Goal: Information Seeking & Learning: Learn about a topic

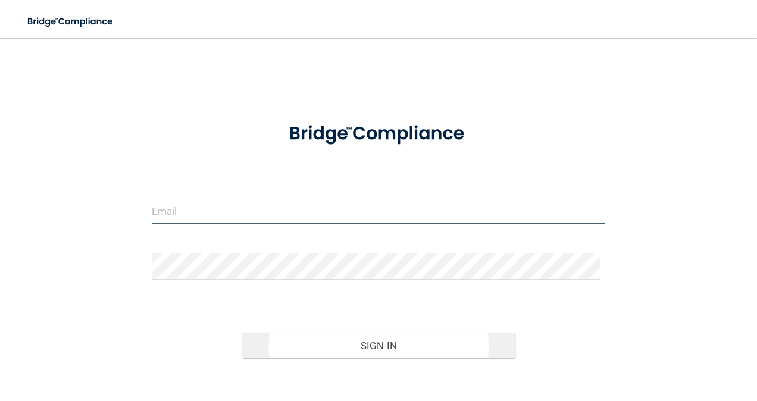
type input "[PERSON_NAME][EMAIL_ADDRESS][PERSON_NAME][DOMAIN_NAME]"
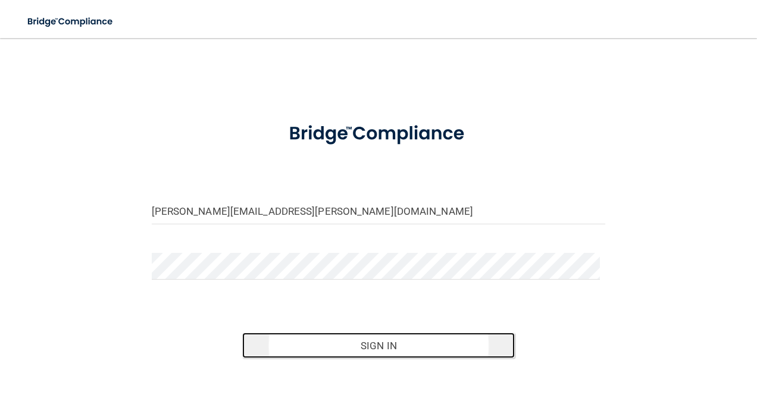
click at [402, 333] on button "Sign In" at bounding box center [378, 346] width 272 height 26
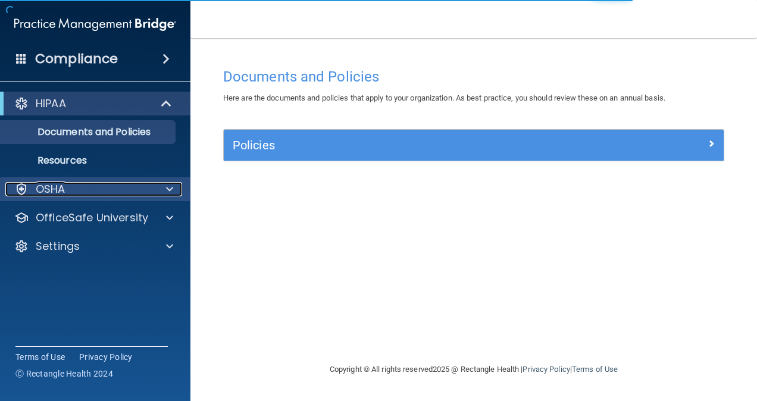
click at [150, 195] on div "OSHA" at bounding box center [79, 189] width 148 height 14
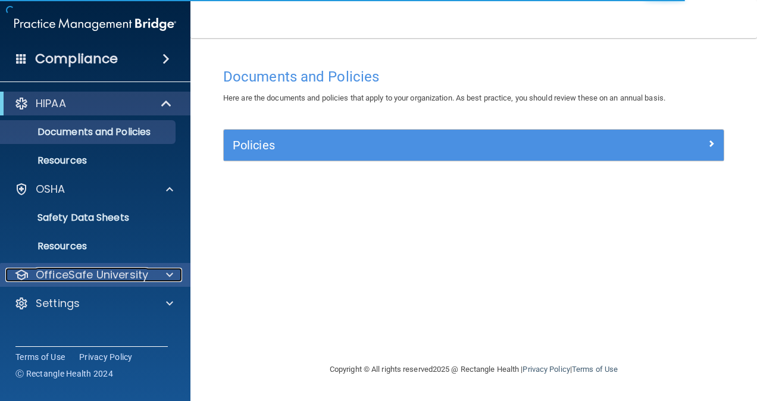
click at [111, 271] on p "OfficeSafe University" at bounding box center [92, 275] width 112 height 14
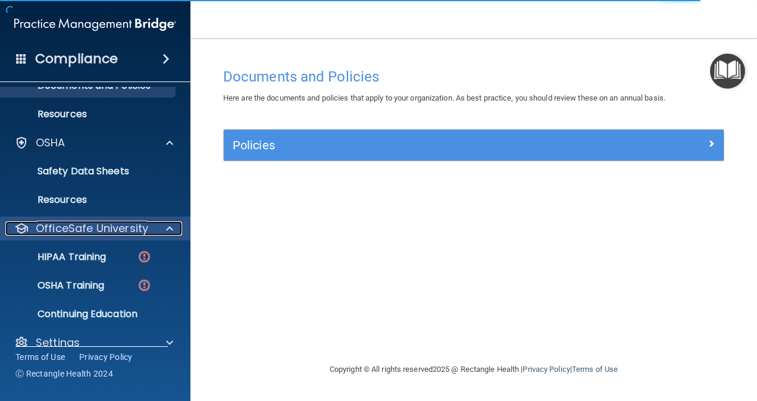
scroll to position [64, 0]
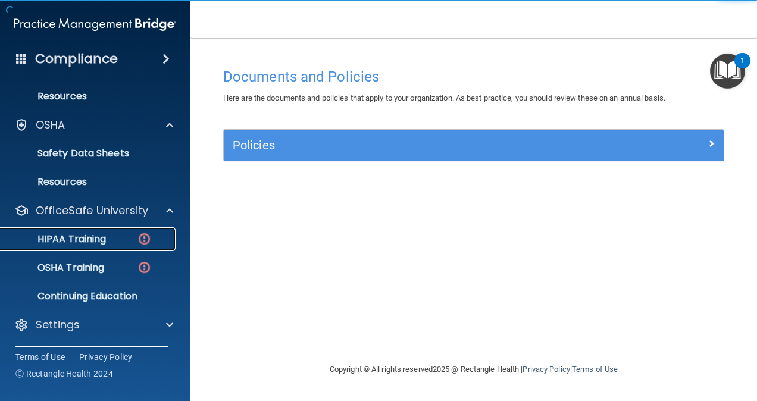
click at [120, 242] on div "HIPAA Training" at bounding box center [89, 239] width 162 height 12
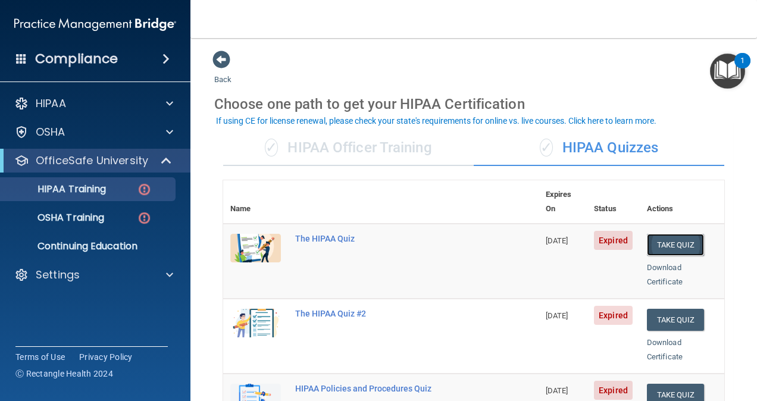
click at [647, 234] on button "Take Quiz" at bounding box center [675, 245] width 57 height 22
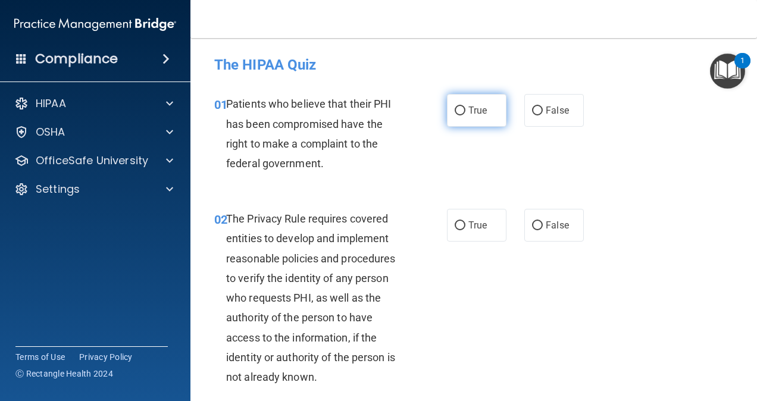
click at [456, 111] on input "True" at bounding box center [459, 110] width 11 height 9
radio input "true"
click at [460, 222] on label "True" at bounding box center [476, 225] width 59 height 33
click at [460, 222] on input "True" at bounding box center [459, 225] width 11 height 9
radio input "true"
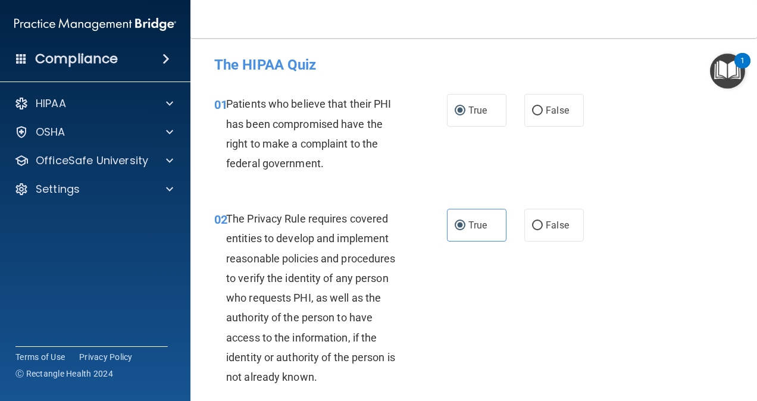
scroll to position [178, 0]
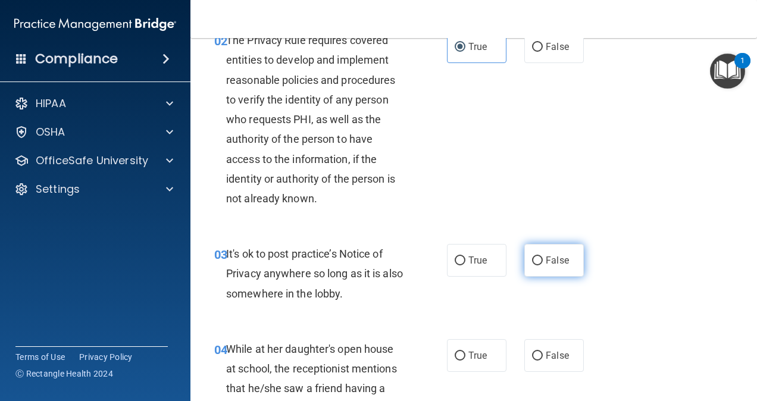
click at [532, 256] on input "False" at bounding box center [537, 260] width 11 height 9
radio input "true"
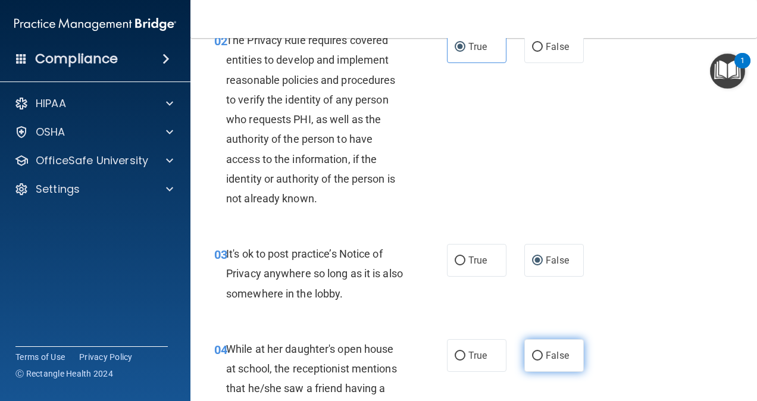
click at [533, 353] on input "False" at bounding box center [537, 356] width 11 height 9
radio input "true"
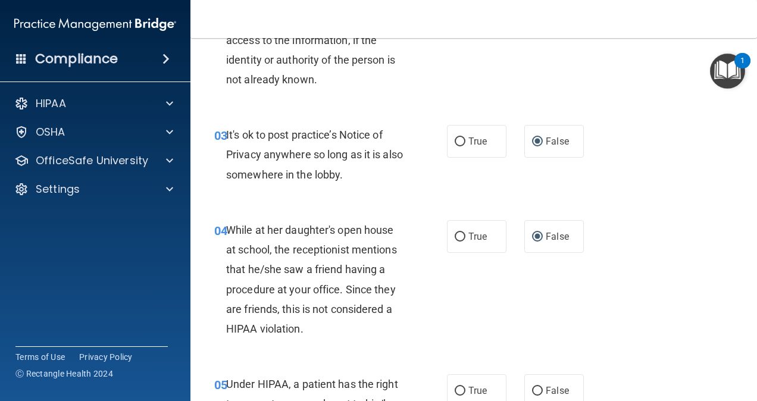
scroll to position [416, 0]
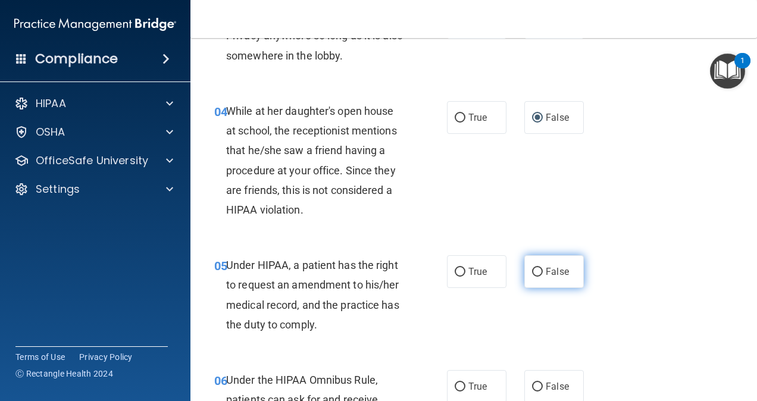
click at [532, 274] on input "False" at bounding box center [537, 272] width 11 height 9
radio input "true"
click at [675, 155] on div "04 While at her daughter's open house at school, the receptionist mentions that…" at bounding box center [473, 163] width 537 height 154
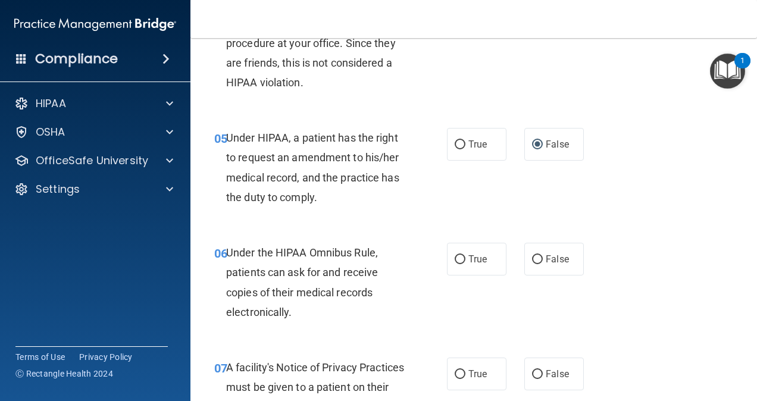
scroll to position [595, 0]
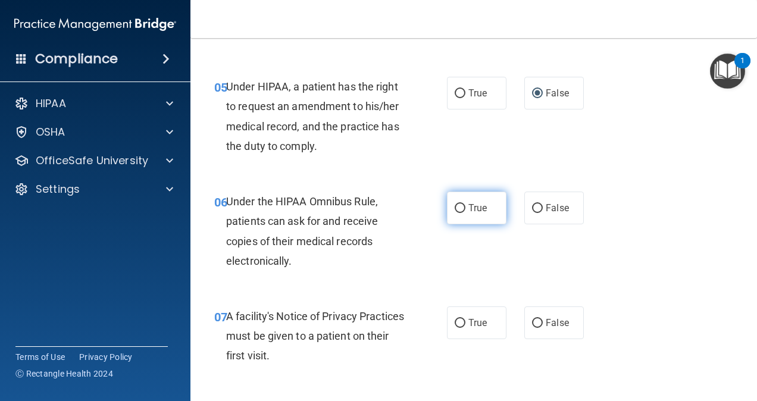
click at [456, 207] on input "True" at bounding box center [459, 208] width 11 height 9
radio input "true"
drag, startPoint x: 454, startPoint y: 322, endPoint x: 527, endPoint y: 268, distance: 91.4
click at [454, 322] on input "True" at bounding box center [459, 323] width 11 height 9
radio input "true"
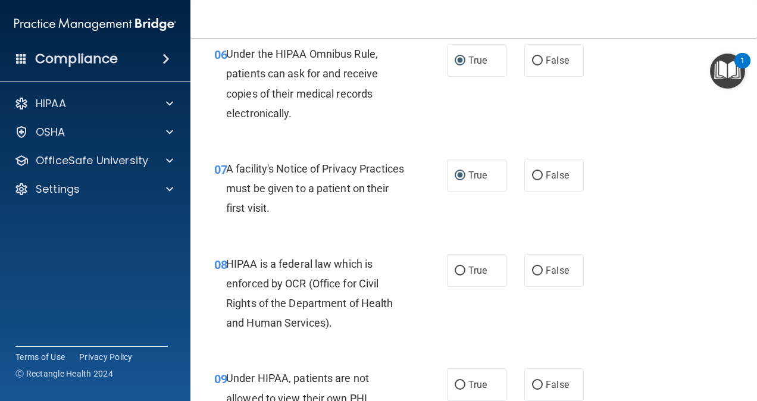
scroll to position [773, 0]
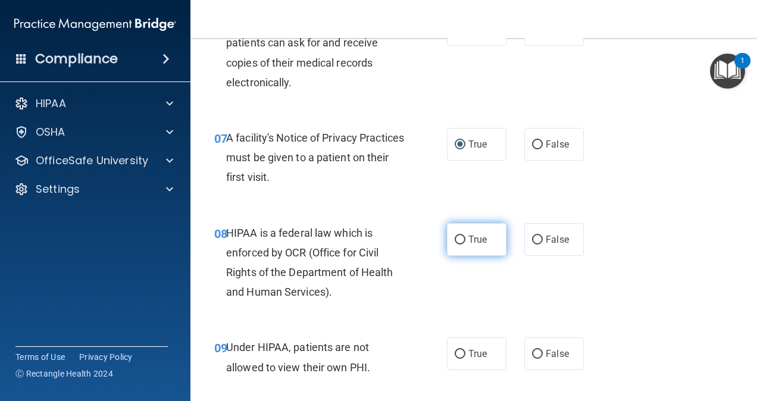
click at [457, 238] on input "True" at bounding box center [459, 240] width 11 height 9
radio input "true"
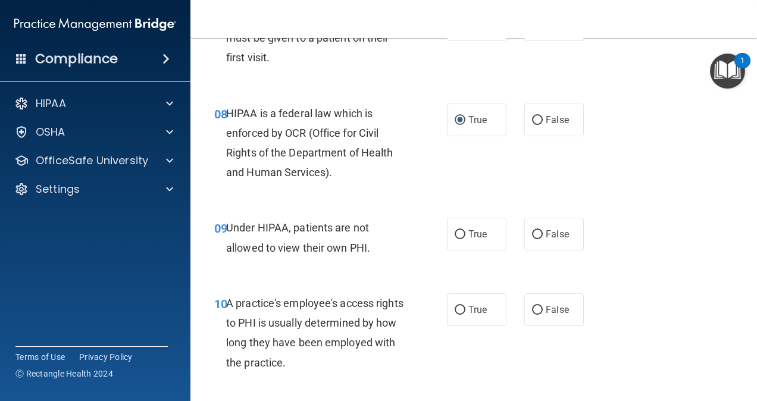
scroll to position [952, 0]
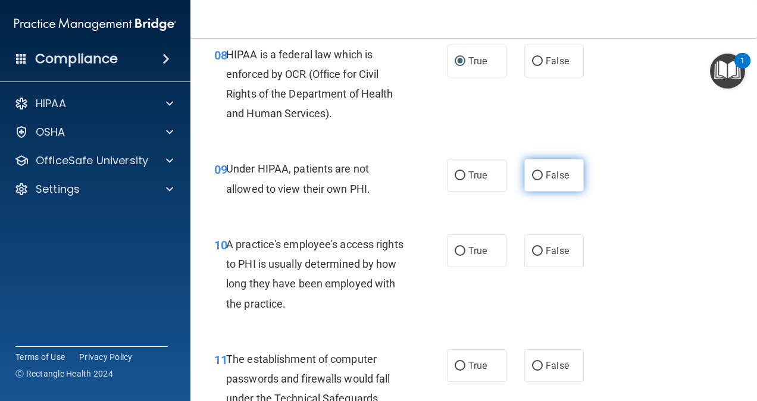
click at [532, 174] on input "False" at bounding box center [537, 175] width 11 height 9
radio input "true"
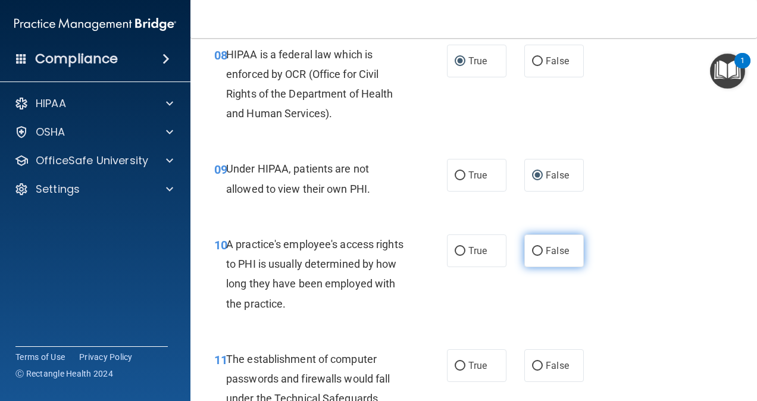
click at [532, 251] on input "False" at bounding box center [537, 251] width 11 height 9
radio input "true"
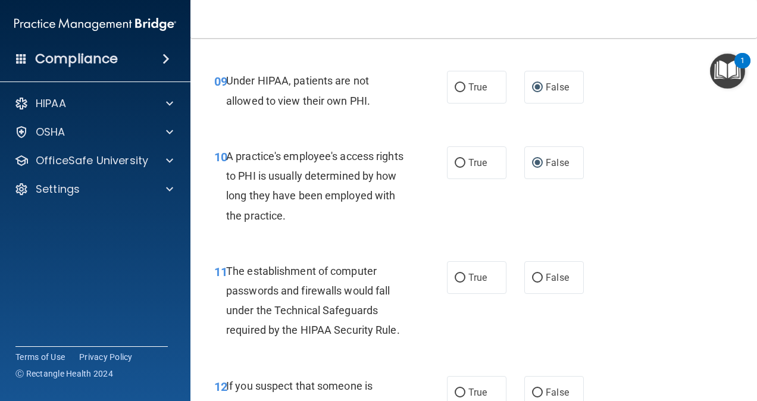
scroll to position [1071, 0]
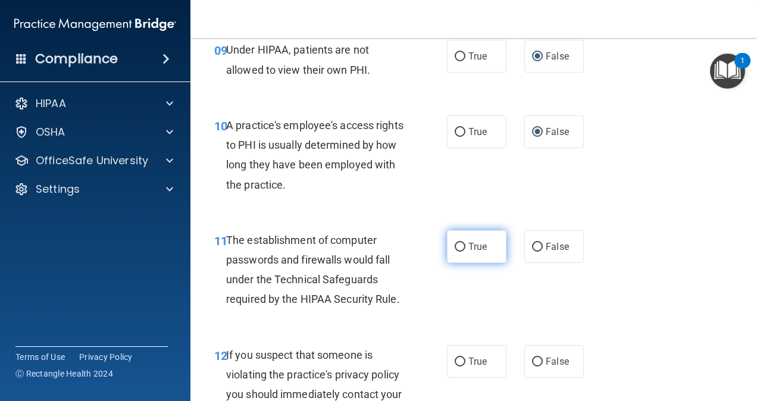
click at [457, 243] on input "True" at bounding box center [459, 247] width 11 height 9
radio input "true"
click at [456, 358] on input "True" at bounding box center [459, 362] width 11 height 9
radio input "true"
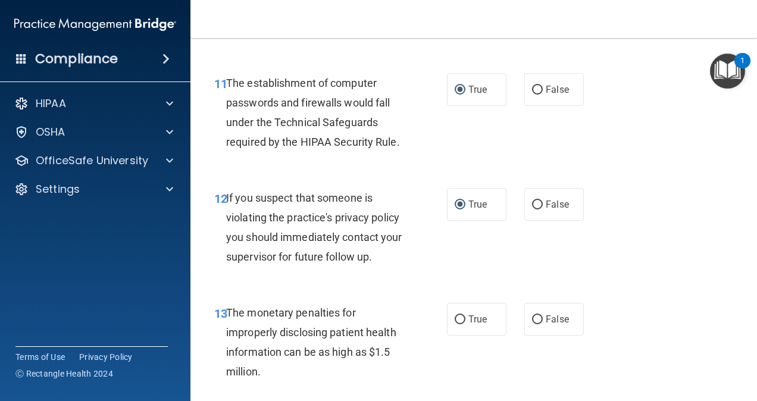
scroll to position [1249, 0]
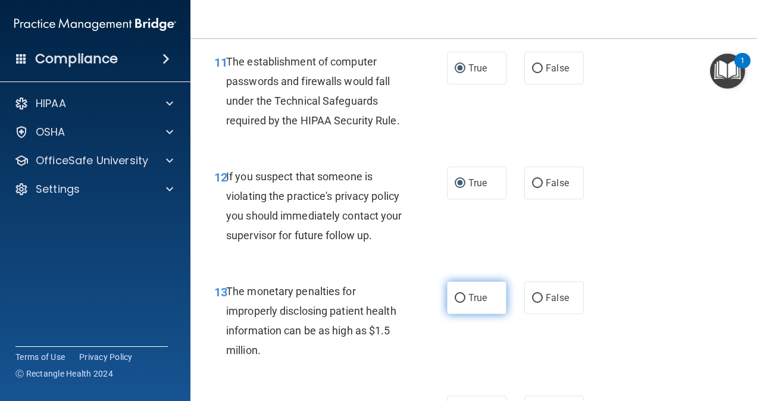
click at [454, 299] on input "True" at bounding box center [459, 298] width 11 height 9
radio input "true"
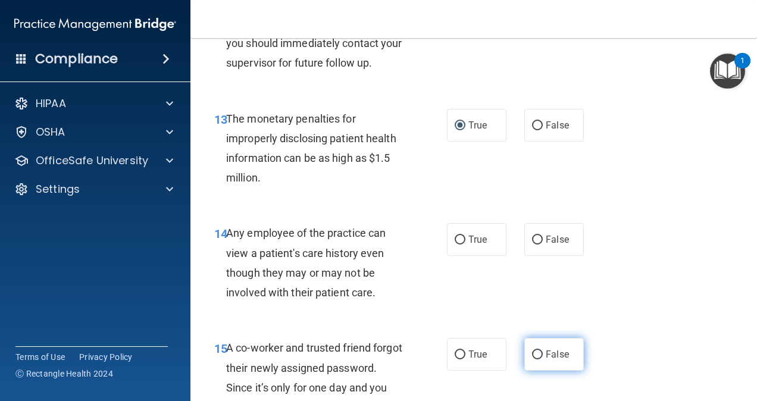
scroll to position [1428, 0]
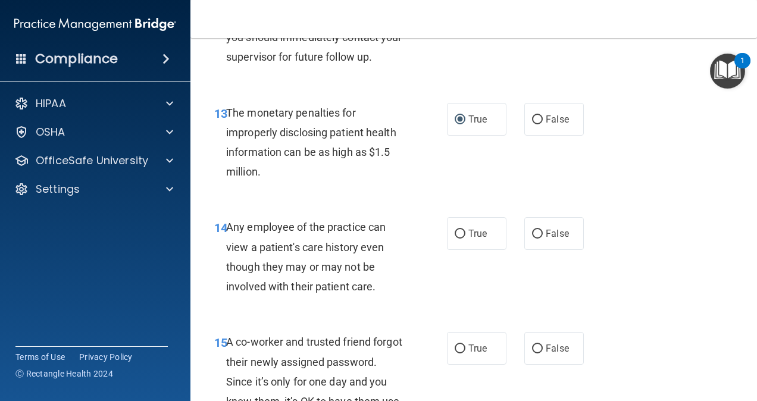
click at [581, 268] on div "14 Any employee of the practice can view a patient's care history even though t…" at bounding box center [473, 259] width 537 height 115
drag, startPoint x: 534, startPoint y: 233, endPoint x: 528, endPoint y: 303, distance: 71.0
click at [534, 233] on input "False" at bounding box center [537, 234] width 11 height 9
radio input "true"
click at [532, 347] on input "False" at bounding box center [537, 348] width 11 height 9
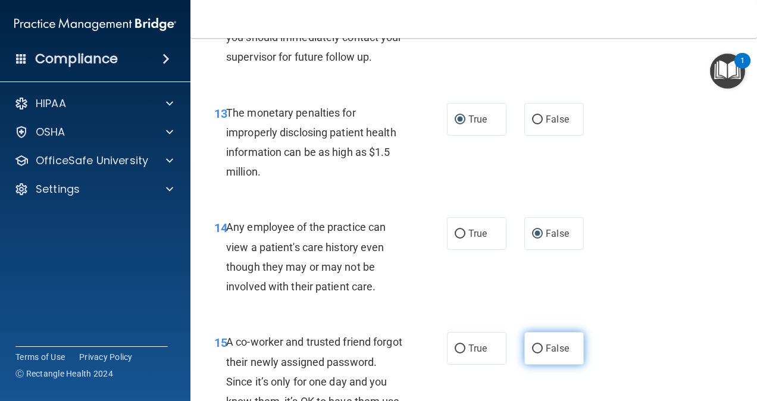
radio input "true"
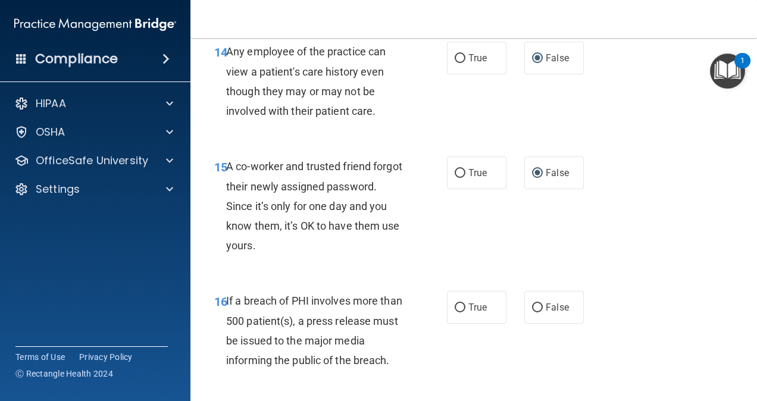
scroll to position [1606, 0]
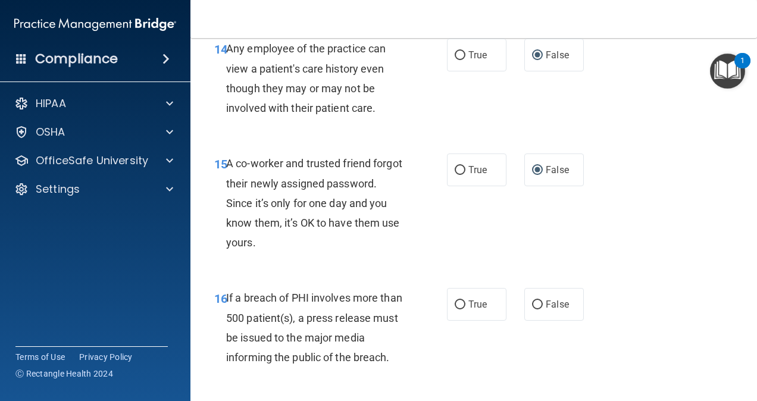
click at [663, 244] on div "15 A co-worker and trusted friend forgot their newly assigned password. Since i…" at bounding box center [473, 206] width 537 height 134
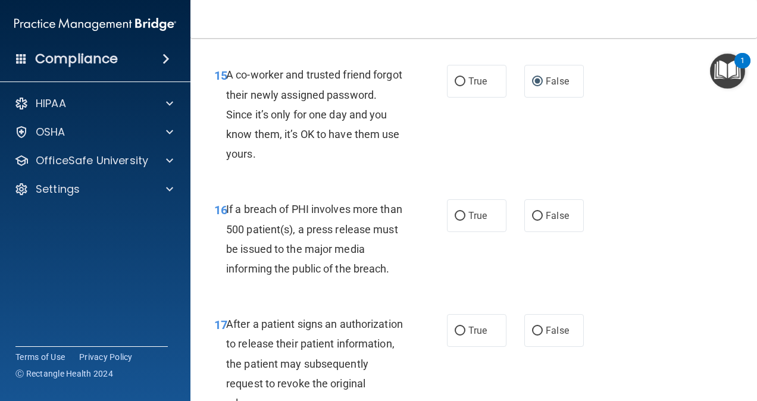
scroll to position [1725, 0]
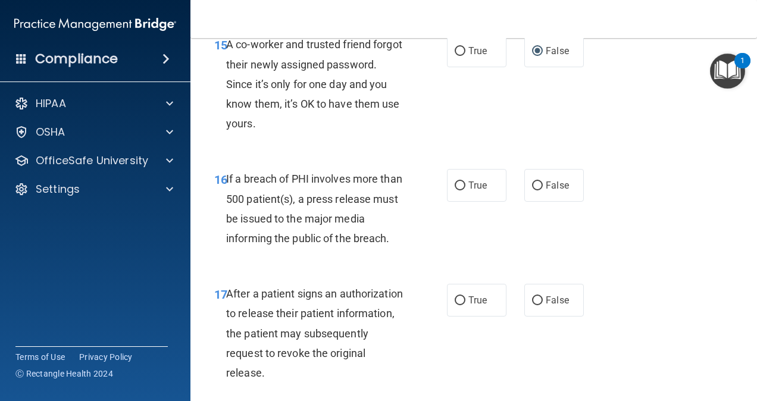
drag, startPoint x: 697, startPoint y: 258, endPoint x: 625, endPoint y: 252, distance: 72.2
click at [692, 258] on div "16 If a breach of PHI involves more than 500 patient(s), a press release must b…" at bounding box center [473, 211] width 537 height 115
click at [456, 188] on input "True" at bounding box center [459, 185] width 11 height 9
radio input "true"
drag, startPoint x: 457, startPoint y: 298, endPoint x: 477, endPoint y: 319, distance: 29.0
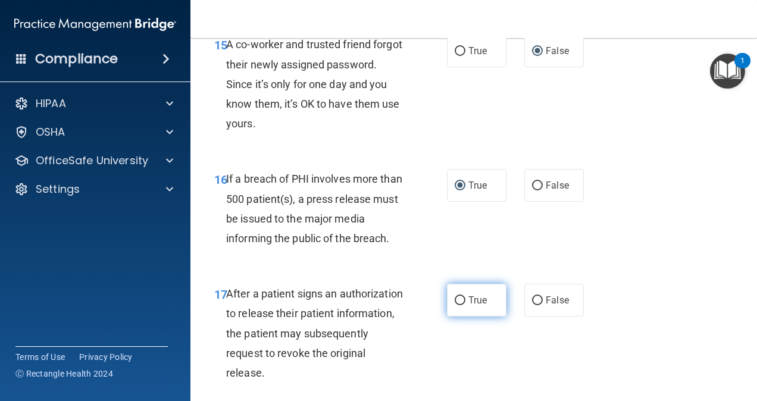
click at [457, 299] on input "True" at bounding box center [459, 300] width 11 height 9
radio input "true"
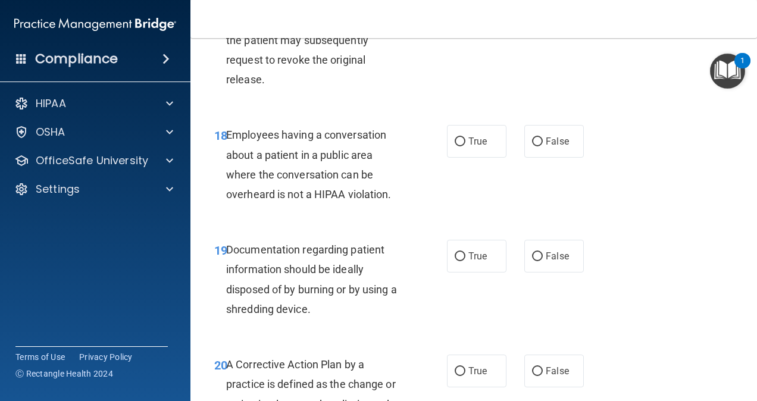
scroll to position [2023, 0]
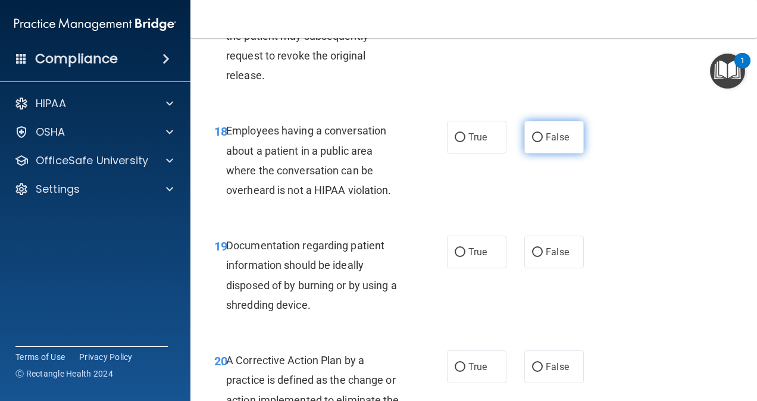
click at [537, 142] on label "False" at bounding box center [553, 137] width 59 height 33
click at [537, 142] on input "False" at bounding box center [537, 137] width 11 height 9
radio input "true"
click at [456, 252] on input "True" at bounding box center [459, 252] width 11 height 9
radio input "true"
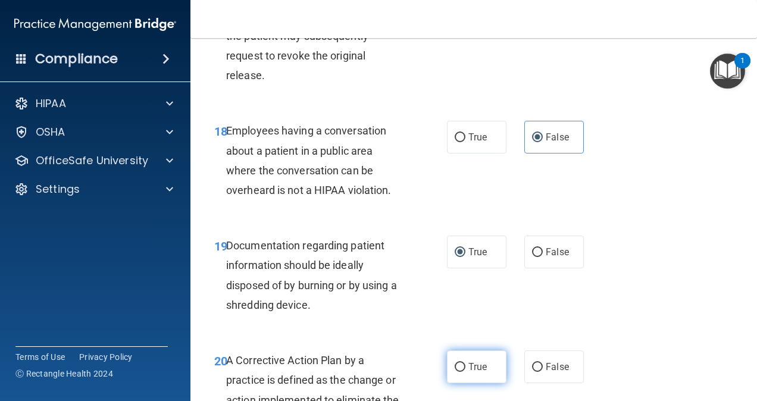
click at [460, 365] on label "True" at bounding box center [476, 366] width 59 height 33
click at [460, 365] on input "True" at bounding box center [459, 367] width 11 height 9
radio input "true"
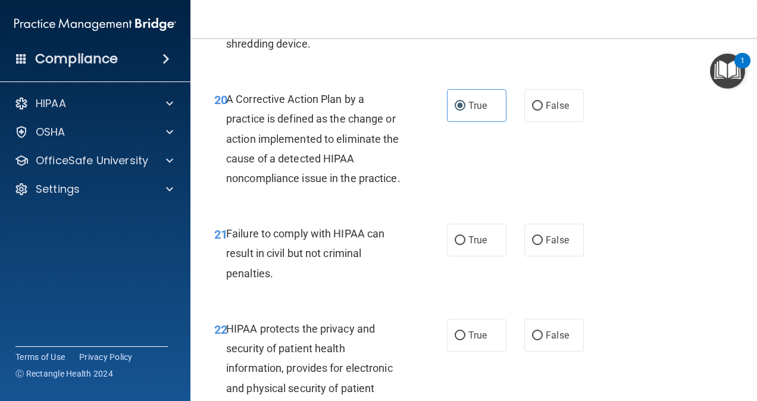
scroll to position [2320, 0]
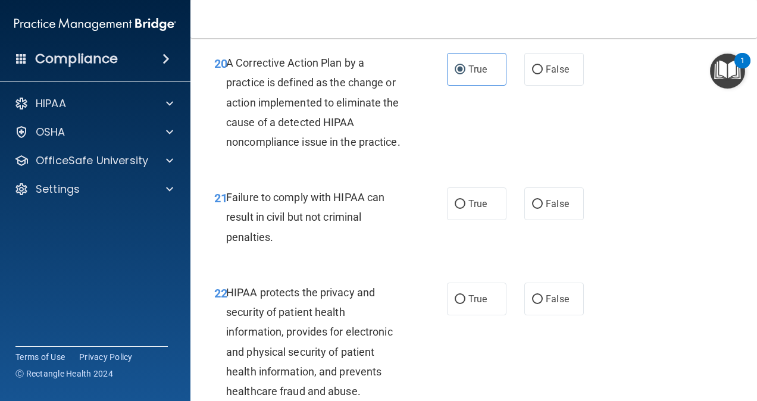
click at [591, 173] on div "20 A Corrective Action Plan by a practice is defined as the change or action im…" at bounding box center [473, 105] width 537 height 134
click at [532, 209] on input "False" at bounding box center [537, 204] width 11 height 9
radio input "true"
click at [454, 304] on input "True" at bounding box center [459, 299] width 11 height 9
radio input "true"
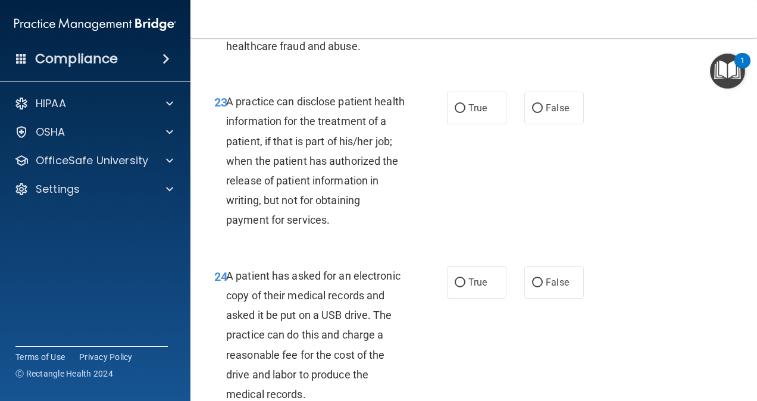
scroll to position [2677, 0]
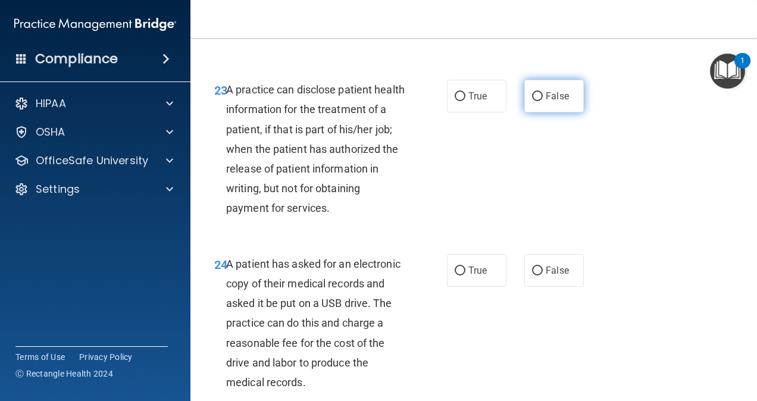
click at [532, 101] on input "False" at bounding box center [537, 96] width 11 height 9
radio input "true"
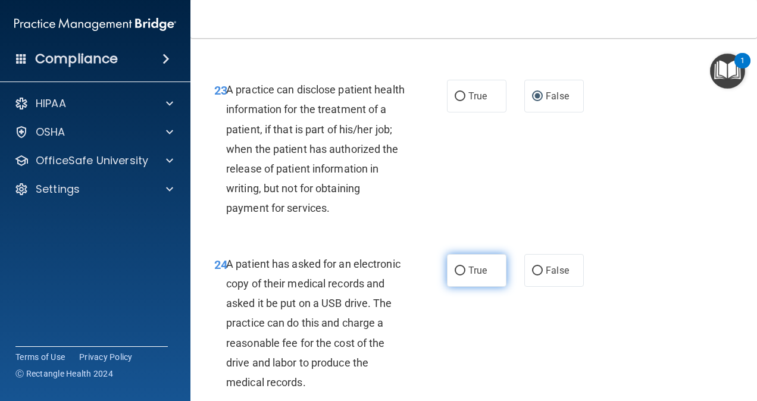
drag, startPoint x: 454, startPoint y: 287, endPoint x: 466, endPoint y: 278, distance: 15.0
click at [454, 275] on input "True" at bounding box center [459, 271] width 11 height 9
radio input "true"
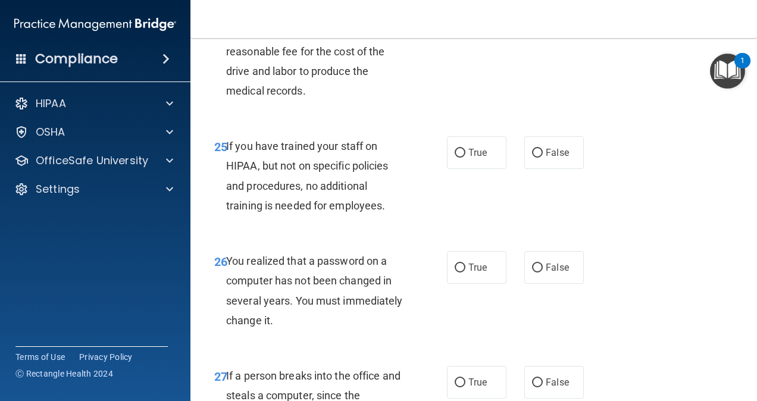
scroll to position [2974, 0]
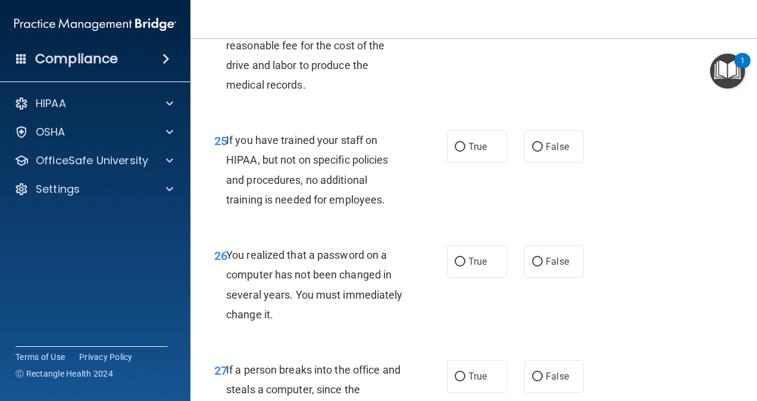
drag, startPoint x: 531, startPoint y: 164, endPoint x: 471, endPoint y: 240, distance: 96.5
click at [532, 152] on input "False" at bounding box center [537, 147] width 11 height 9
radio input "true"
click at [454, 267] on input "True" at bounding box center [459, 262] width 11 height 9
radio input "true"
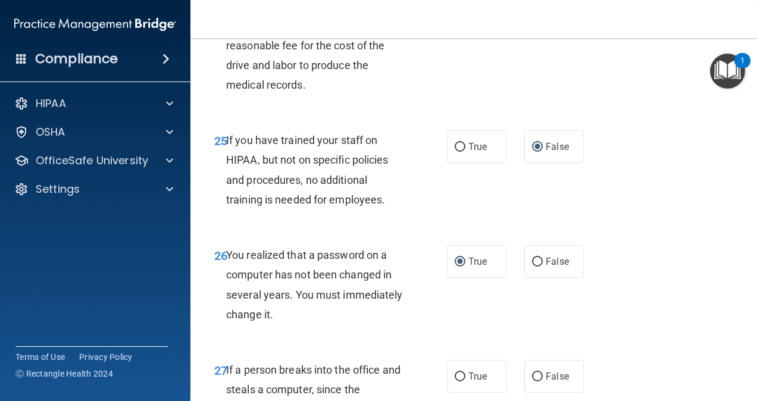
scroll to position [3034, 0]
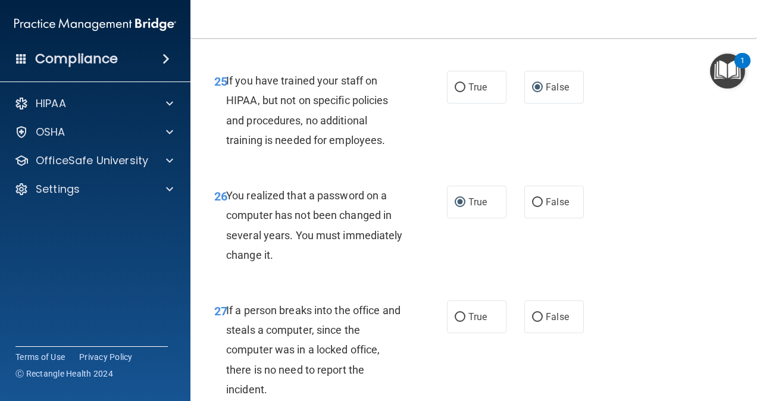
click at [644, 213] on div "26 You realized that a password on a computer has not been changed in several y…" at bounding box center [473, 228] width 537 height 115
click at [532, 322] on input "False" at bounding box center [537, 317] width 11 height 9
radio input "true"
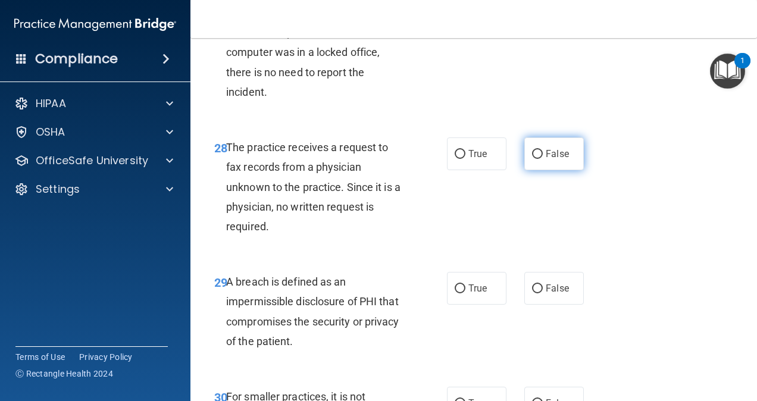
scroll to position [3272, 0]
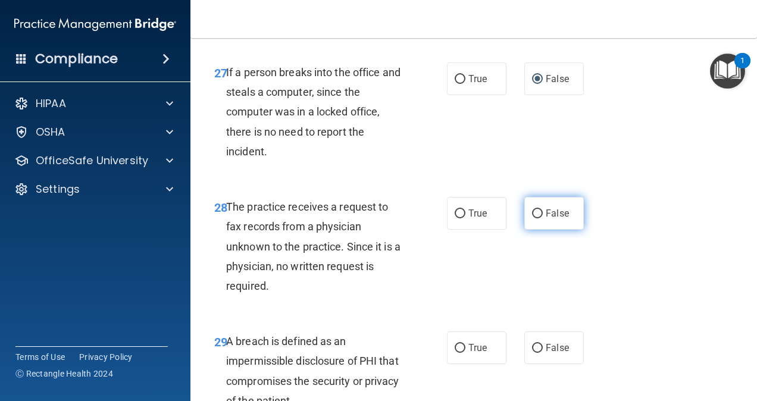
click at [532, 218] on input "False" at bounding box center [537, 213] width 11 height 9
radio input "true"
click at [598, 250] on div "28 The practice receives a request to fax records from a physician unknown to t…" at bounding box center [473, 249] width 537 height 134
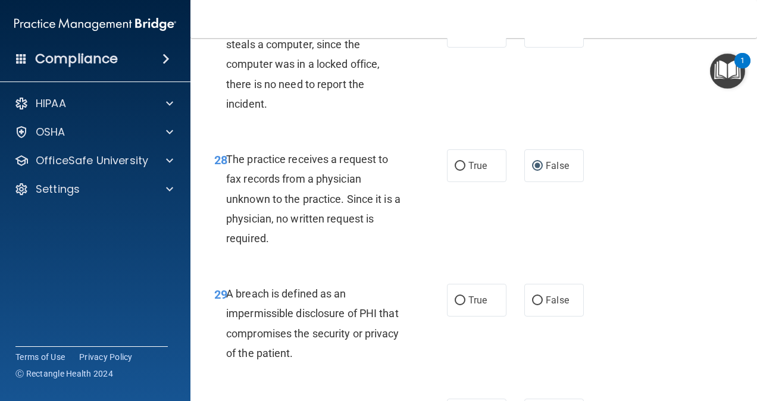
scroll to position [3391, 0]
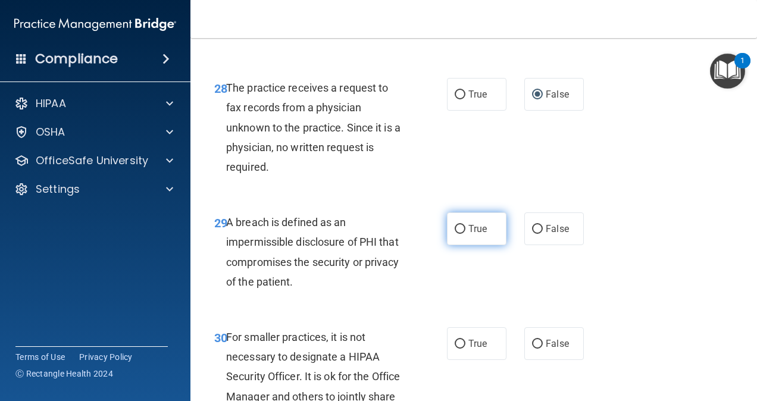
click at [454, 234] on input "True" at bounding box center [459, 229] width 11 height 9
radio input "true"
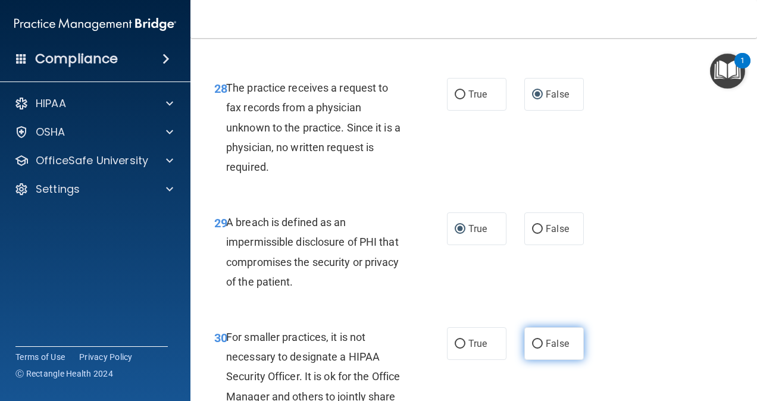
click at [532, 349] on input "False" at bounding box center [537, 344] width 11 height 9
radio input "true"
click at [650, 222] on div "29 A breach is defined as an impermissible disclosure of PHI that compromises t…" at bounding box center [473, 255] width 537 height 115
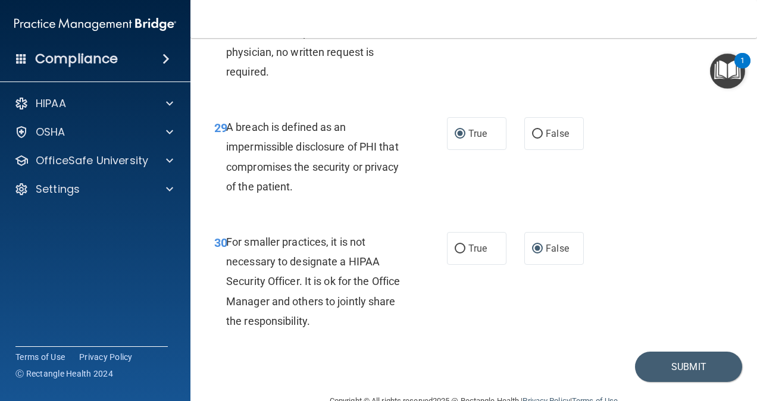
scroll to position [3534, 0]
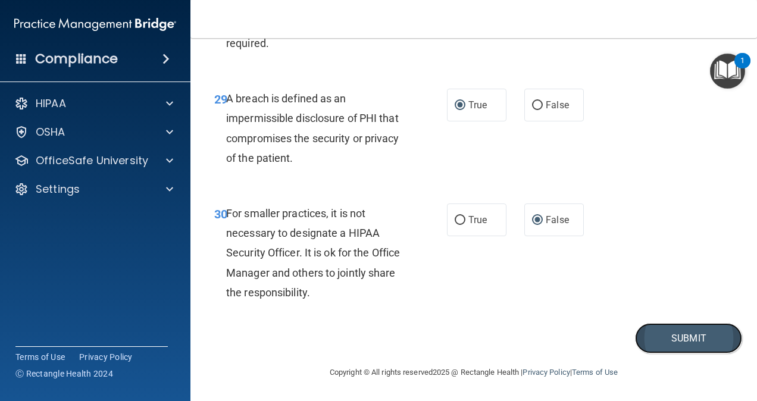
click at [696, 336] on button "Submit" at bounding box center [688, 338] width 107 height 30
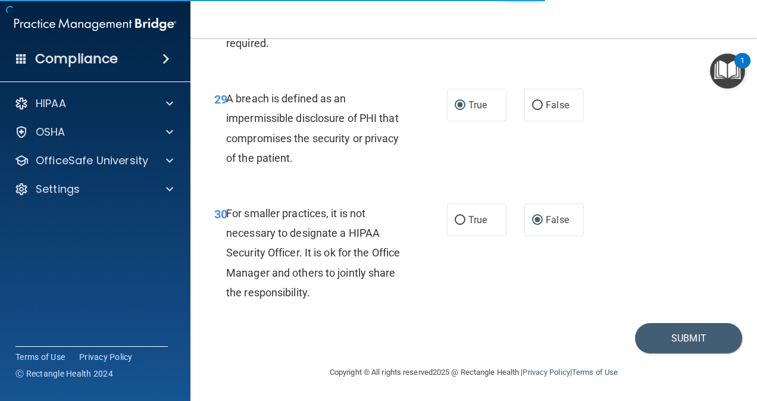
click at [740, 202] on main "- The HIPAA Quiz This quiz doesn’t expire until 09/05/2025. Are you sure you wa…" at bounding box center [473, 219] width 566 height 363
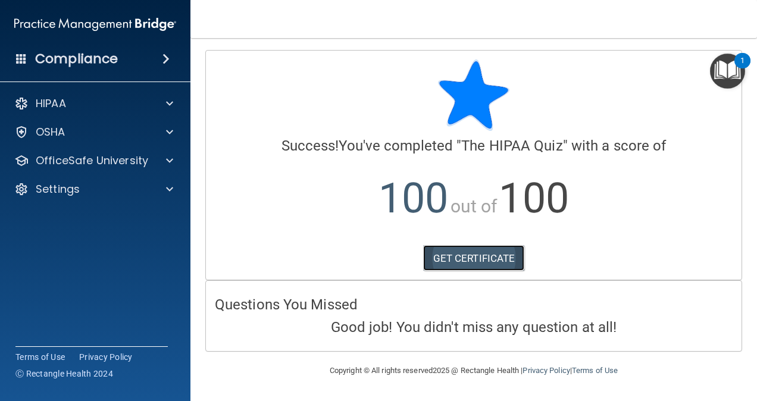
click at [485, 259] on link "GET CERTIFICATE" at bounding box center [474, 258] width 102 height 26
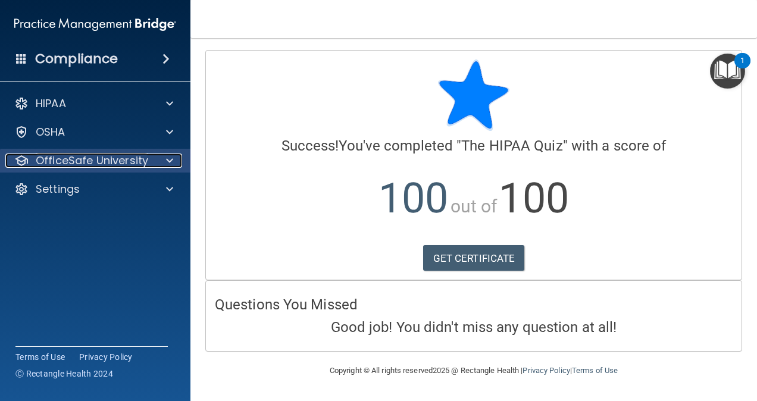
click at [116, 160] on p "OfficeSafe University" at bounding box center [92, 160] width 112 height 14
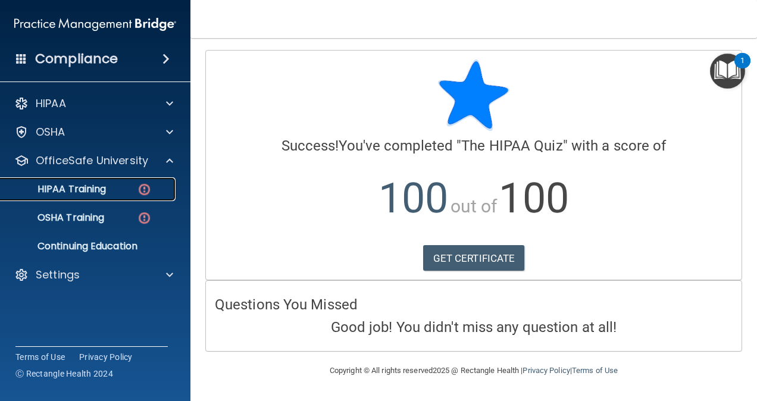
click at [121, 193] on div "HIPAA Training" at bounding box center [89, 189] width 162 height 12
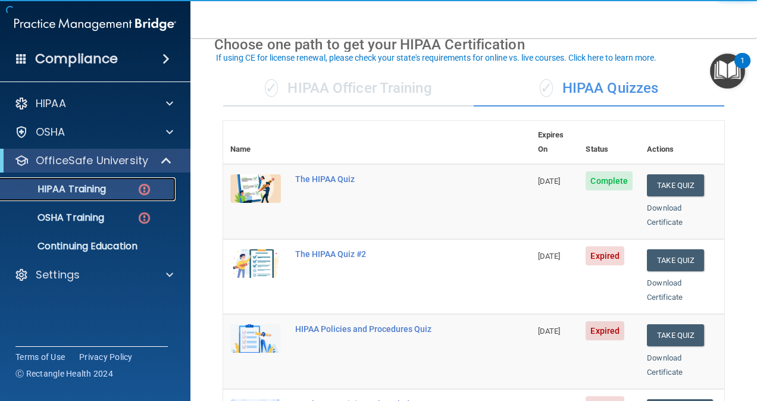
scroll to position [119, 0]
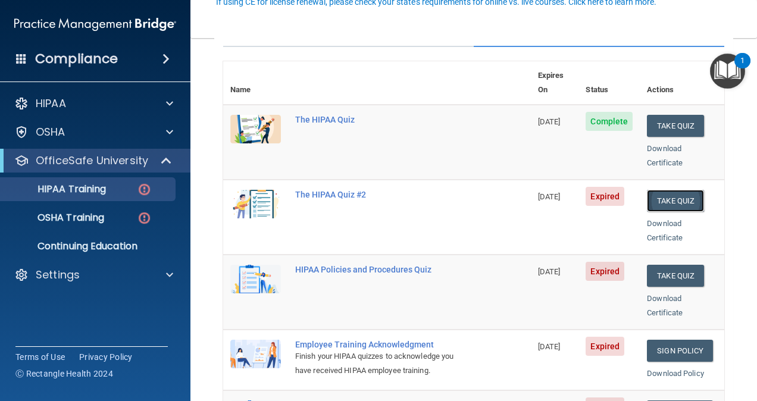
click at [675, 190] on button "Take Quiz" at bounding box center [675, 201] width 57 height 22
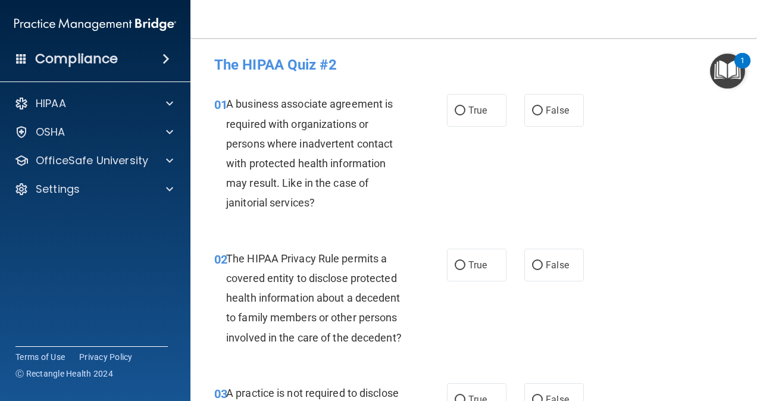
drag, startPoint x: 529, startPoint y: 108, endPoint x: 453, endPoint y: 209, distance: 126.5
click at [532, 108] on input "False" at bounding box center [537, 110] width 11 height 9
radio input "true"
click at [454, 264] on input "True" at bounding box center [459, 265] width 11 height 9
radio input "true"
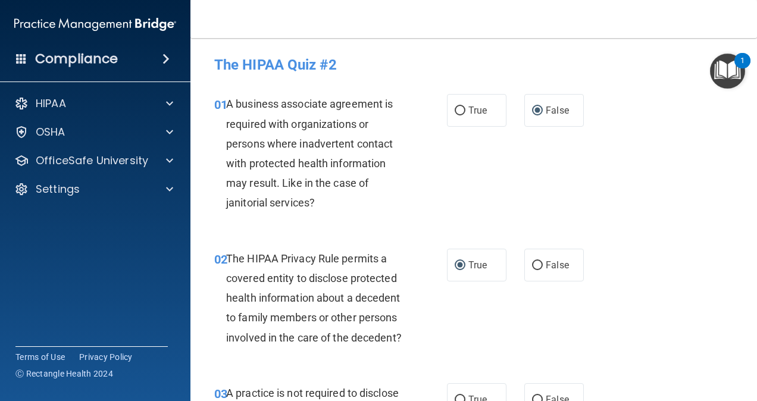
drag, startPoint x: 642, startPoint y: 203, endPoint x: 587, endPoint y: 244, distance: 68.9
click at [642, 203] on div "01 A business associate agreement is required with organizations or persons whe…" at bounding box center [473, 156] width 537 height 154
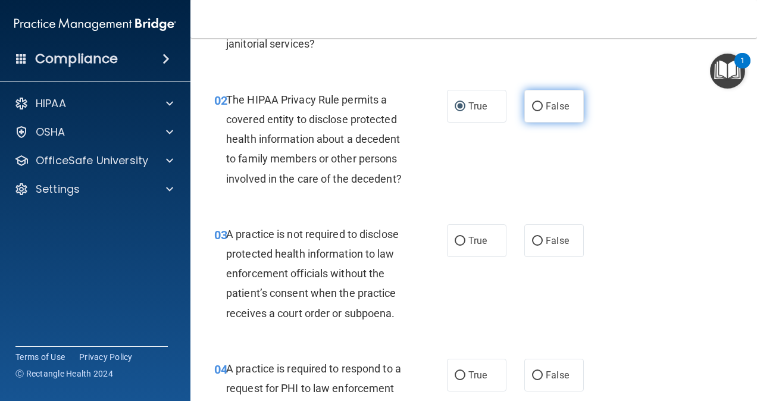
scroll to position [178, 0]
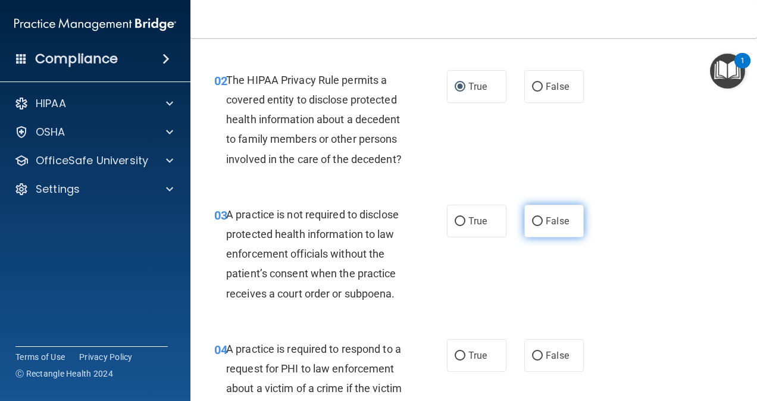
click at [532, 226] on input "False" at bounding box center [537, 221] width 11 height 9
radio input "true"
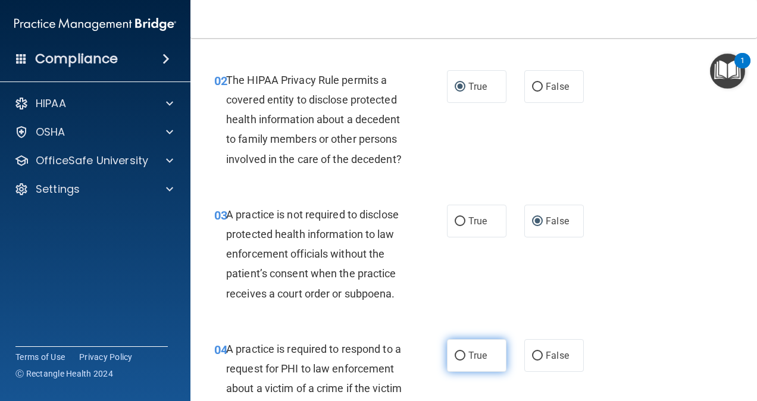
click at [454, 361] on input "True" at bounding box center [459, 356] width 11 height 9
radio input "true"
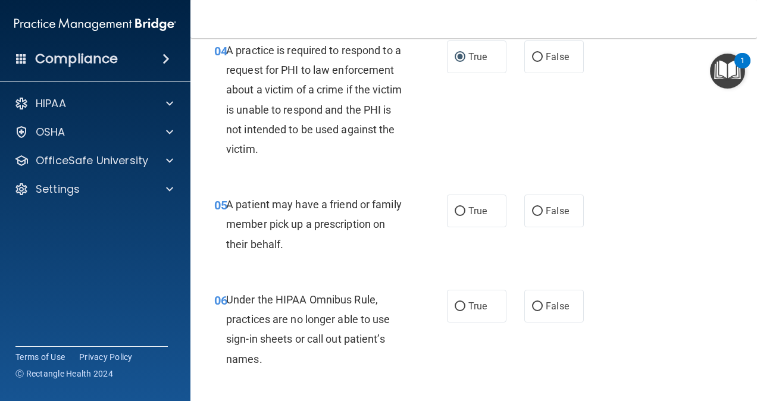
scroll to position [535, 0]
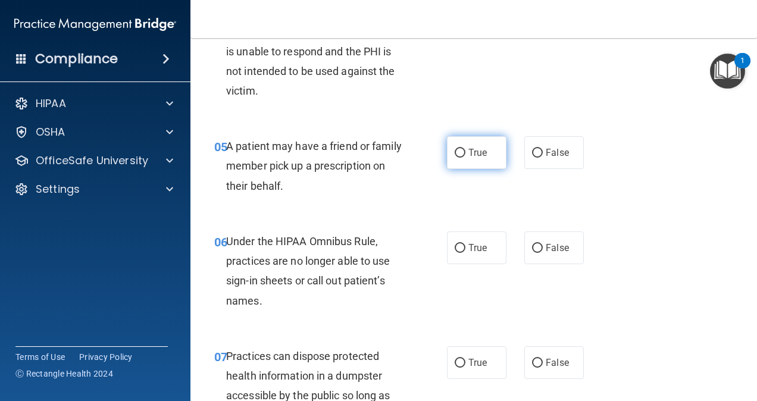
drag, startPoint x: 610, startPoint y: 162, endPoint x: 496, endPoint y: 178, distance: 115.9
click at [610, 162] on div "05 A patient may have a friend or family member pick up a prescription on their…" at bounding box center [473, 168] width 537 height 95
click at [458, 158] on input "True" at bounding box center [459, 153] width 11 height 9
radio input "true"
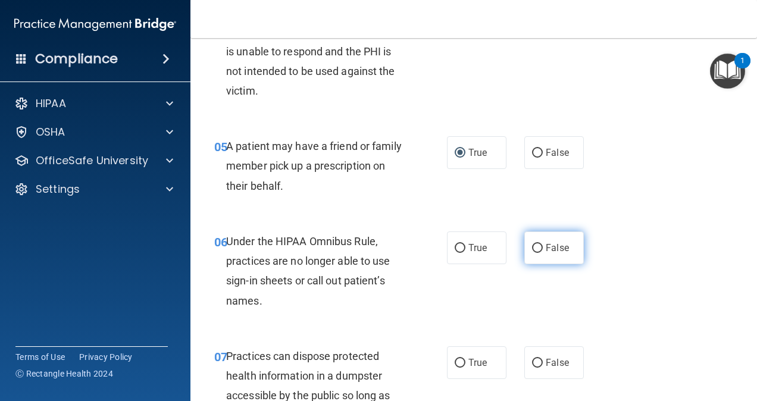
click at [532, 253] on input "False" at bounding box center [537, 248] width 11 height 9
radio input "true"
drag, startPoint x: 534, startPoint y: 381, endPoint x: 623, endPoint y: 284, distance: 131.3
click at [535, 368] on input "False" at bounding box center [537, 363] width 11 height 9
radio input "true"
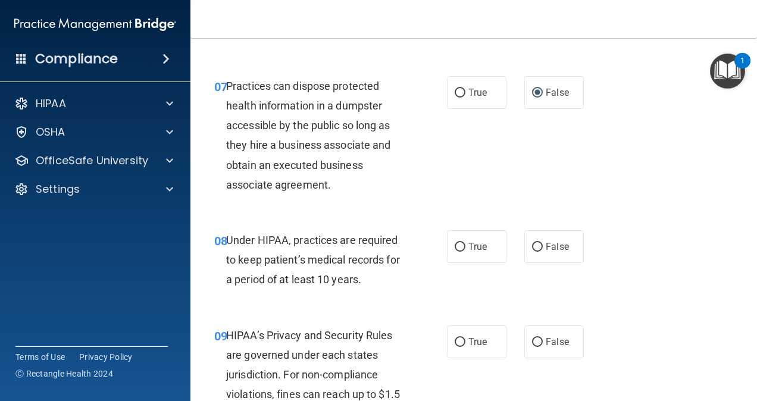
scroll to position [833, 0]
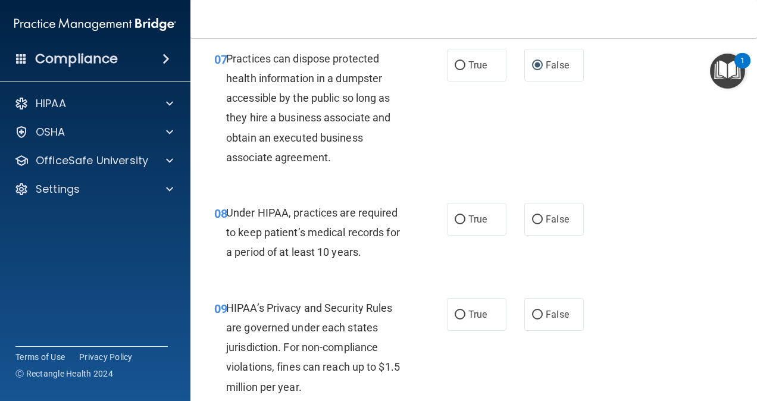
click at [589, 173] on div "07 Practices can dispose protected health information in a dumpster accessible …" at bounding box center [473, 111] width 537 height 154
drag, startPoint x: 531, startPoint y: 242, endPoint x: 529, endPoint y: 267, distance: 25.0
click at [532, 224] on input "False" at bounding box center [537, 219] width 11 height 9
radio input "true"
drag, startPoint x: 527, startPoint y: 334, endPoint x: 595, endPoint y: 314, distance: 70.8
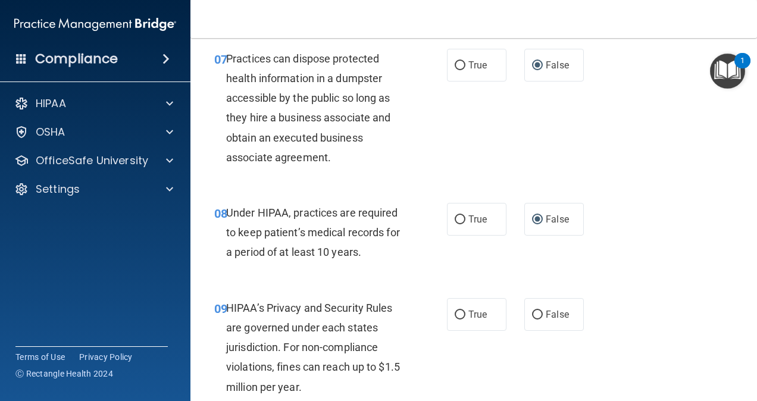
click at [532, 319] on input "False" at bounding box center [537, 315] width 11 height 9
radio input "true"
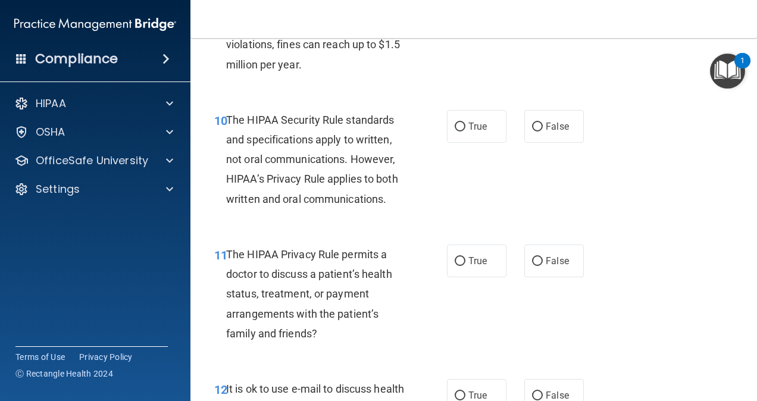
scroll to position [1190, 0]
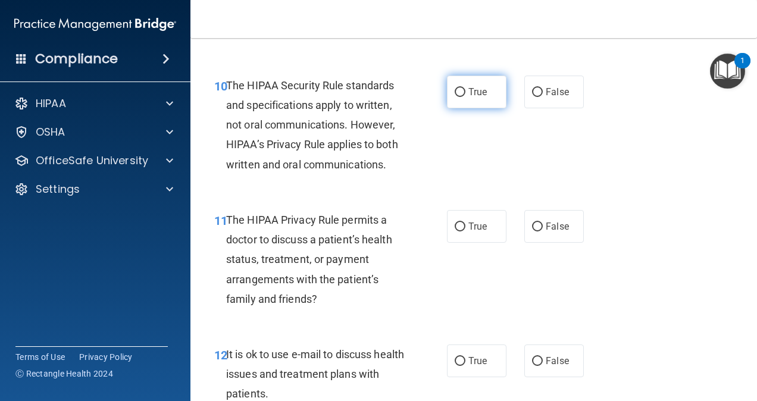
click at [456, 97] on input "True" at bounding box center [459, 92] width 11 height 9
radio input "true"
click at [587, 126] on div "10 The HIPAA Security Rule standards and specifications apply to written, not o…" at bounding box center [473, 128] width 537 height 134
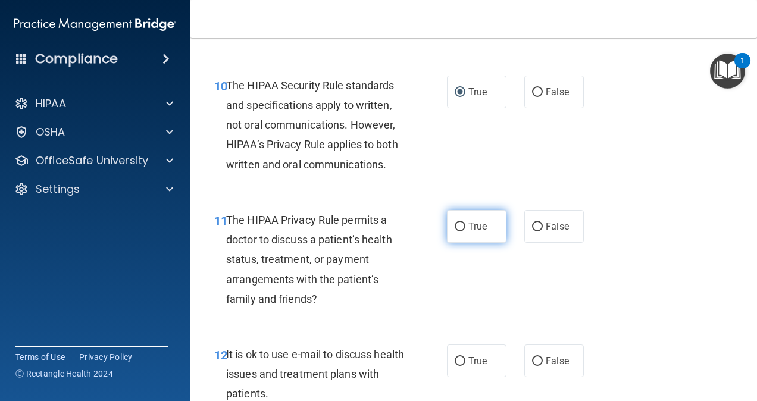
click at [456, 231] on input "True" at bounding box center [459, 226] width 11 height 9
radio input "true"
click at [454, 366] on input "True" at bounding box center [459, 361] width 11 height 9
radio input "true"
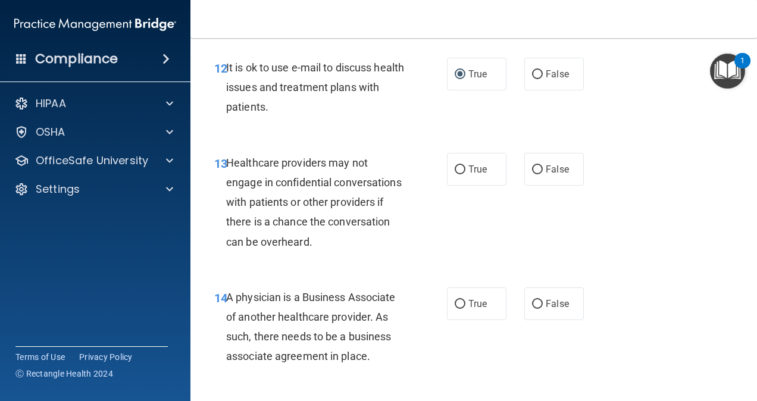
scroll to position [1487, 0]
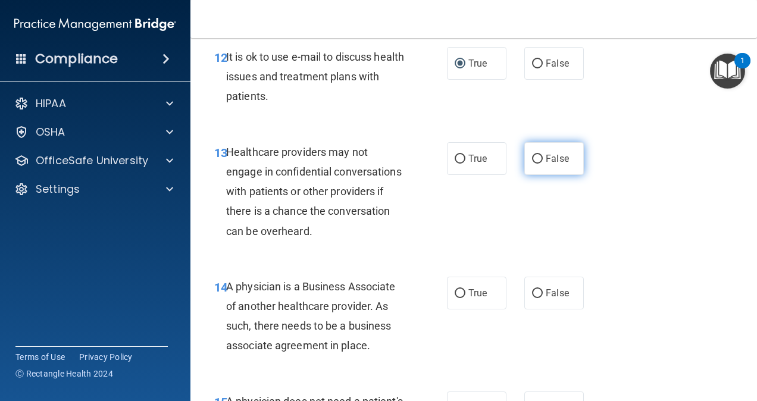
click at [532, 164] on input "False" at bounding box center [537, 159] width 11 height 9
radio input "true"
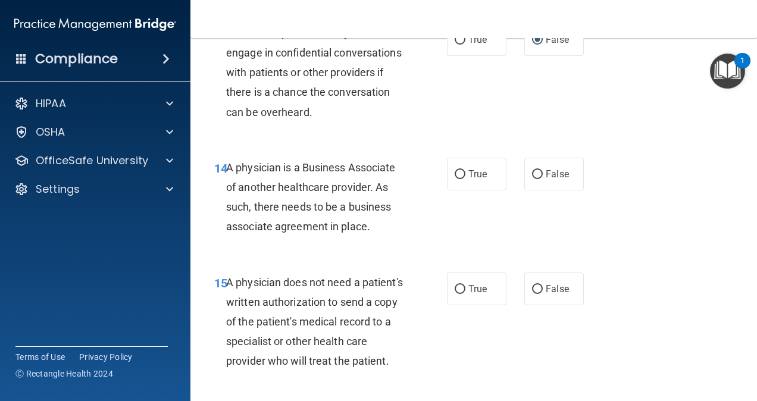
scroll to position [1666, 0]
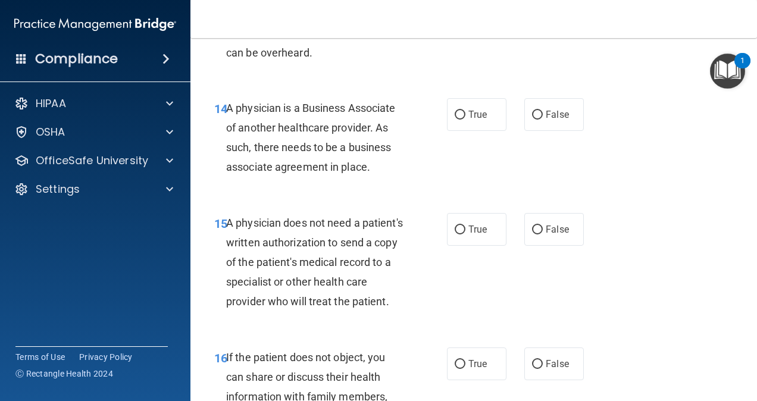
drag, startPoint x: 620, startPoint y: 189, endPoint x: 612, endPoint y: 189, distance: 8.3
click at [620, 189] on div "14 A physician is a Business Associate of another healthcare provider. As such,…" at bounding box center [473, 140] width 537 height 115
click at [532, 120] on input "False" at bounding box center [537, 115] width 11 height 9
radio input "true"
click at [454, 234] on input "True" at bounding box center [459, 229] width 11 height 9
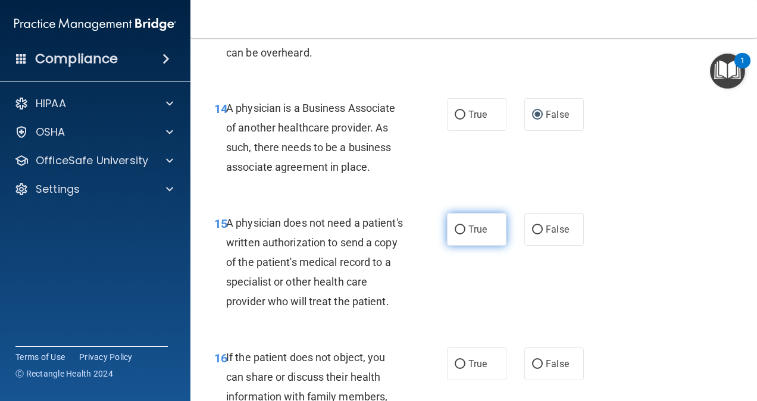
radio input "true"
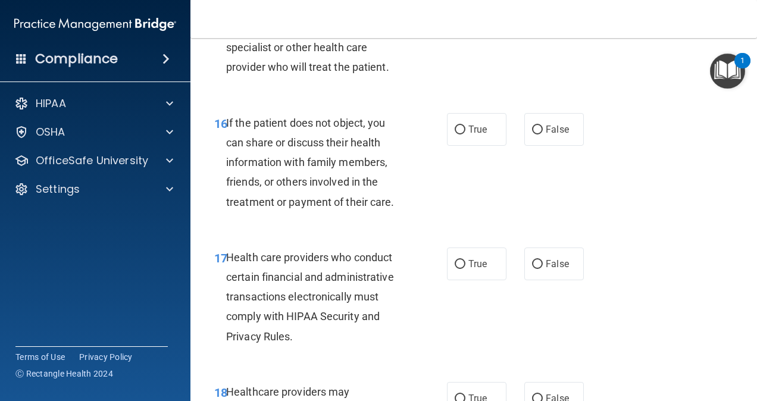
scroll to position [1904, 0]
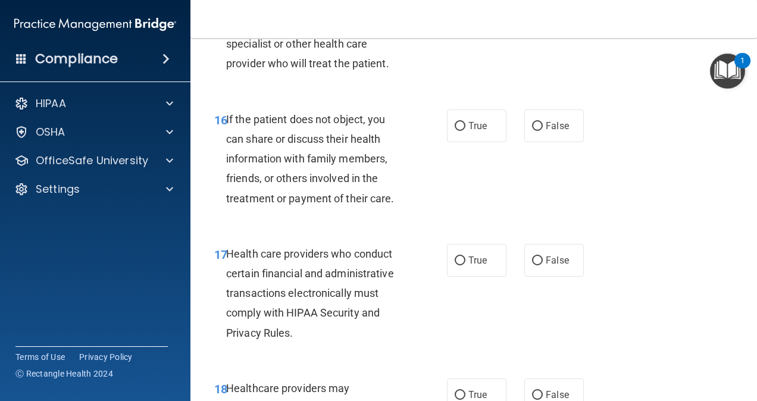
click at [616, 229] on div "16 If the patient does not object, you can share or discuss their health inform…" at bounding box center [473, 162] width 537 height 134
click at [457, 131] on input "True" at bounding box center [459, 126] width 11 height 9
radio input "true"
click at [454, 265] on input "True" at bounding box center [459, 260] width 11 height 9
radio input "true"
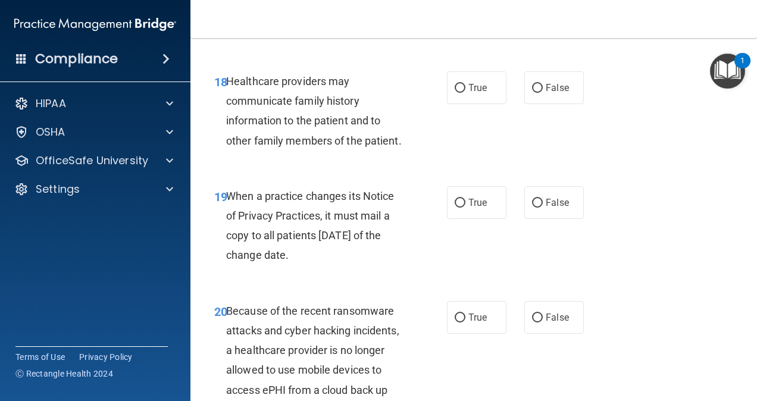
scroll to position [2261, 0]
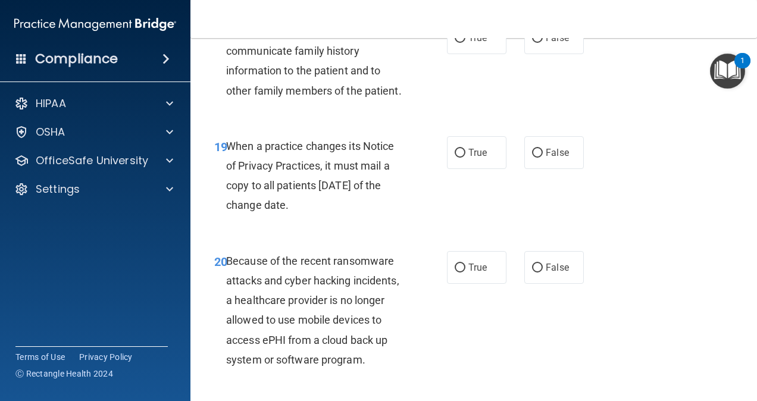
drag, startPoint x: 648, startPoint y: 177, endPoint x: 559, endPoint y: 93, distance: 122.5
click at [648, 121] on div "18 Healthcare providers may communicate family history information to the patie…" at bounding box center [473, 64] width 537 height 115
drag, startPoint x: 532, startPoint y: 76, endPoint x: 514, endPoint y: 110, distance: 38.8
click at [532, 43] on input "False" at bounding box center [537, 38] width 11 height 9
radio input "true"
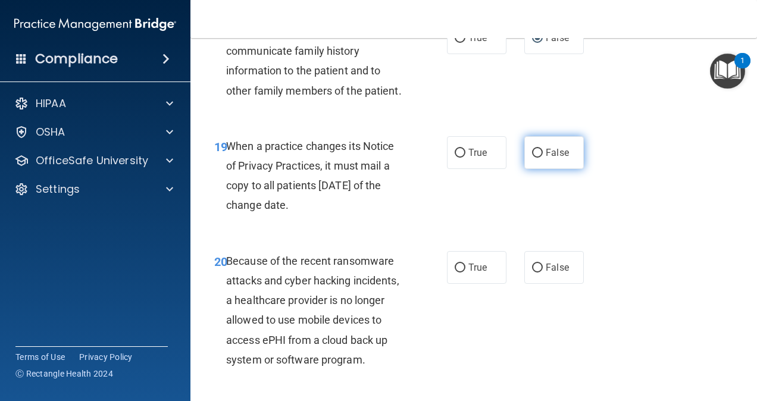
click at [532, 158] on input "False" at bounding box center [537, 153] width 11 height 9
radio input "true"
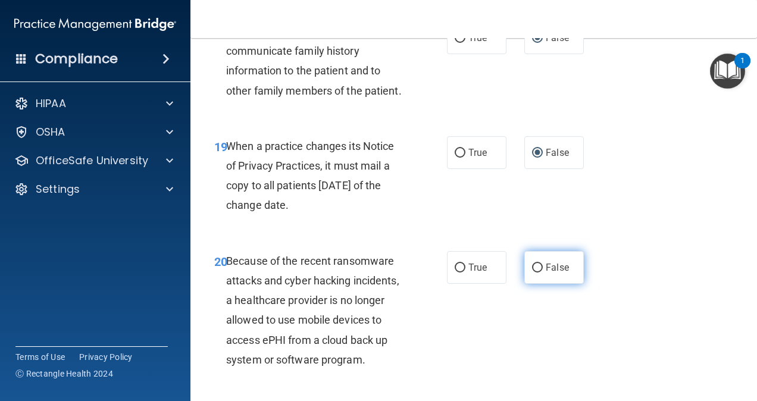
click at [534, 272] on input "False" at bounding box center [537, 268] width 11 height 9
radio input "true"
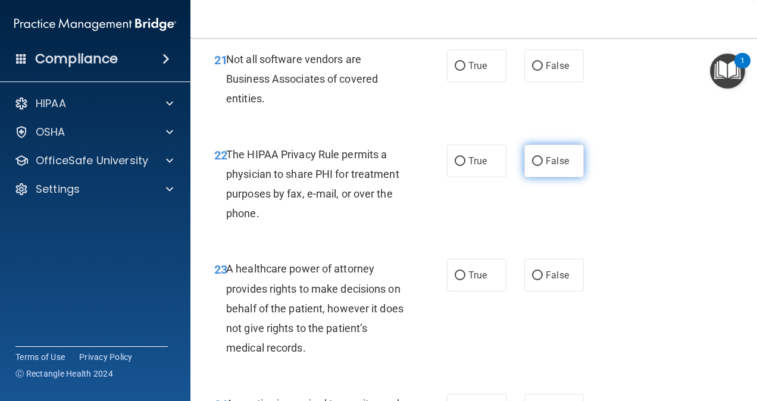
scroll to position [2618, 0]
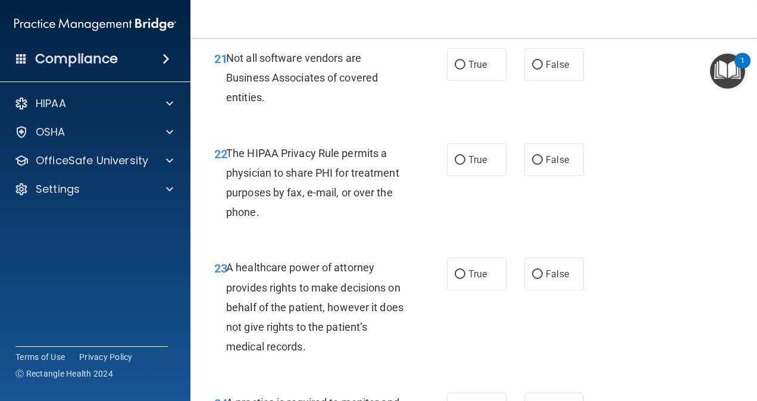
drag, startPoint x: 697, startPoint y: 190, endPoint x: 691, endPoint y: 192, distance: 6.1
click at [695, 190] on div "22 The HIPAA Privacy Rule permits a physician to share PHI for treatment purpos…" at bounding box center [473, 185] width 537 height 115
click at [456, 70] on input "True" at bounding box center [459, 65] width 11 height 9
radio input "true"
click at [454, 165] on input "True" at bounding box center [459, 160] width 11 height 9
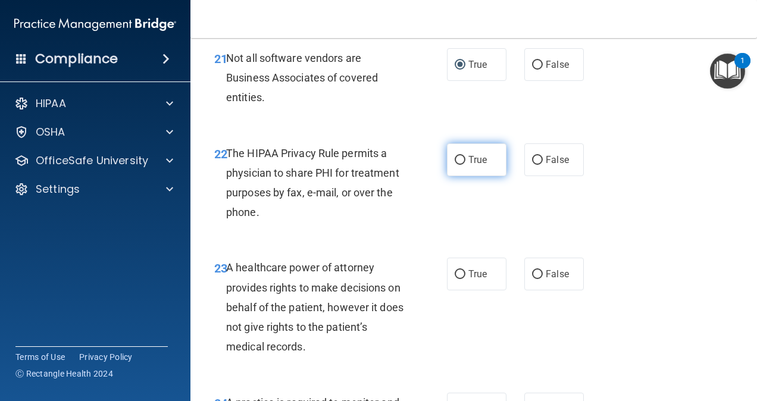
radio input "true"
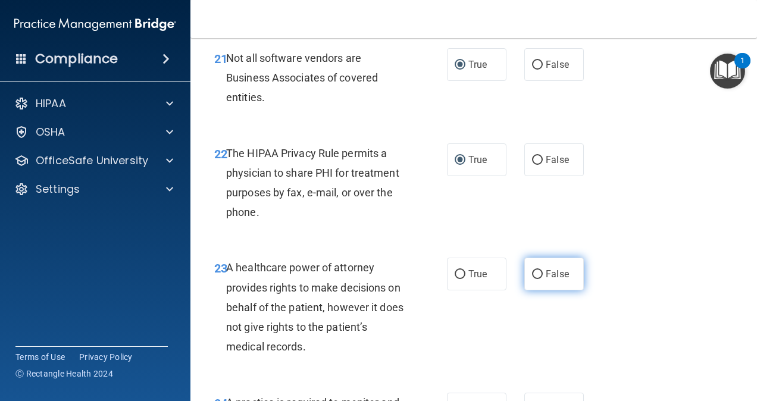
click at [533, 279] on input "False" at bounding box center [537, 274] width 11 height 9
radio input "true"
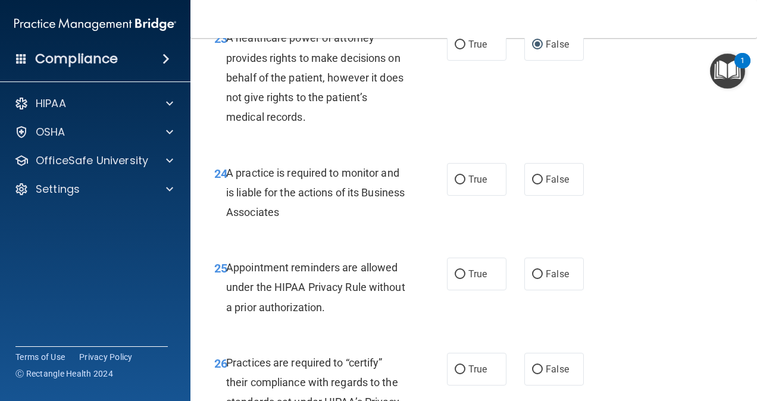
scroll to position [2855, 0]
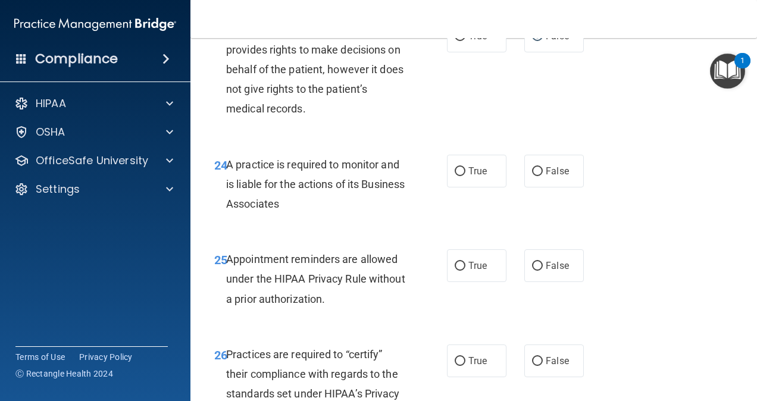
drag, startPoint x: 647, startPoint y: 172, endPoint x: 625, endPoint y: 169, distance: 21.6
click at [647, 139] on div "23 A healthcare power of attorney provides rights to make decisions on behalf o…" at bounding box center [473, 72] width 537 height 134
click at [532, 176] on input "False" at bounding box center [537, 171] width 11 height 9
radio input "true"
click at [458, 271] on input "True" at bounding box center [459, 266] width 11 height 9
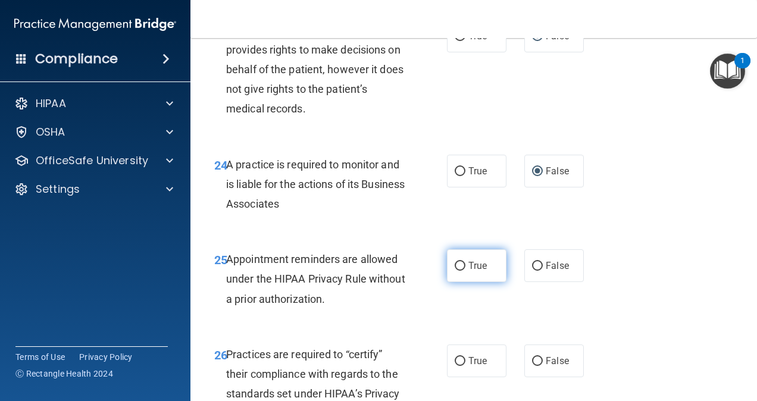
radio input "true"
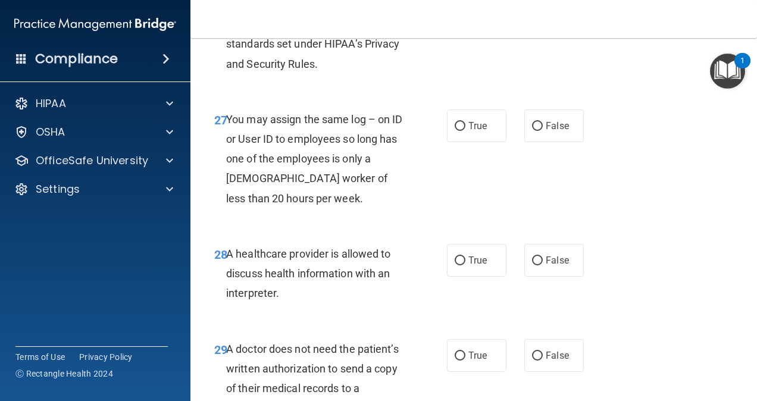
scroll to position [3212, 0]
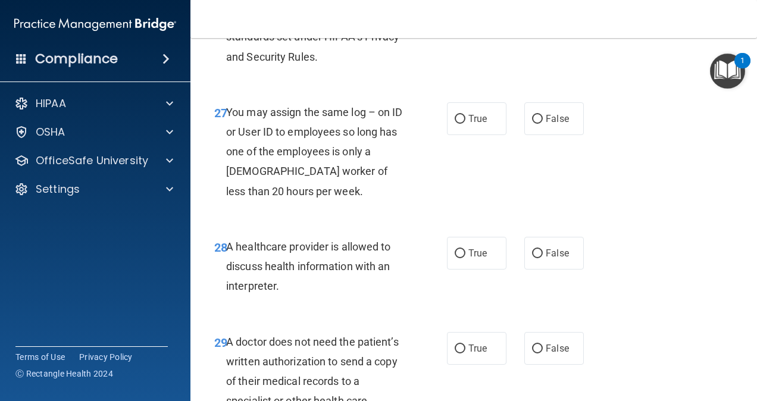
click at [701, 202] on div "27 You may assign the same log – on ID or User ID to employees so long has one …" at bounding box center [473, 154] width 537 height 134
click at [534, 9] on input "False" at bounding box center [537, 4] width 11 height 9
radio input "true"
click at [532, 124] on input "False" at bounding box center [537, 119] width 11 height 9
radio input "true"
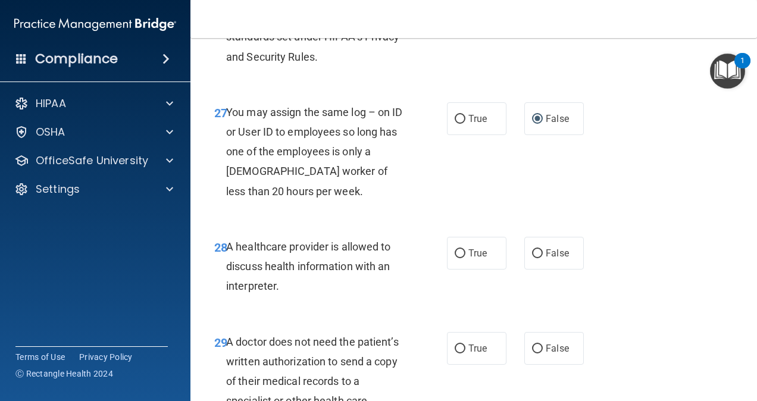
click at [672, 222] on div "27 You may assign the same log – on ID or User ID to employees so long has one …" at bounding box center [473, 154] width 537 height 134
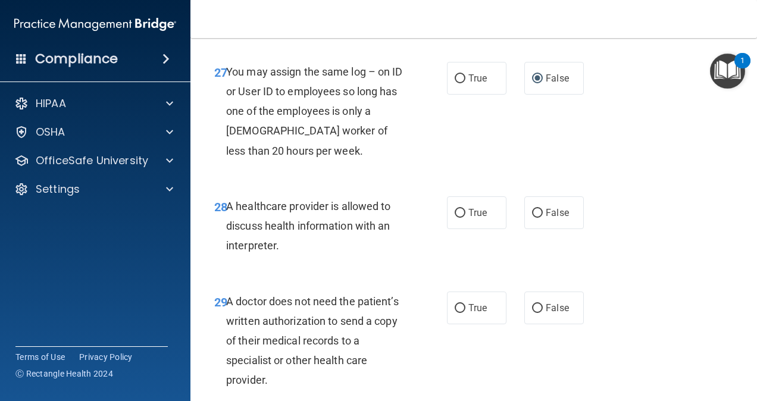
scroll to position [3272, 0]
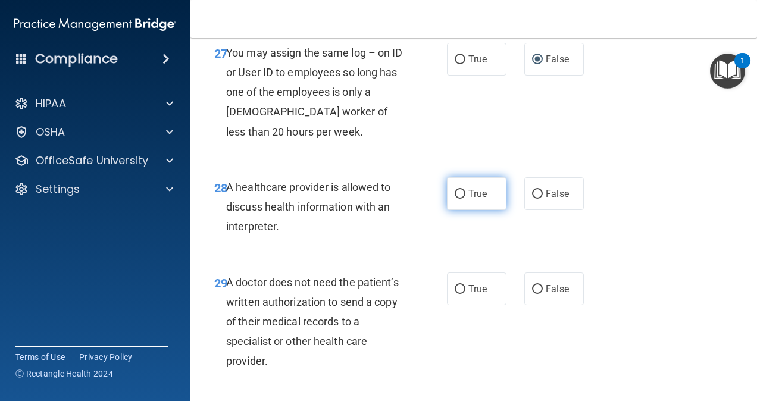
click at [454, 199] on input "True" at bounding box center [459, 194] width 11 height 9
radio input "true"
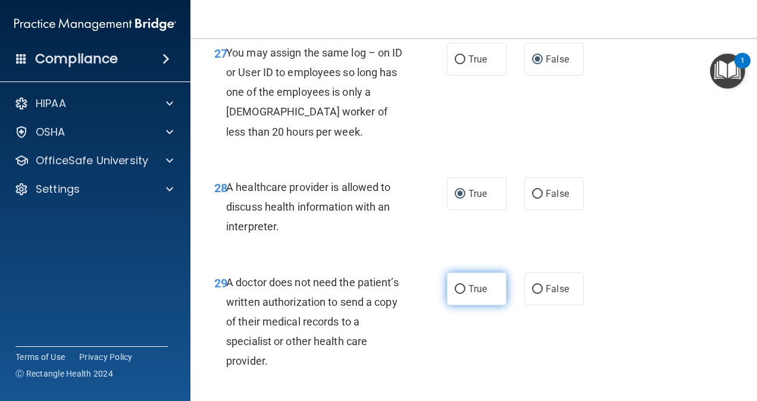
click at [454, 294] on input "True" at bounding box center [459, 289] width 11 height 9
radio input "true"
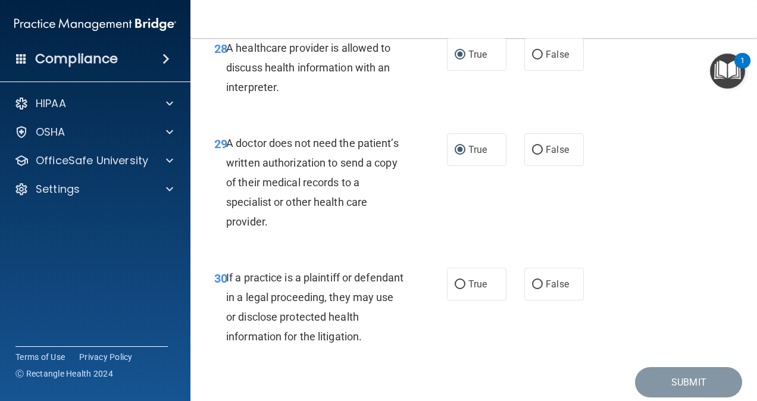
scroll to position [3510, 0]
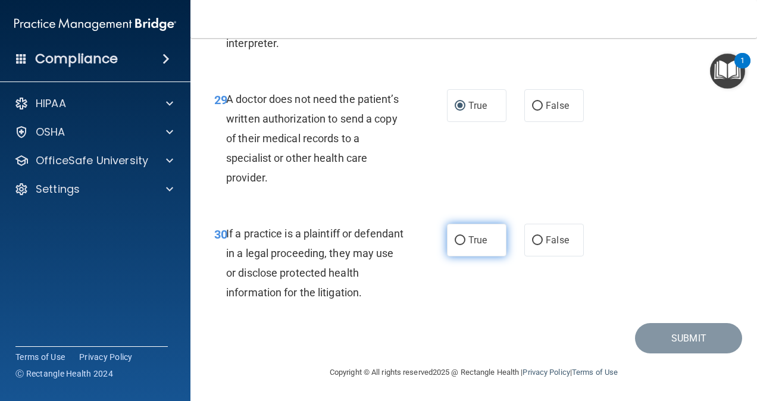
click at [454, 241] on input "True" at bounding box center [459, 240] width 11 height 9
radio input "true"
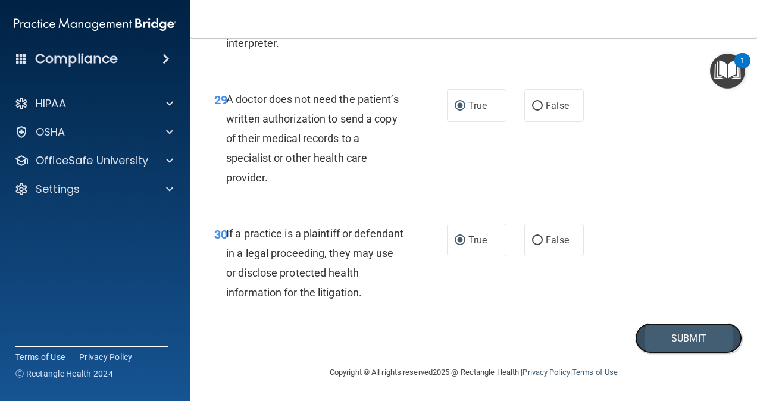
click at [687, 338] on button "Submit" at bounding box center [688, 338] width 107 height 30
click at [683, 334] on button "Submit" at bounding box center [688, 338] width 107 height 30
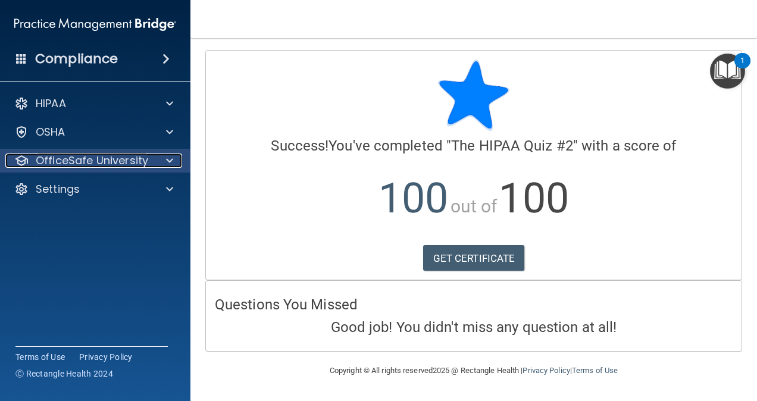
click at [153, 157] on div at bounding box center [168, 160] width 30 height 14
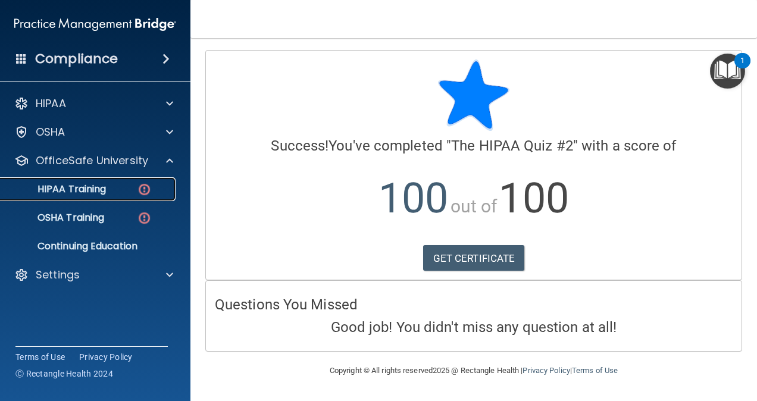
click at [155, 190] on div "HIPAA Training" at bounding box center [89, 189] width 162 height 12
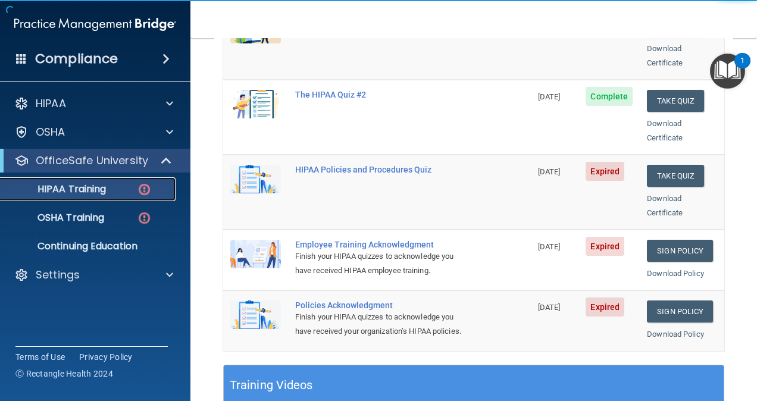
scroll to position [238, 0]
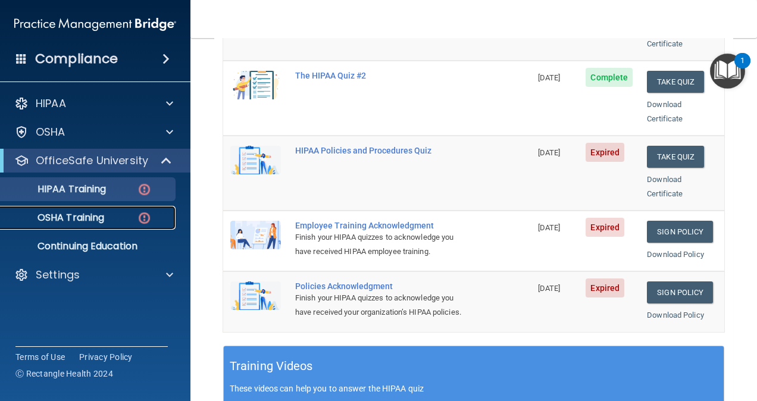
click at [90, 218] on p "OSHA Training" at bounding box center [56, 218] width 96 height 12
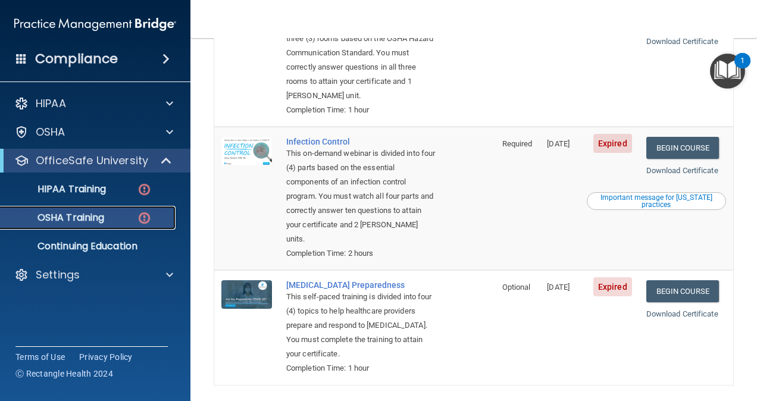
scroll to position [359, 0]
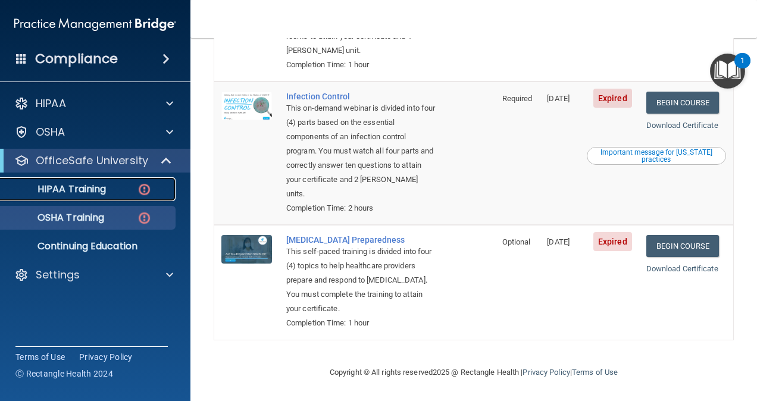
click at [66, 188] on p "HIPAA Training" at bounding box center [57, 189] width 98 height 12
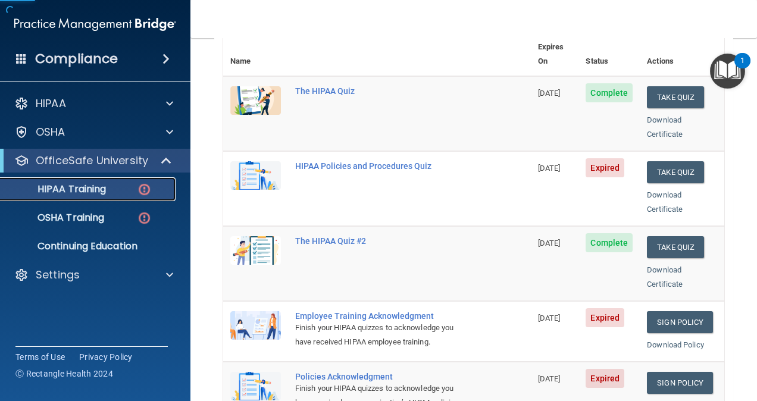
scroll to position [121, 0]
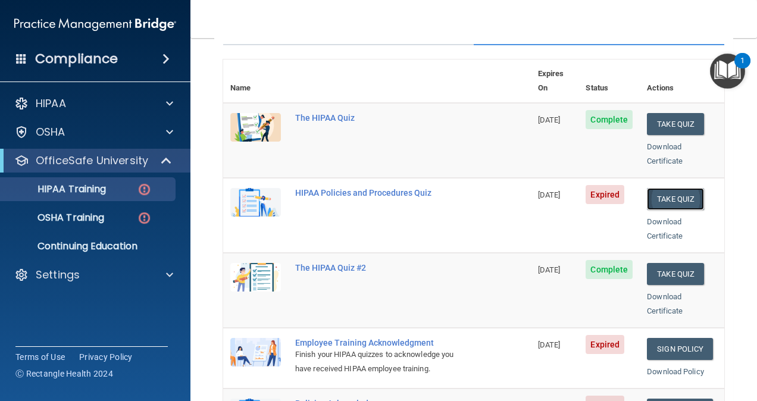
click at [664, 188] on button "Take Quiz" at bounding box center [675, 199] width 57 height 22
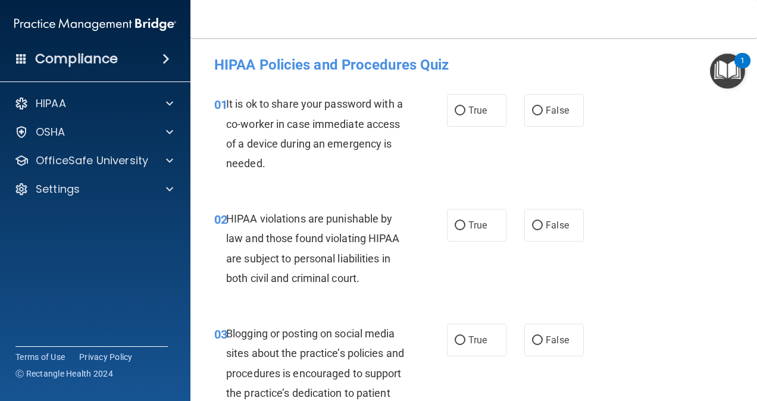
click at [622, 150] on div "01 It is ok to share your password with a co-worker in case immediate access of…" at bounding box center [473, 136] width 537 height 115
click at [532, 107] on input "False" at bounding box center [537, 110] width 11 height 9
radio input "true"
click at [454, 222] on input "True" at bounding box center [459, 225] width 11 height 9
radio input "true"
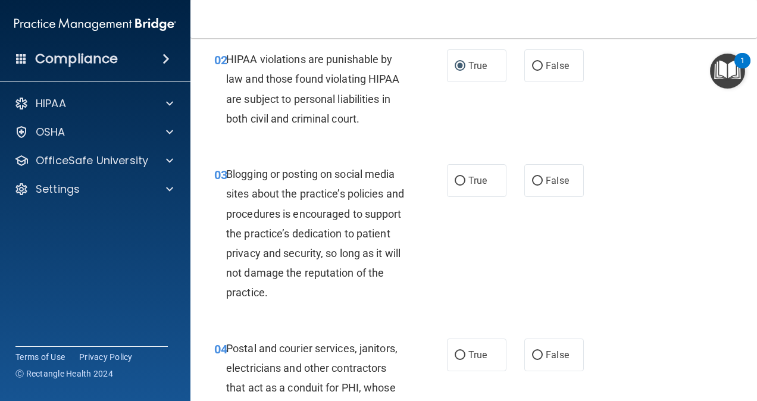
scroll to position [178, 0]
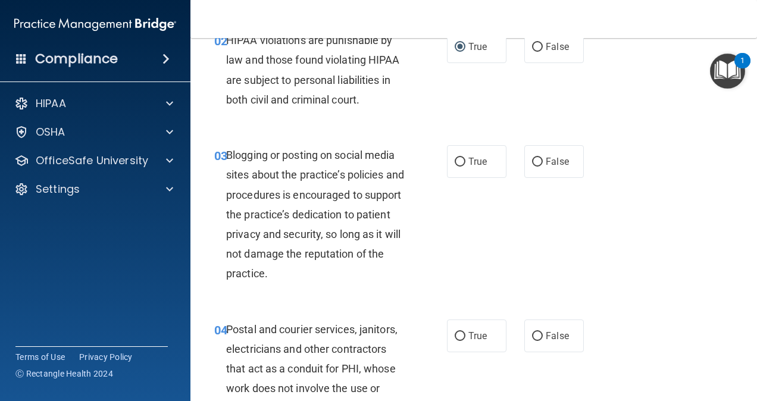
click at [581, 247] on div "03 Blogging or posting on social media sites about the practice’s policies and …" at bounding box center [473, 217] width 537 height 174
click at [456, 158] on input "True" at bounding box center [459, 162] width 11 height 9
radio input "true"
click at [456, 336] on input "True" at bounding box center [459, 336] width 11 height 9
radio input "true"
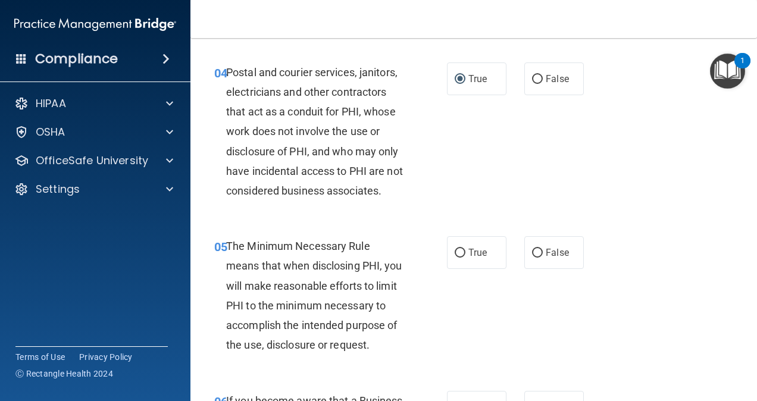
scroll to position [476, 0]
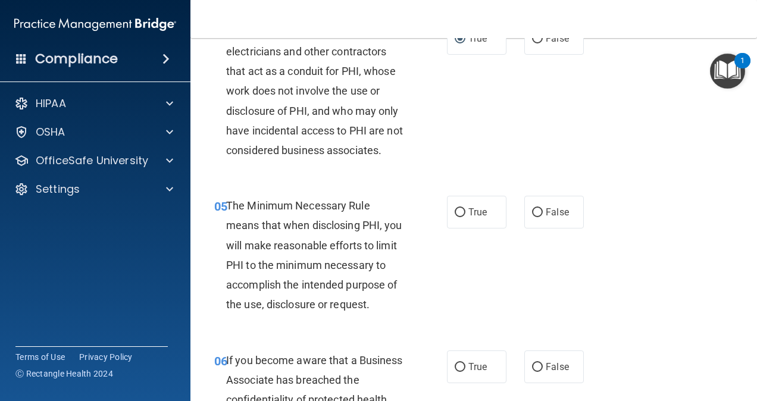
drag, startPoint x: 539, startPoint y: 315, endPoint x: 471, endPoint y: 265, distance: 85.1
click at [539, 315] on div "05 The Minimum Necessary Rule means that when disclosing PHI, you will make rea…" at bounding box center [473, 258] width 537 height 154
click at [454, 217] on input "True" at bounding box center [459, 212] width 11 height 9
radio input "true"
click at [532, 372] on input "False" at bounding box center [537, 367] width 11 height 9
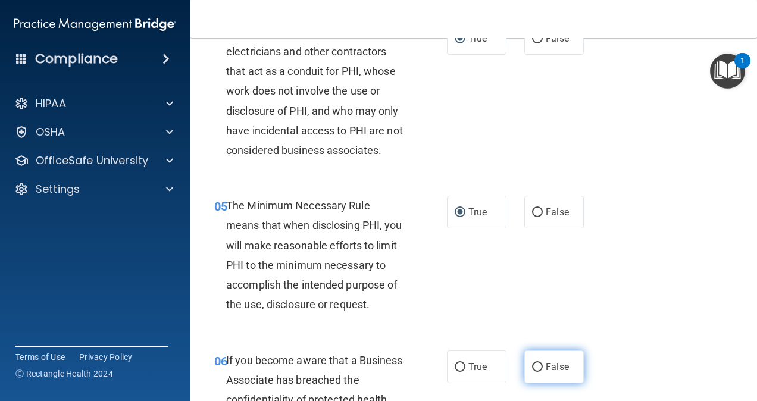
radio input "true"
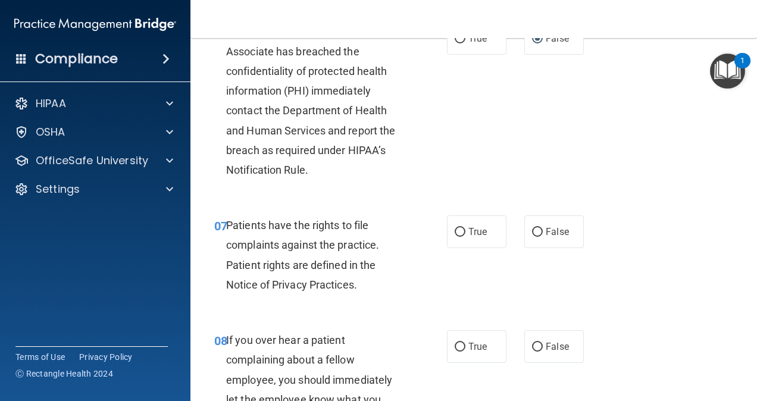
scroll to position [833, 0]
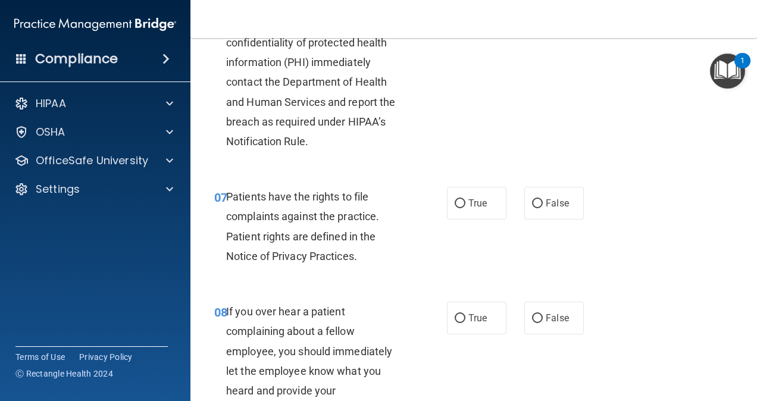
click at [600, 152] on div "06 If you become aware that a Business Associate has breached the confidentiali…" at bounding box center [473, 76] width 537 height 194
drag, startPoint x: 459, startPoint y: 242, endPoint x: 486, endPoint y: 269, distance: 38.3
click at [460, 220] on label "True" at bounding box center [476, 203] width 59 height 33
click at [460, 208] on input "True" at bounding box center [459, 203] width 11 height 9
radio input "true"
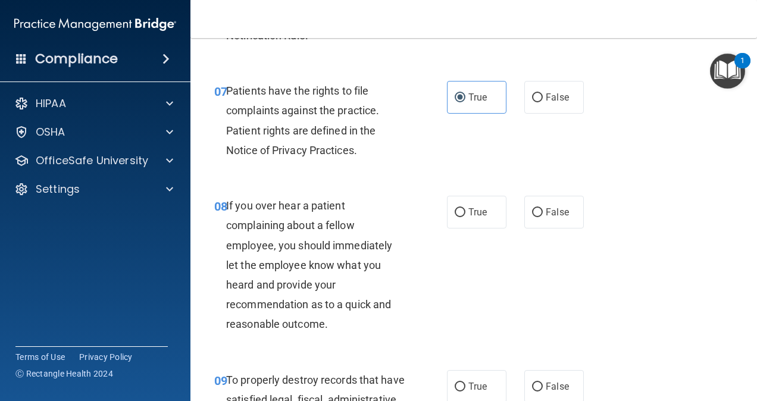
scroll to position [1011, 0]
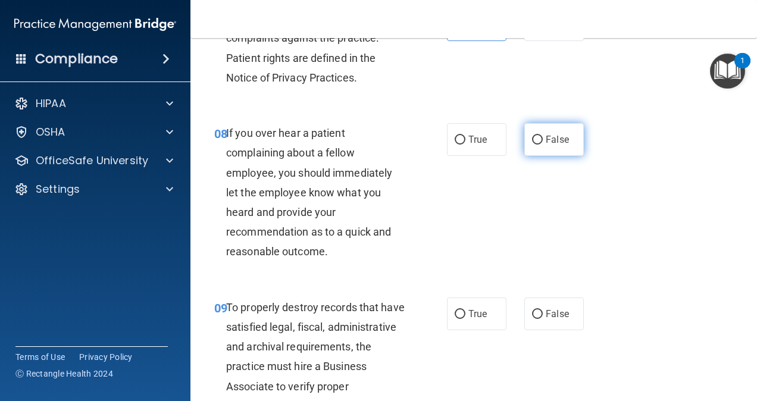
click at [532, 145] on input "False" at bounding box center [537, 140] width 11 height 9
radio input "true"
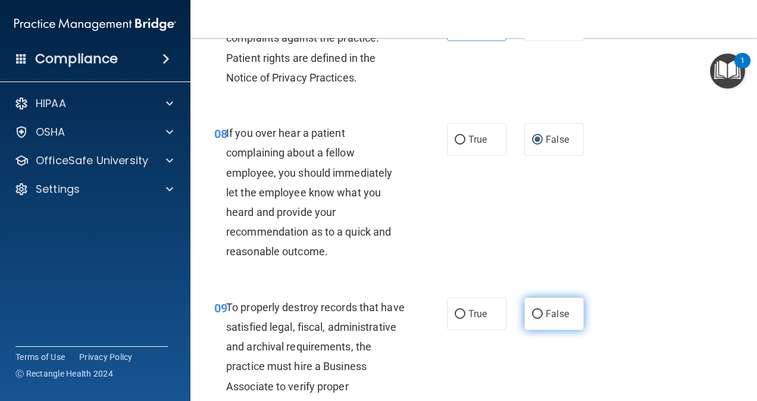
click at [532, 319] on input "False" at bounding box center [537, 314] width 11 height 9
radio input "true"
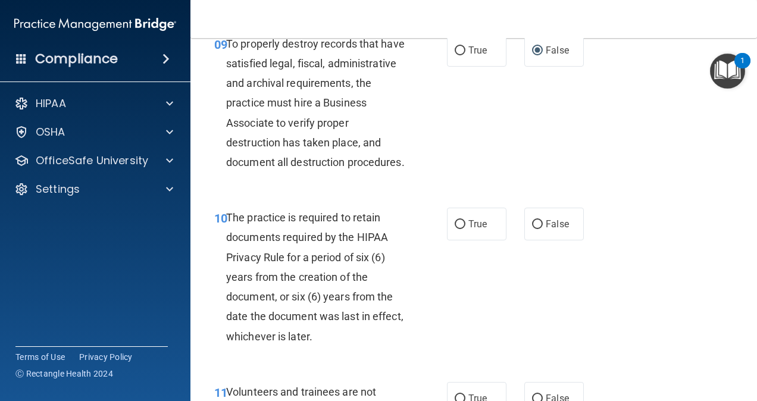
scroll to position [1309, 0]
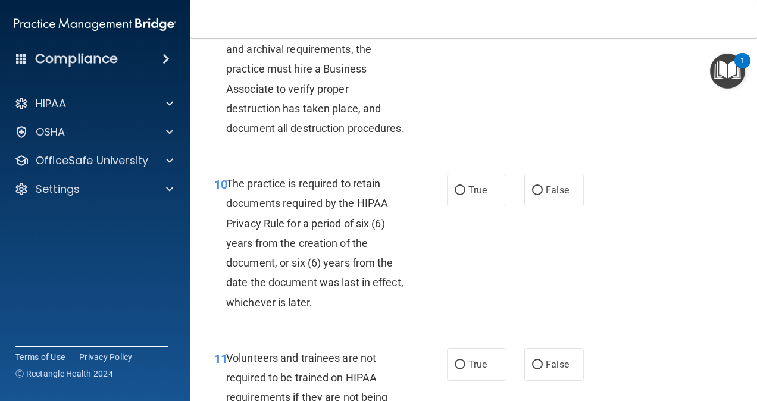
drag, startPoint x: 573, startPoint y: 158, endPoint x: 452, endPoint y: 217, distance: 134.6
click at [564, 159] on div "09 To properly destroy records that have satisfied legal, fiscal, administrativ…" at bounding box center [473, 72] width 537 height 174
click at [454, 195] on input "True" at bounding box center [459, 190] width 11 height 9
radio input "true"
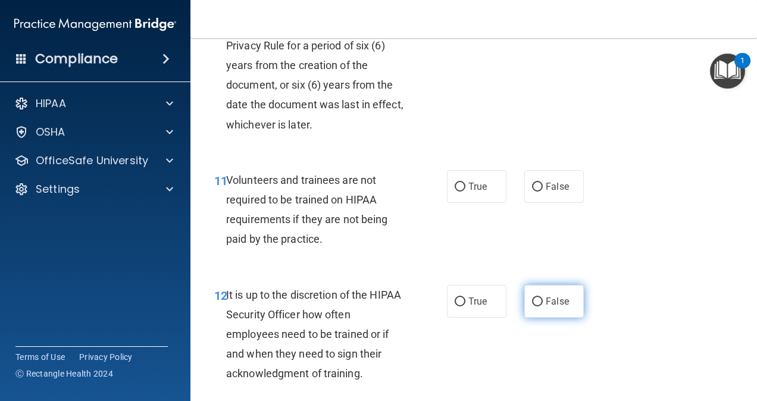
scroll to position [1487, 0]
click at [637, 155] on div "10 The practice is required to retain documents required by the HIPAA Privacy R…" at bounding box center [473, 67] width 537 height 174
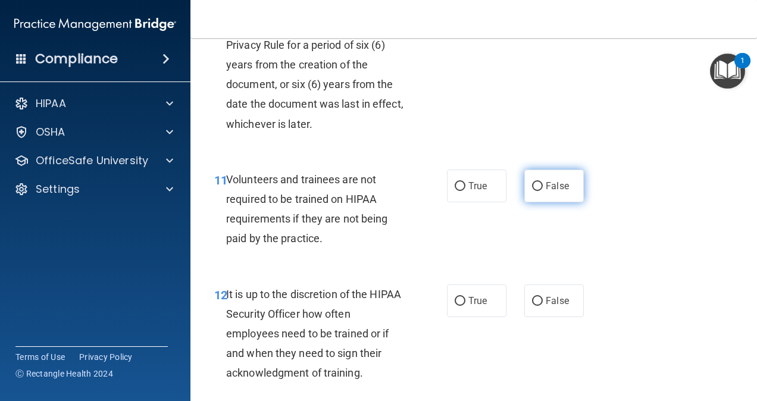
click at [532, 191] on input "False" at bounding box center [537, 186] width 11 height 9
radio input "true"
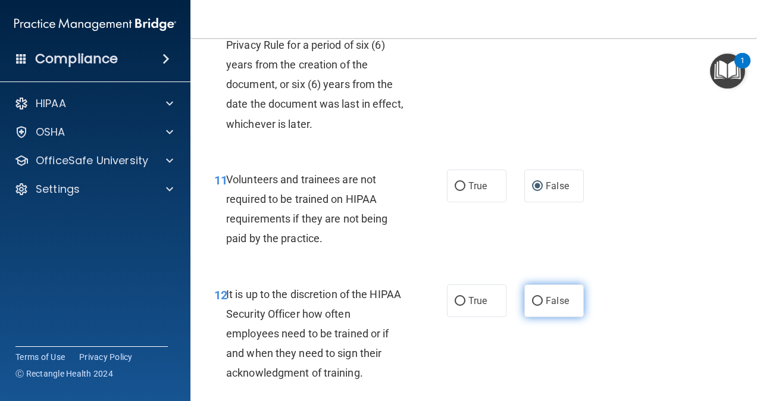
click at [532, 306] on input "False" at bounding box center [537, 301] width 11 height 9
radio input "true"
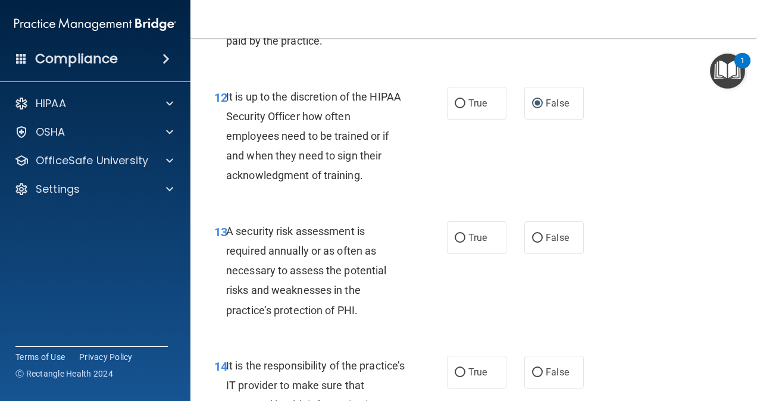
scroll to position [1725, 0]
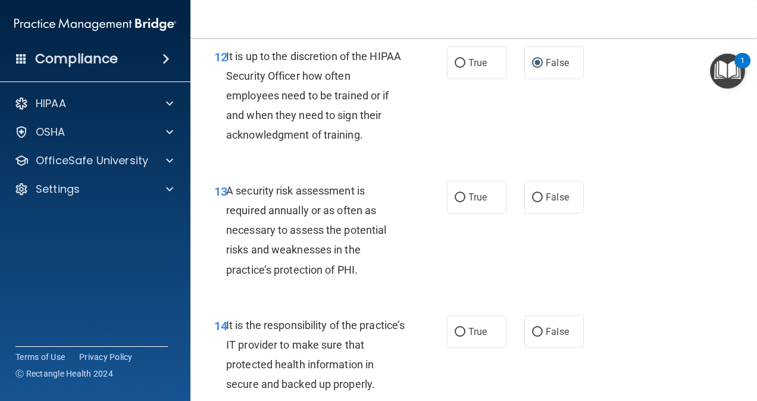
click at [619, 300] on div "13 A security risk assessment is required annually or as often as necessary to …" at bounding box center [473, 233] width 537 height 134
click at [454, 202] on input "True" at bounding box center [459, 197] width 11 height 9
radio input "true"
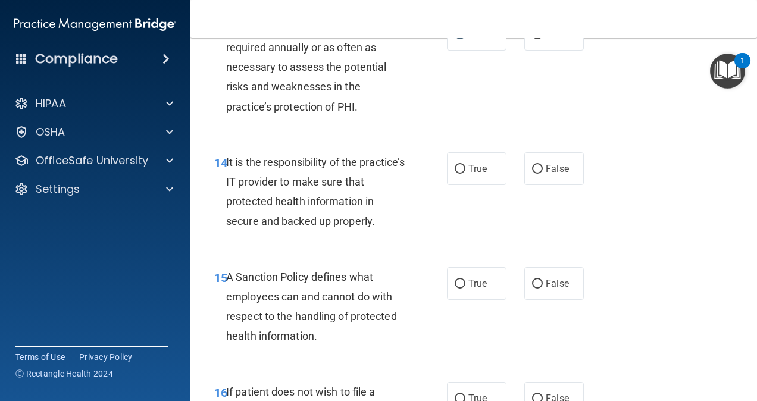
scroll to position [1904, 0]
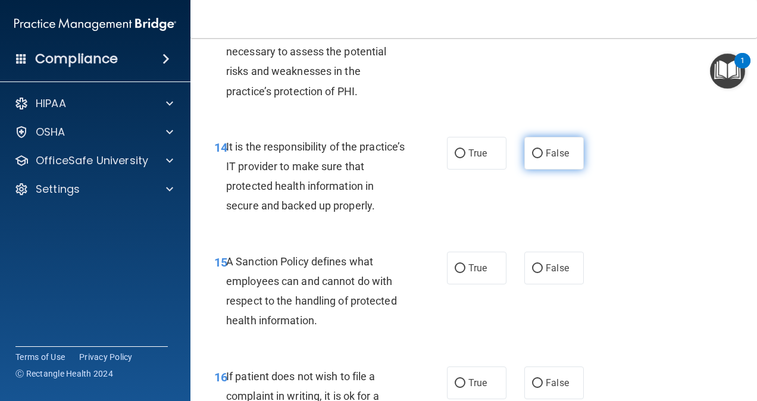
click at [532, 158] on input "False" at bounding box center [537, 153] width 11 height 9
radio input "true"
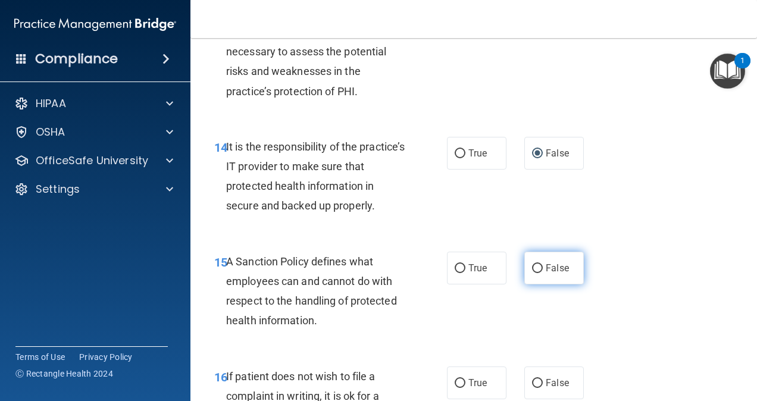
click at [532, 273] on input "False" at bounding box center [537, 268] width 11 height 9
radio input "true"
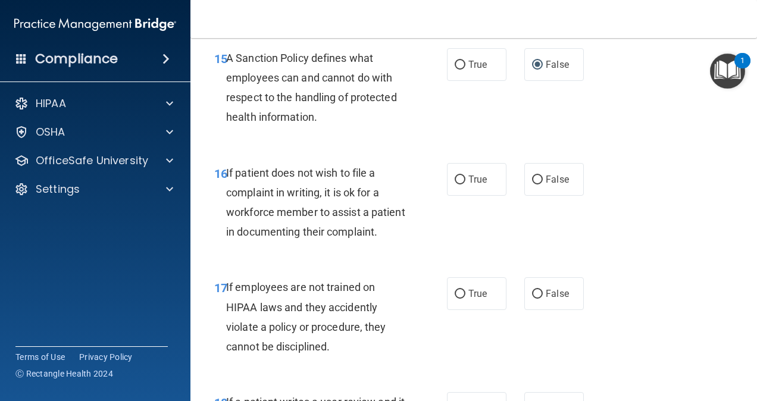
scroll to position [2111, 0]
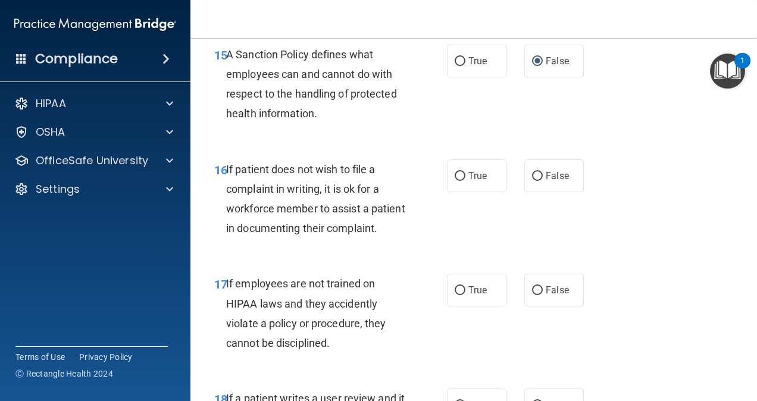
click at [573, 259] on div "16 If patient does not wish to file a complaint in writing, it is ok for a work…" at bounding box center [473, 202] width 537 height 115
click at [459, 181] on input "True" at bounding box center [459, 176] width 11 height 9
radio input "true"
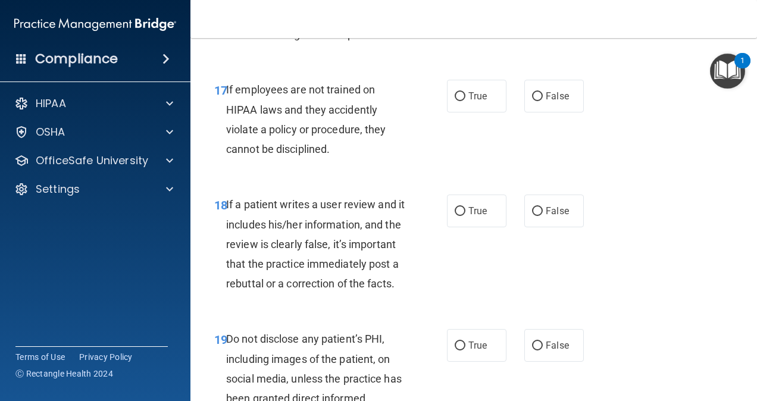
scroll to position [2307, 0]
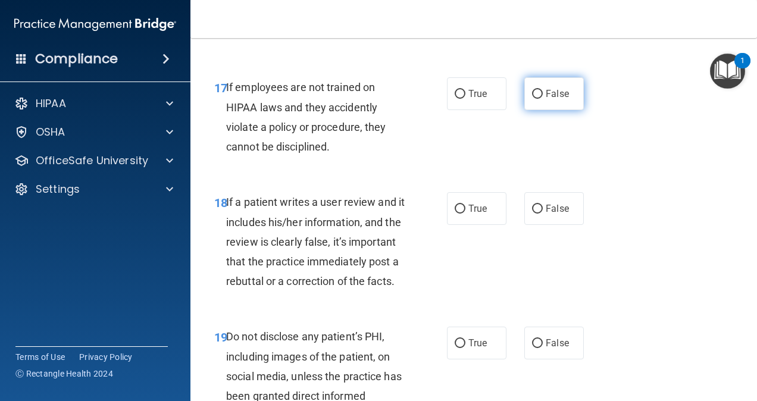
click at [532, 99] on input "False" at bounding box center [537, 94] width 11 height 9
radio input "true"
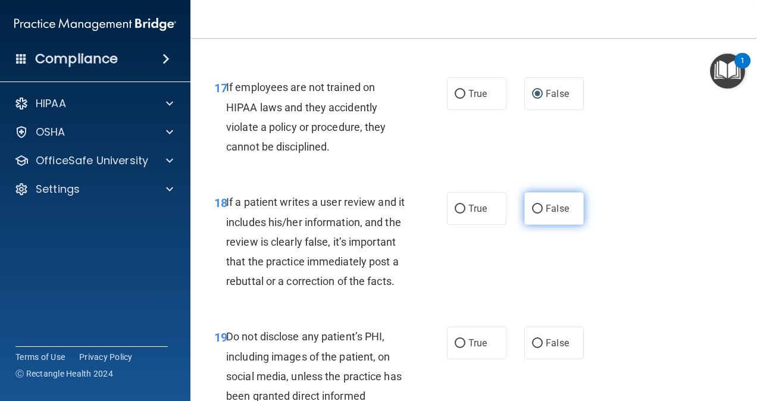
click at [532, 214] on input "False" at bounding box center [537, 209] width 11 height 9
radio input "true"
click at [620, 272] on div "18 If a patient writes a user review and it includes his/her information, and t…" at bounding box center [473, 244] width 537 height 134
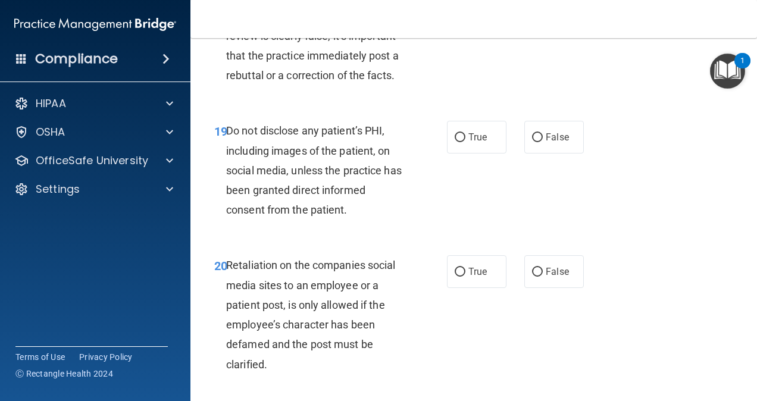
scroll to position [2521, 0]
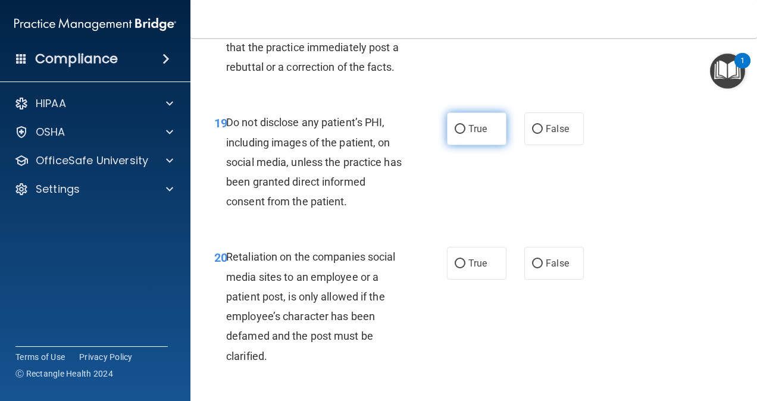
click at [454, 134] on input "True" at bounding box center [459, 129] width 11 height 9
radio input "true"
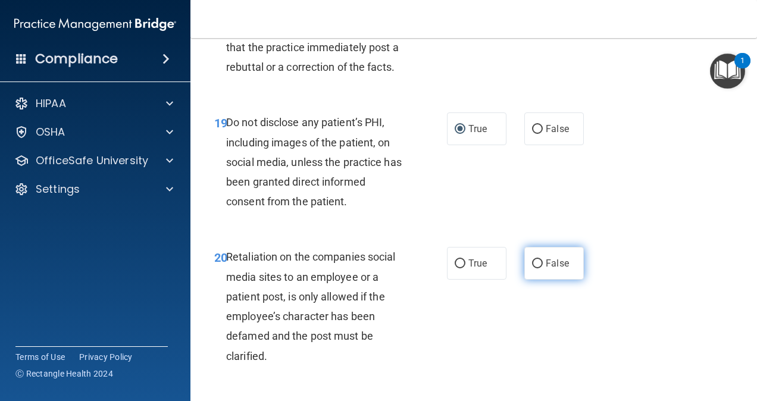
click at [532, 268] on input "False" at bounding box center [537, 263] width 11 height 9
radio input "true"
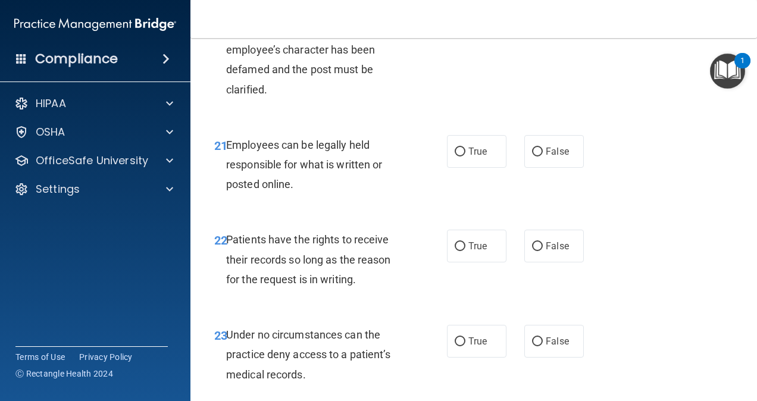
scroll to position [2797, 0]
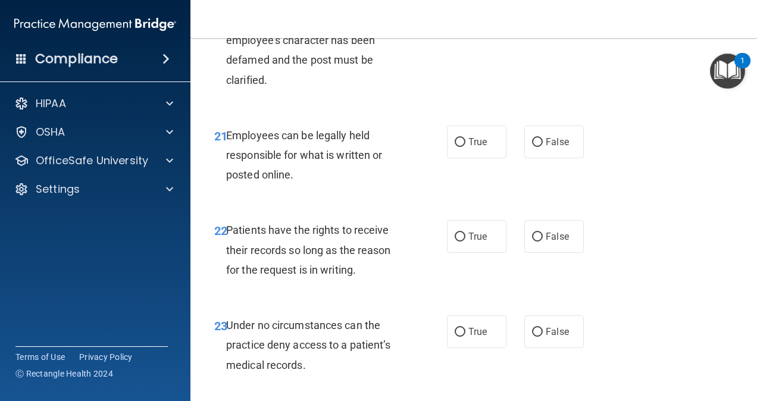
click at [638, 110] on div "20 Retaliation on the companies social media sites to an employee or a patient …" at bounding box center [473, 33] width 537 height 154
drag, startPoint x: 648, startPoint y: 271, endPoint x: 457, endPoint y: 237, distance: 193.9
click at [457, 147] on input "True" at bounding box center [459, 142] width 11 height 9
radio input "true"
click at [534, 242] on input "False" at bounding box center [537, 237] width 11 height 9
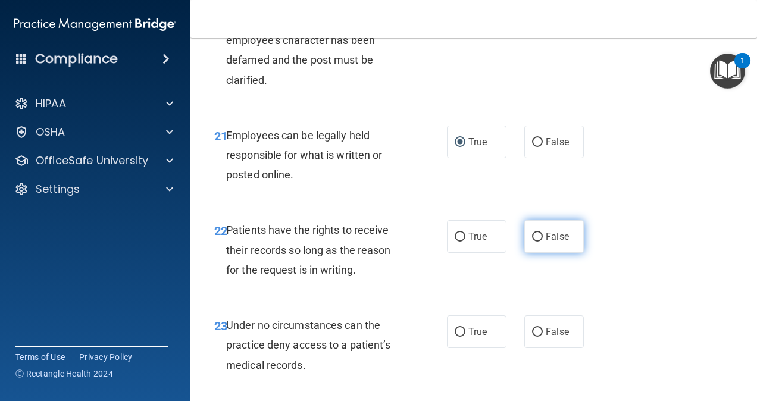
radio input "true"
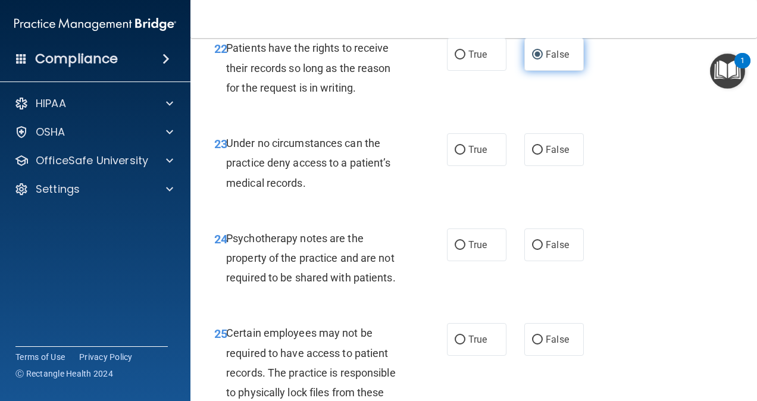
scroll to position [2992, 0]
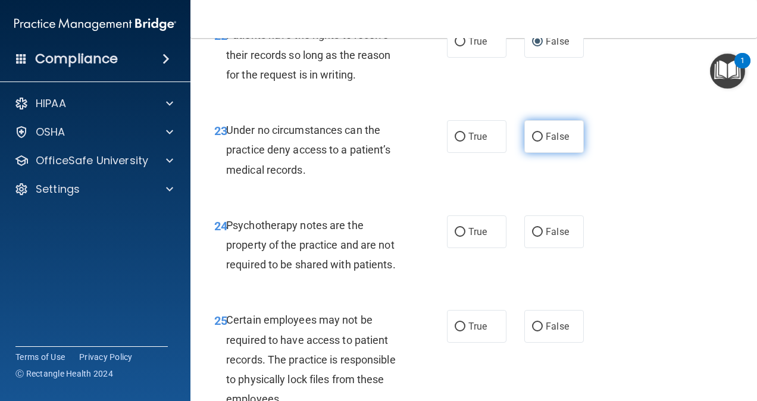
click at [532, 142] on input "False" at bounding box center [537, 137] width 11 height 9
radio input "true"
click at [638, 200] on div "23 Under no circumstances can the practice deny access to a patient’s medical r…" at bounding box center [473, 152] width 537 height 95
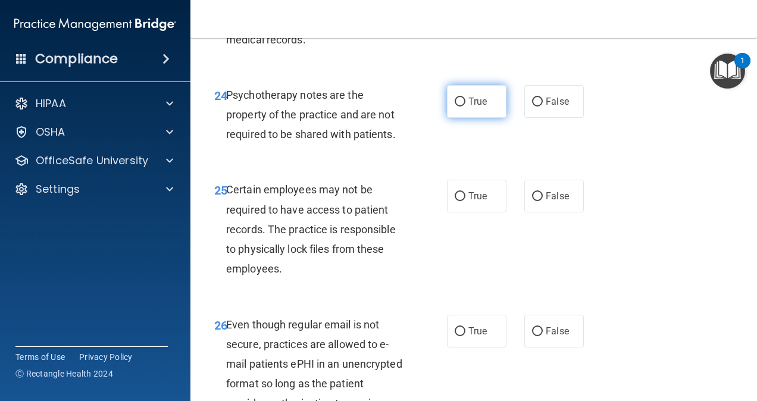
click at [454, 106] on input "True" at bounding box center [459, 102] width 11 height 9
radio input "true"
click at [456, 201] on input "True" at bounding box center [459, 196] width 11 height 9
radio input "true"
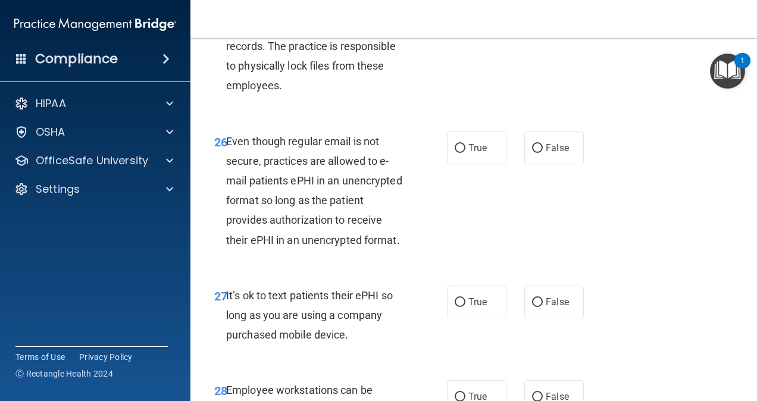
scroll to position [3306, 0]
drag, startPoint x: 726, startPoint y: 287, endPoint x: 663, endPoint y: 265, distance: 66.6
click at [726, 271] on div "26 Even though regular email is not secure, practices are allowed to e-mail pat…" at bounding box center [473, 194] width 537 height 154
click at [454, 153] on input "True" at bounding box center [459, 148] width 11 height 9
radio input "true"
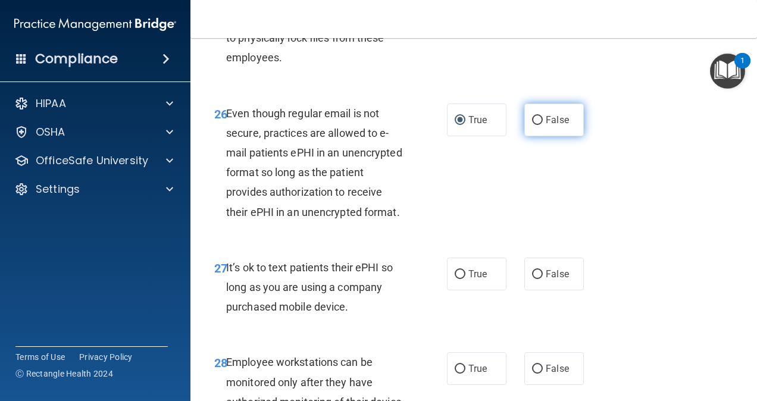
scroll to position [3544, 0]
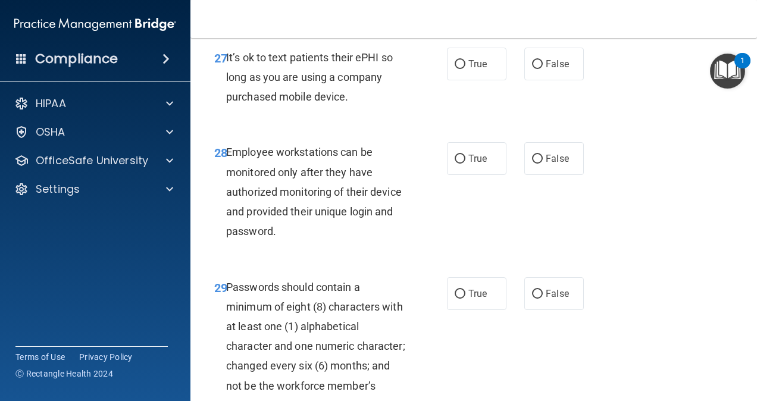
drag, startPoint x: 529, startPoint y: 180, endPoint x: 530, endPoint y: 242, distance: 61.9
click at [532, 69] on input "False" at bounding box center [537, 64] width 11 height 9
radio input "true"
click at [534, 164] on input "False" at bounding box center [537, 159] width 11 height 9
radio input "true"
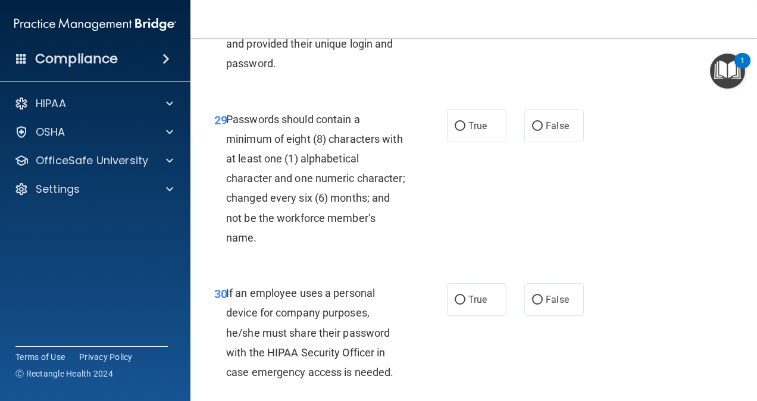
scroll to position [3722, 0]
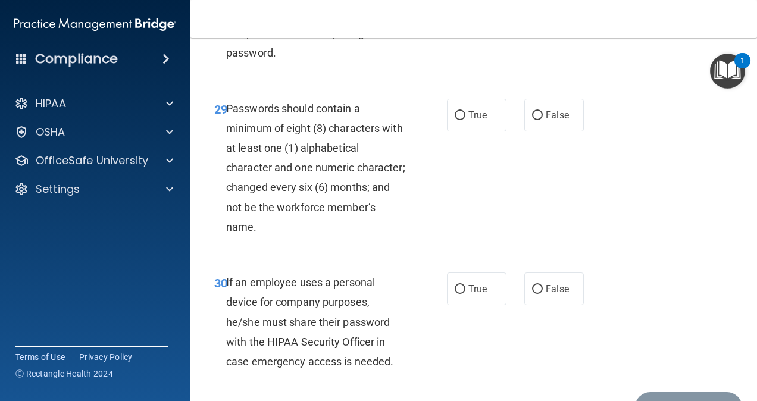
click at [694, 218] on div "29 Passwords should contain a minimum of eight (8) characters with at least one…" at bounding box center [473, 171] width 537 height 174
click at [456, 120] on input "True" at bounding box center [459, 115] width 11 height 9
radio input "true"
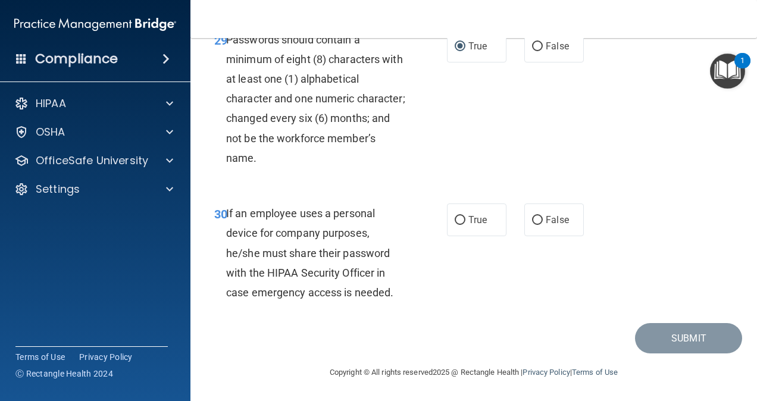
scroll to position [3910, 0]
click at [532, 220] on input "False" at bounding box center [537, 220] width 11 height 9
radio input "true"
click at [662, 343] on button "Submit" at bounding box center [688, 338] width 107 height 30
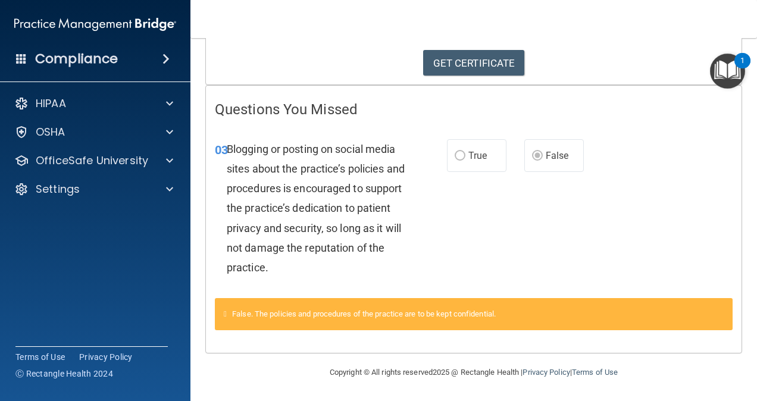
scroll to position [209, 0]
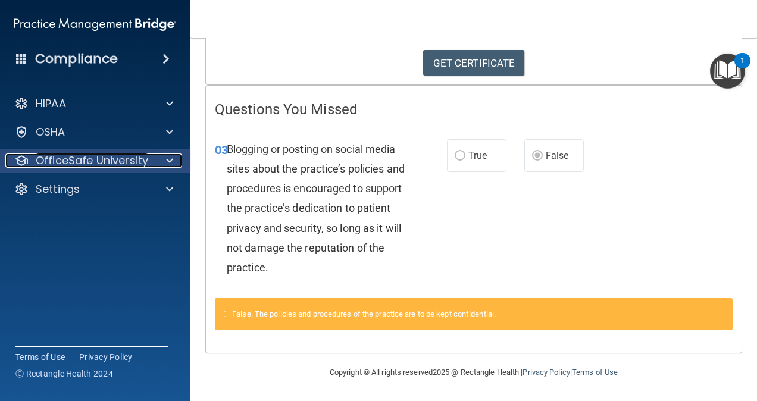
click at [123, 162] on p "OfficeSafe University" at bounding box center [92, 160] width 112 height 14
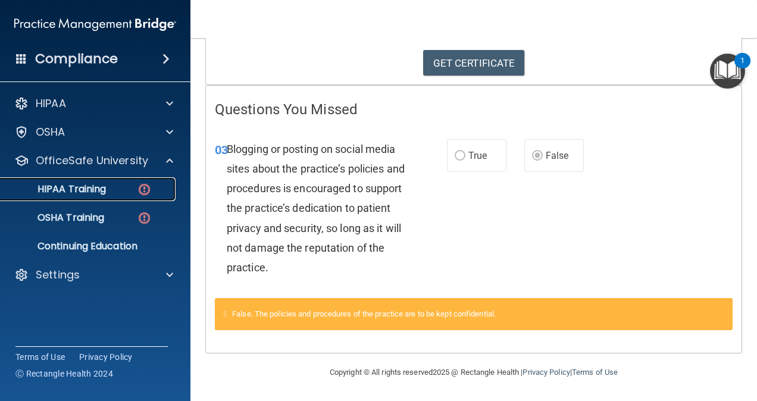
click at [127, 188] on div "HIPAA Training" at bounding box center [89, 189] width 162 height 12
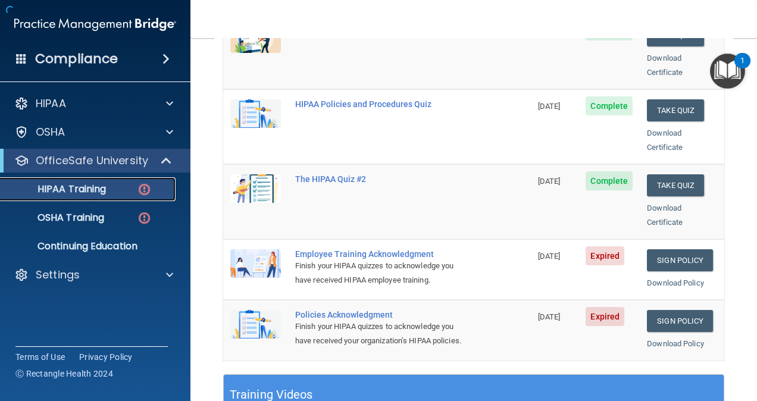
scroll to position [546, 0]
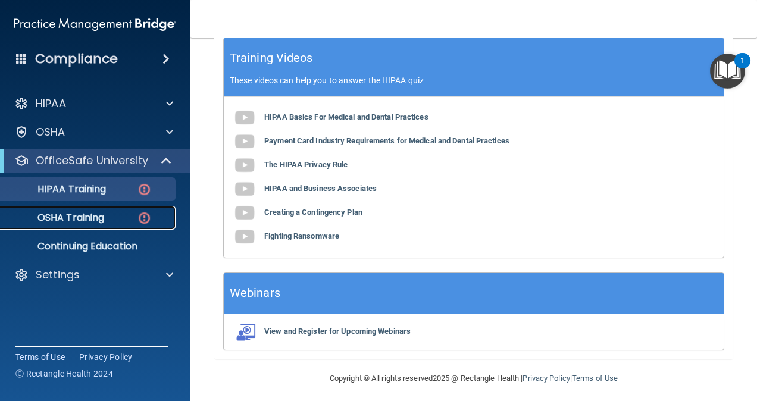
click at [127, 212] on div "OSHA Training" at bounding box center [89, 218] width 162 height 12
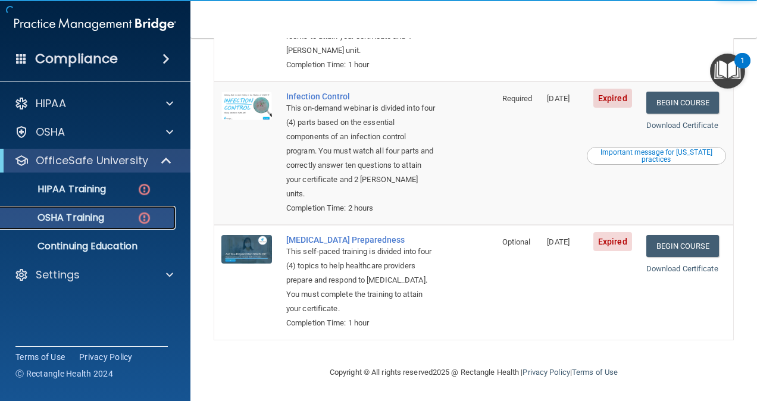
scroll to position [61, 0]
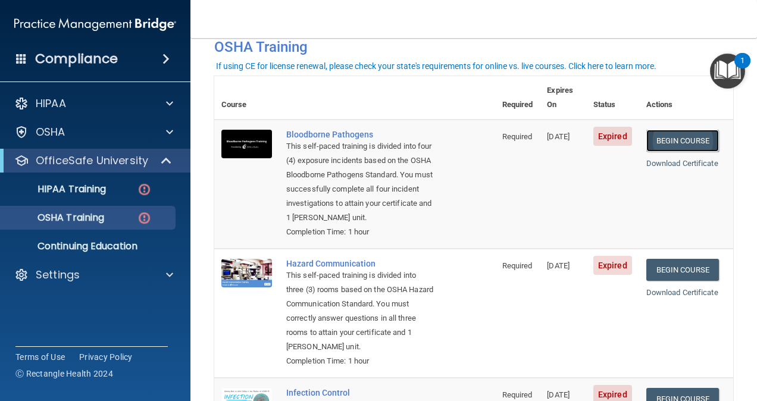
click at [671, 130] on link "Begin Course" at bounding box center [682, 141] width 73 height 22
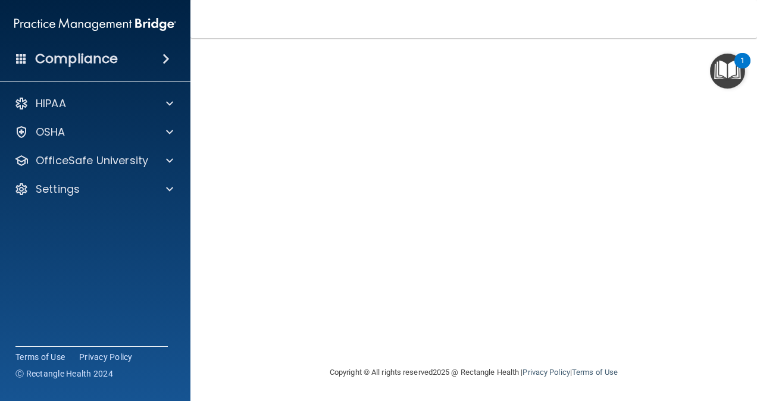
scroll to position [49, 0]
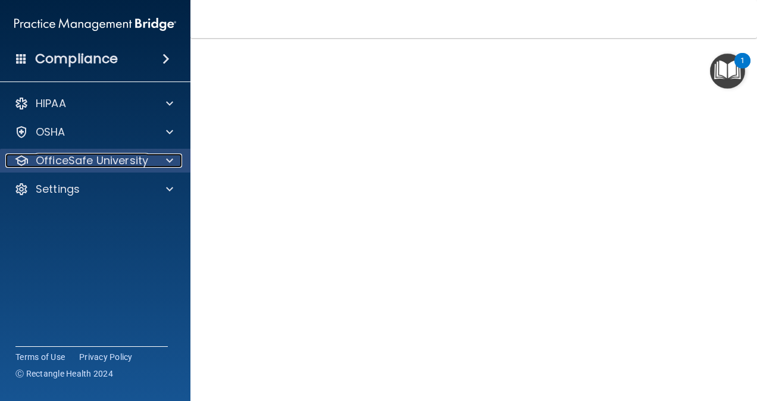
click at [159, 164] on div at bounding box center [168, 160] width 30 height 14
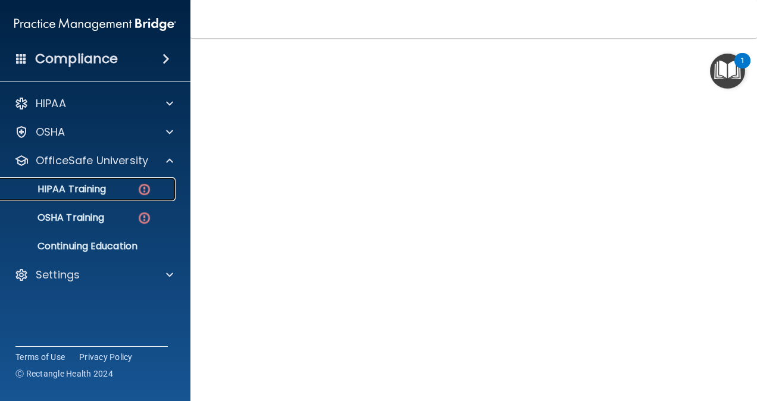
click at [138, 183] on img at bounding box center [144, 189] width 15 height 15
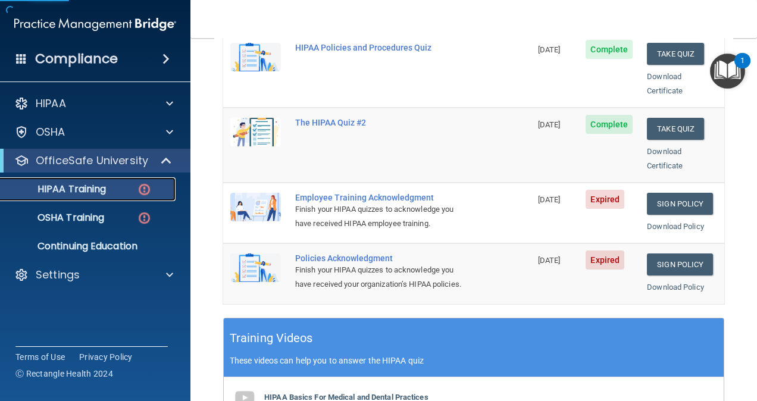
scroll to position [287, 0]
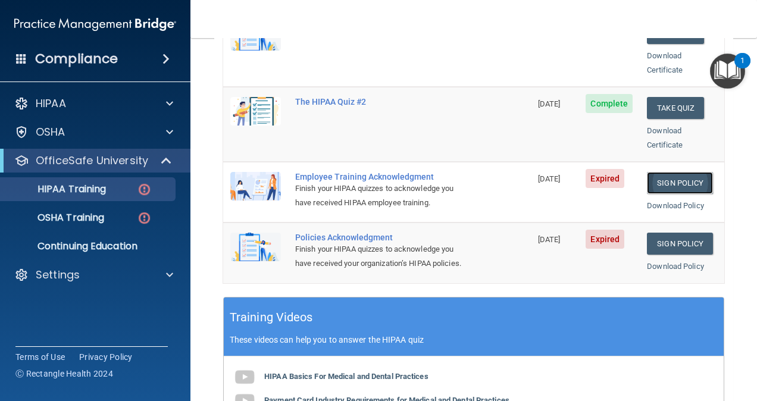
click at [663, 172] on link "Sign Policy" at bounding box center [680, 183] width 66 height 22
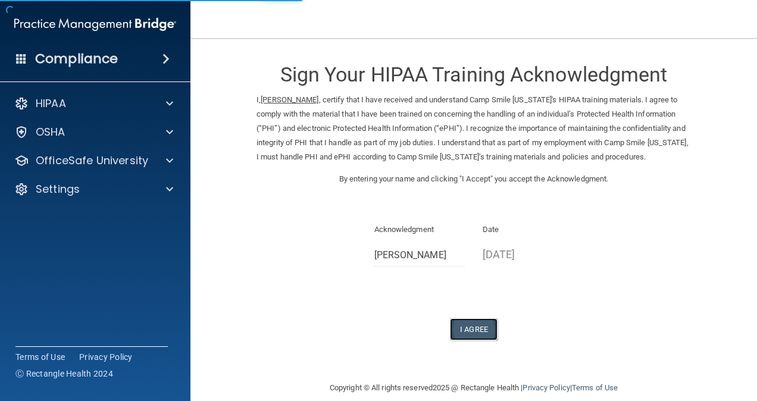
click at [484, 340] on button "I Agree" at bounding box center [474, 329] width 48 height 22
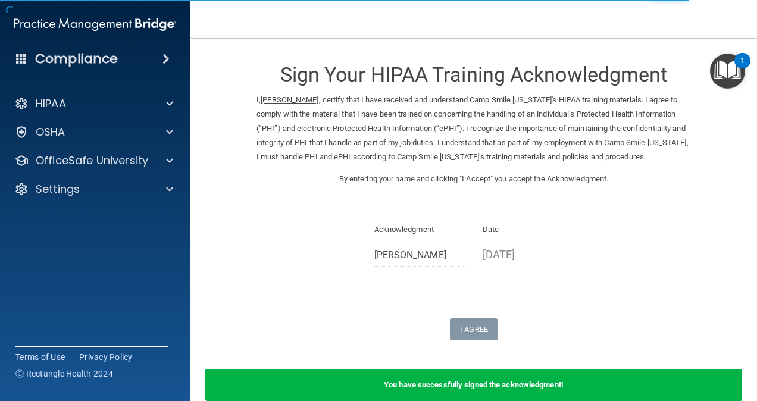
scroll to position [76, 0]
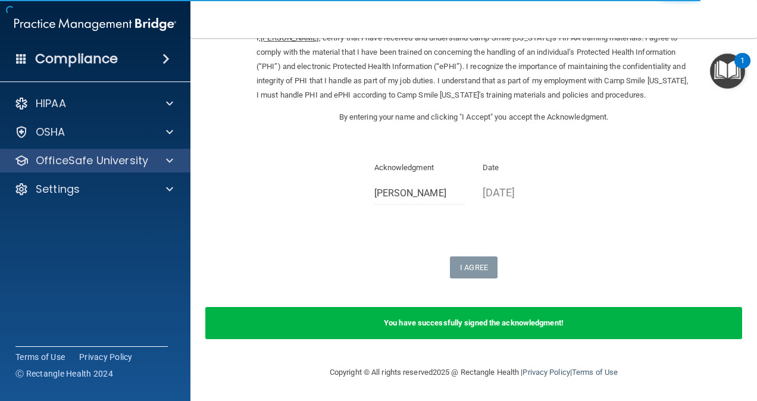
click at [167, 151] on div "OfficeSafe University" at bounding box center [95, 161] width 191 height 24
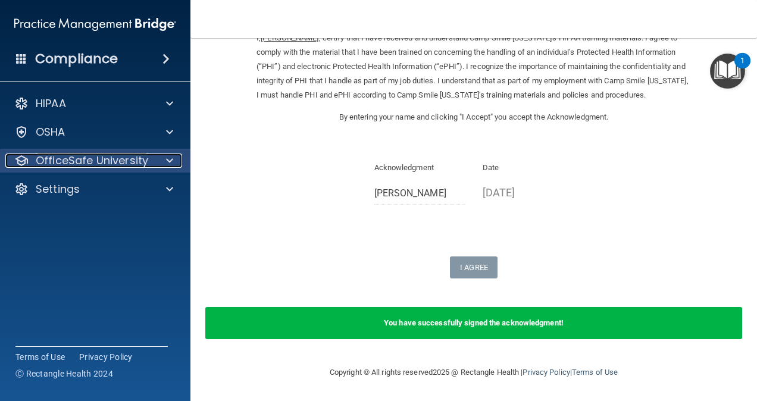
click at [158, 164] on div at bounding box center [168, 160] width 30 height 14
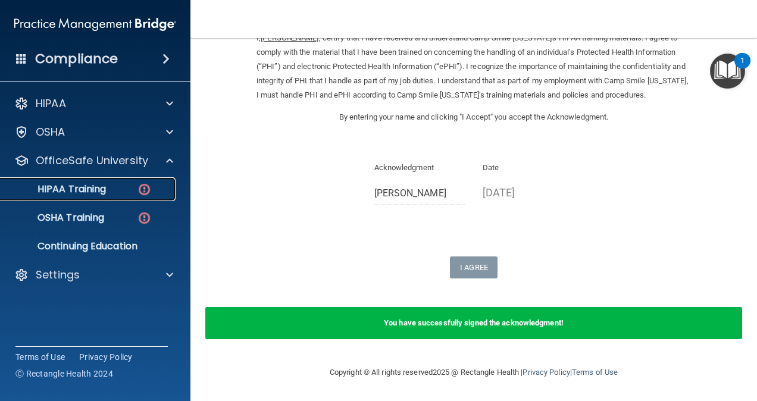
click at [129, 183] on div "HIPAA Training" at bounding box center [89, 189] width 162 height 12
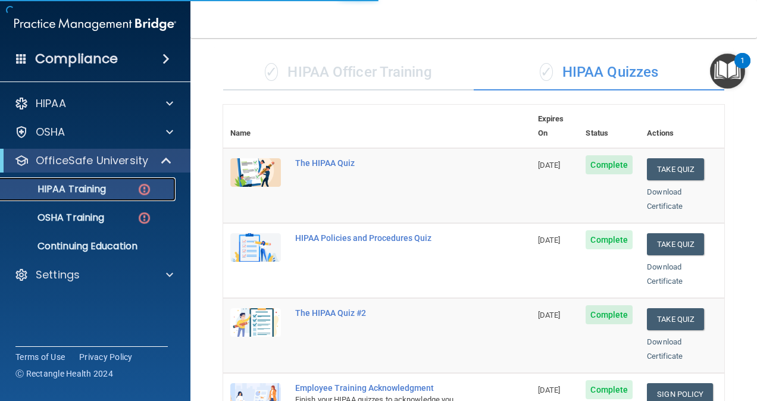
scroll to position [546, 0]
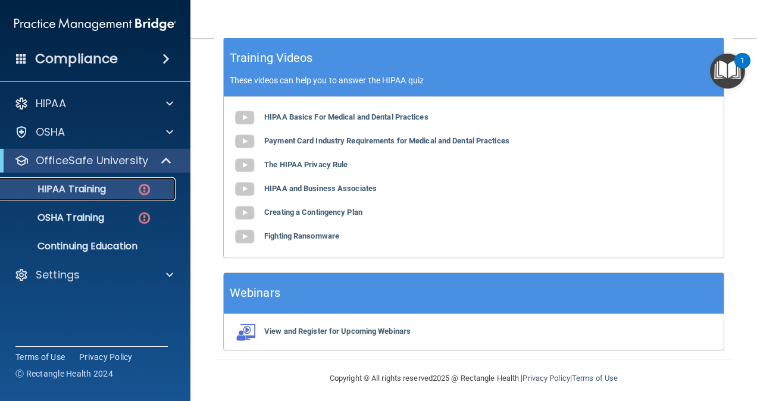
click at [112, 188] on div "HIPAA Training" at bounding box center [89, 189] width 162 height 12
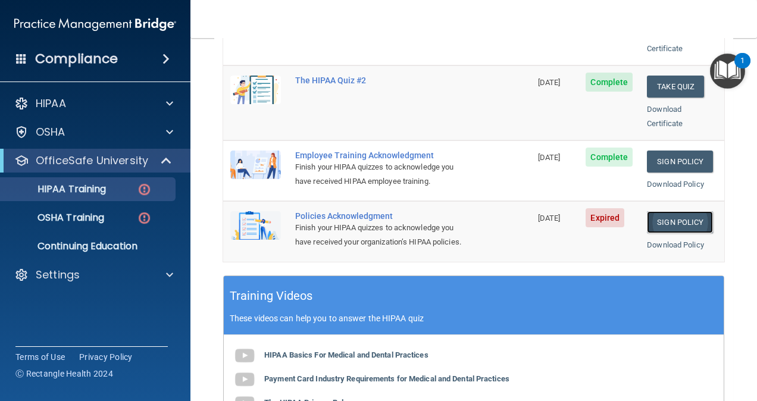
click at [665, 211] on link "Sign Policy" at bounding box center [680, 222] width 66 height 22
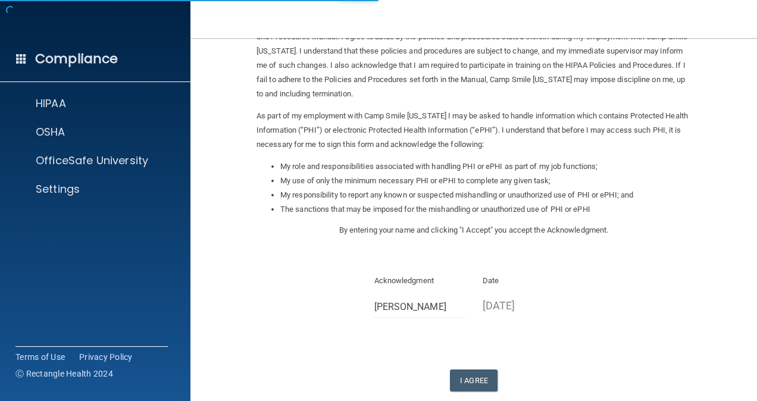
scroll to position [144, 0]
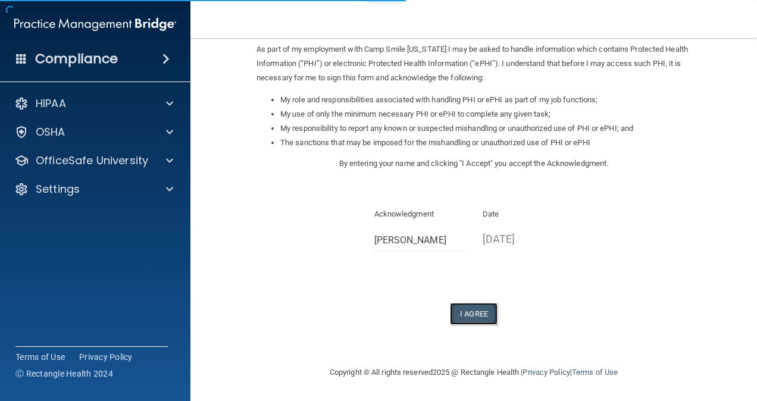
click at [479, 311] on button "I Agree" at bounding box center [474, 314] width 48 height 22
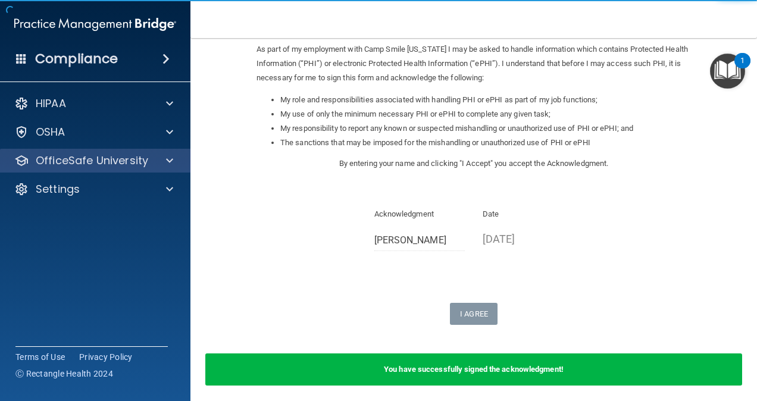
click at [129, 168] on div "OfficeSafe University" at bounding box center [95, 161] width 191 height 24
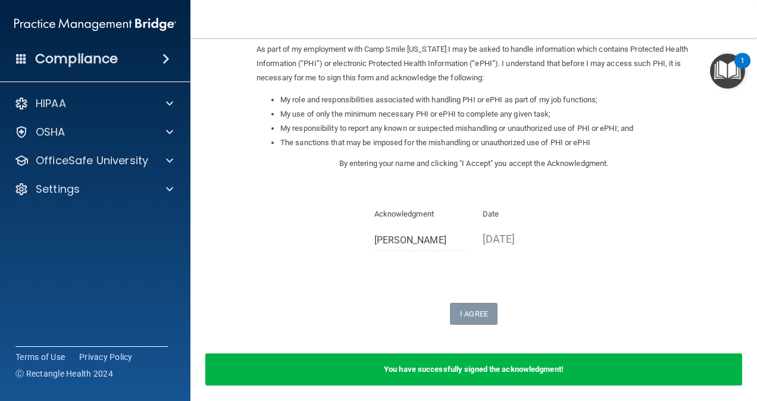
click at [199, 159] on main "Sign Your HIPAA Policies Acknowledgment I, Ellis Sutton , have been given the o…" at bounding box center [473, 219] width 566 height 363
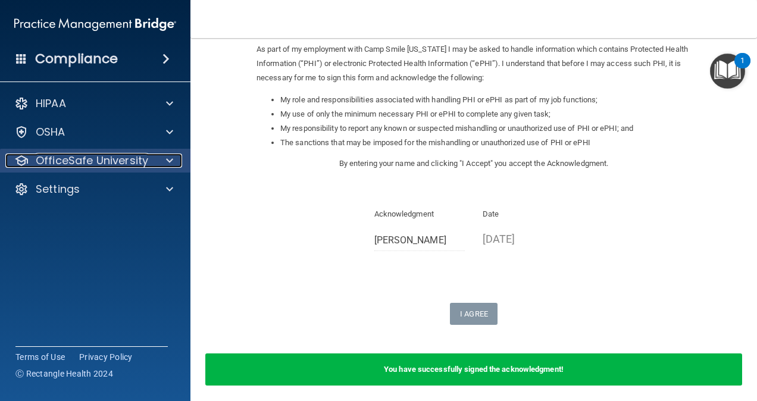
click at [167, 160] on span at bounding box center [169, 160] width 7 height 14
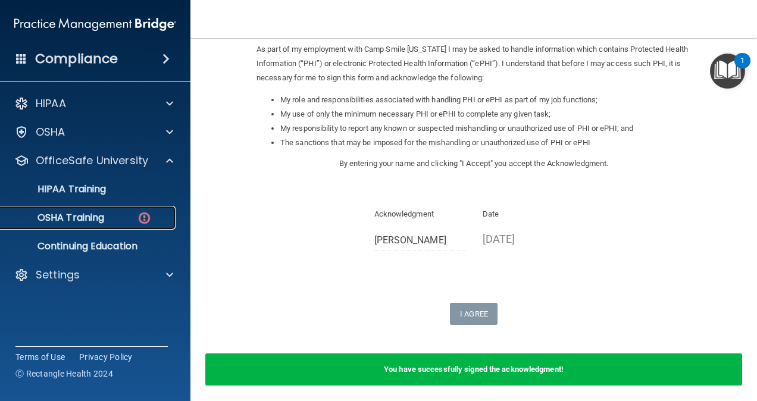
click at [138, 208] on link "OSHA Training" at bounding box center [81, 218] width 187 height 24
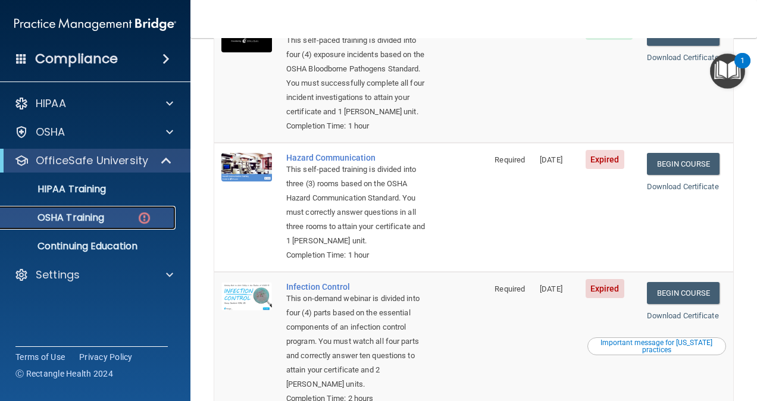
scroll to position [30, 0]
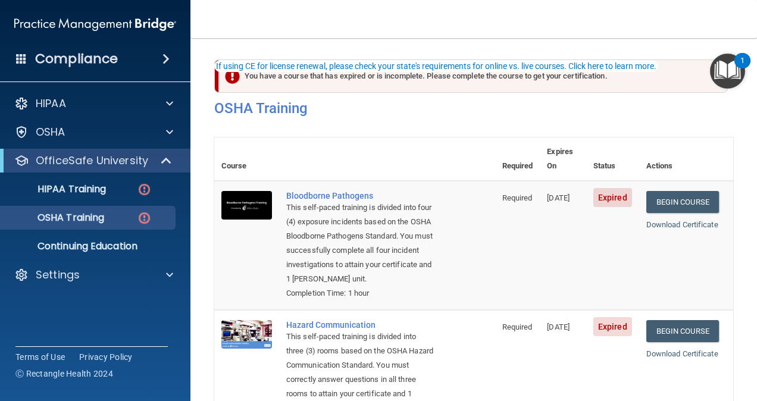
scroll to position [61, 0]
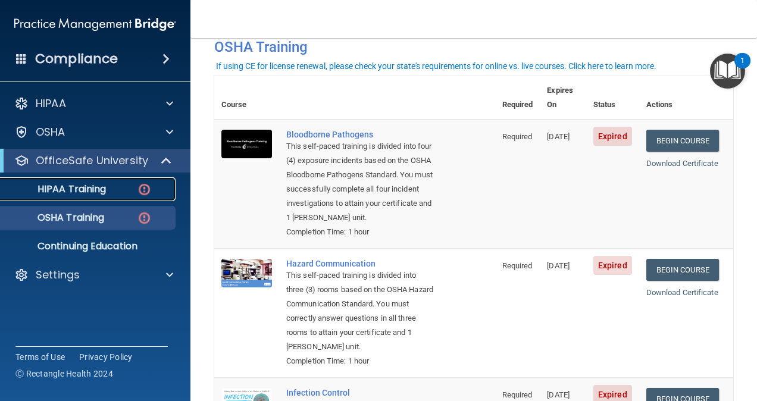
click at [111, 188] on div "HIPAA Training" at bounding box center [89, 189] width 162 height 12
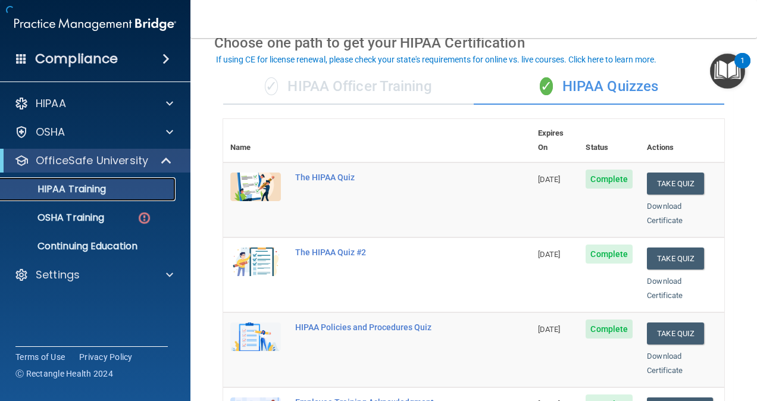
scroll to position [299, 0]
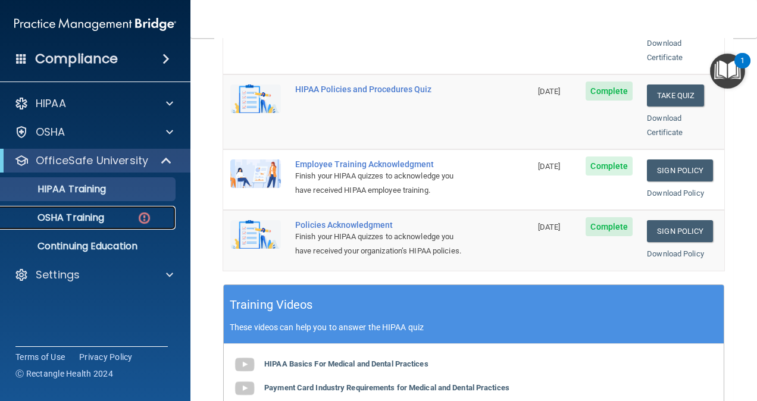
click at [137, 220] on img at bounding box center [144, 218] width 15 height 15
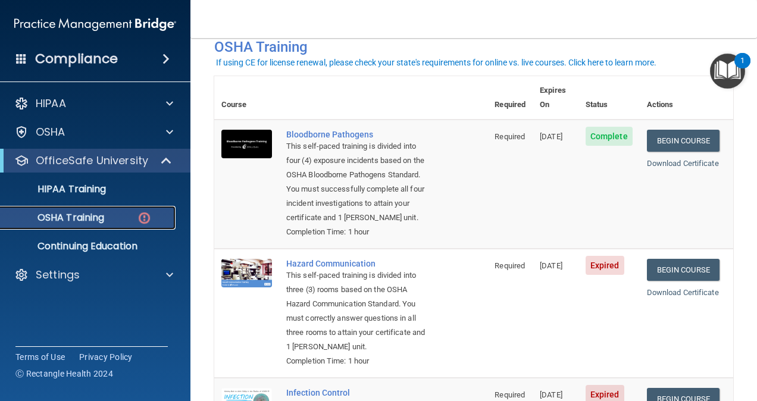
scroll to position [121, 0]
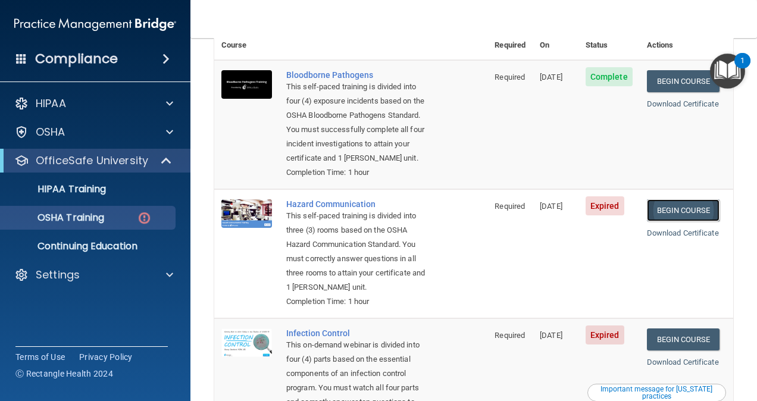
click at [688, 211] on link "Begin Course" at bounding box center [683, 210] width 73 height 22
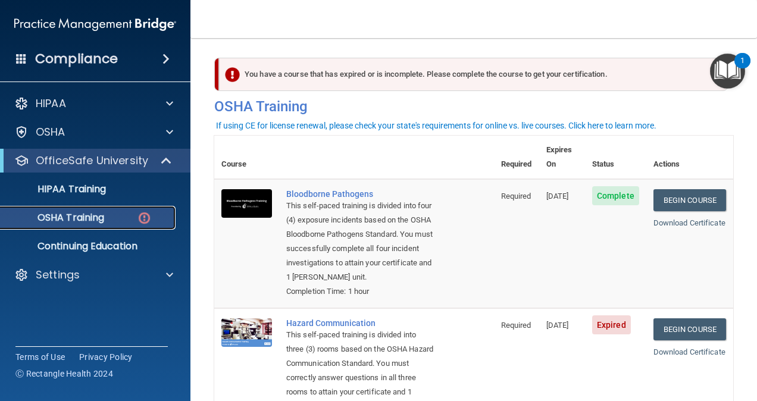
click at [128, 213] on div "OSHA Training" at bounding box center [89, 218] width 162 height 12
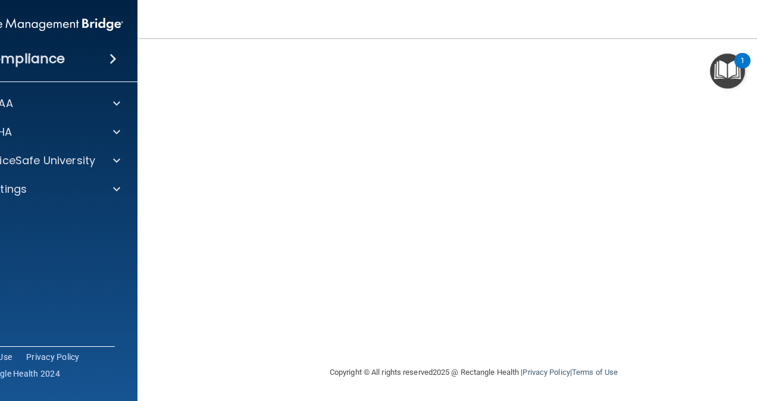
scroll to position [76, 0]
click at [742, 55] on div "1" at bounding box center [742, 60] width 16 height 15
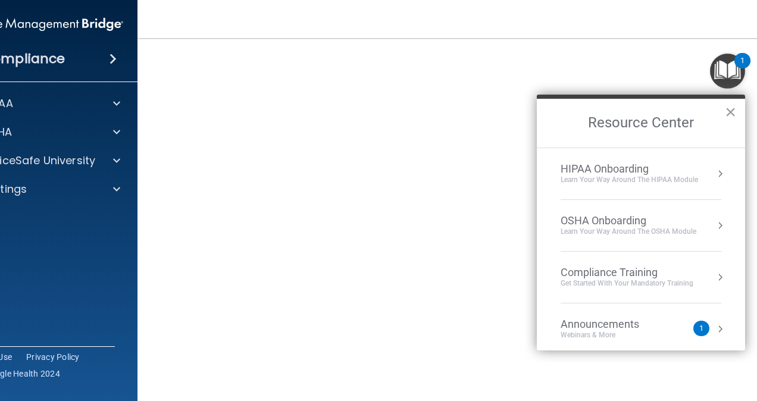
click at [731, 108] on button "×" at bounding box center [730, 111] width 11 height 19
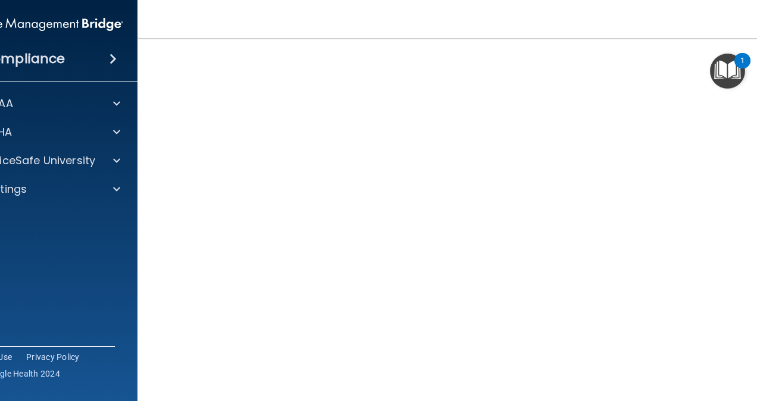
scroll to position [75, 0]
click at [749, 55] on div "1" at bounding box center [742, 60] width 16 height 15
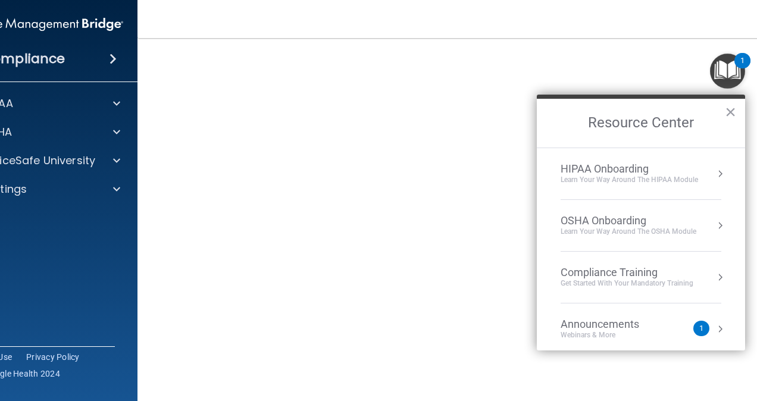
click at [750, 60] on div "1" at bounding box center [742, 60] width 16 height 15
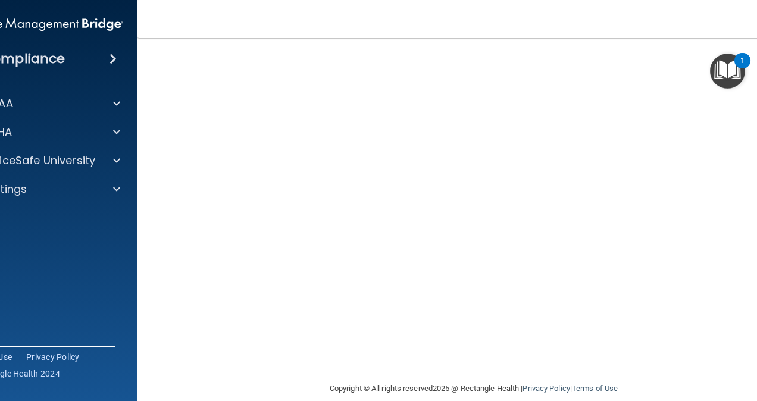
scroll to position [46, 0]
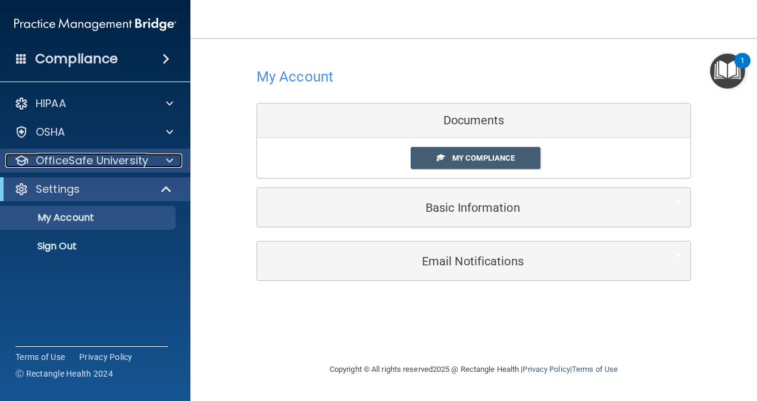
click at [170, 153] on span at bounding box center [169, 160] width 7 height 14
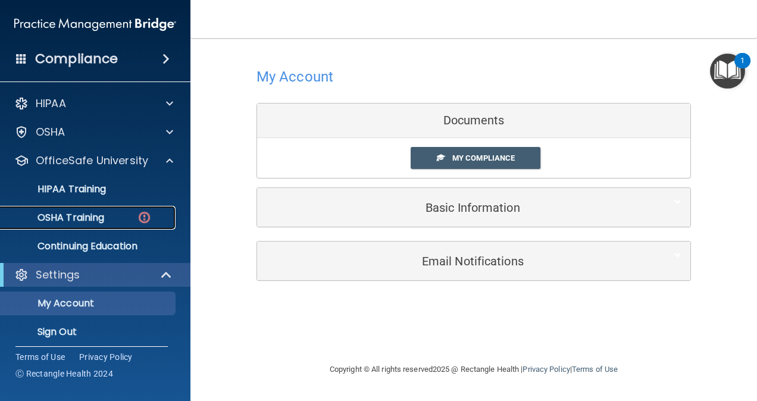
click at [111, 224] on link "OSHA Training" at bounding box center [81, 218] width 187 height 24
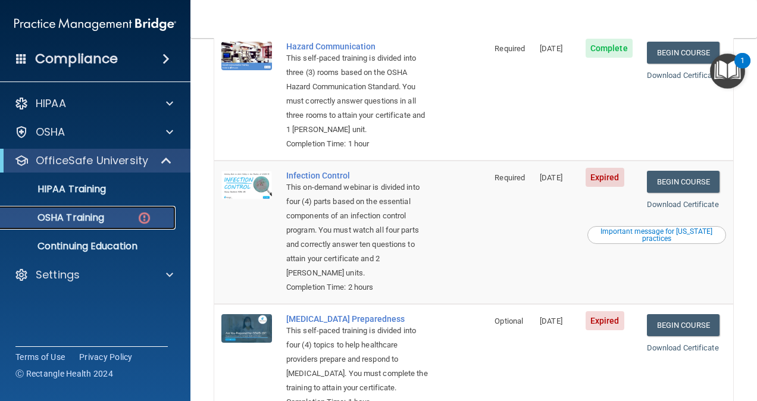
scroll to position [297, 0]
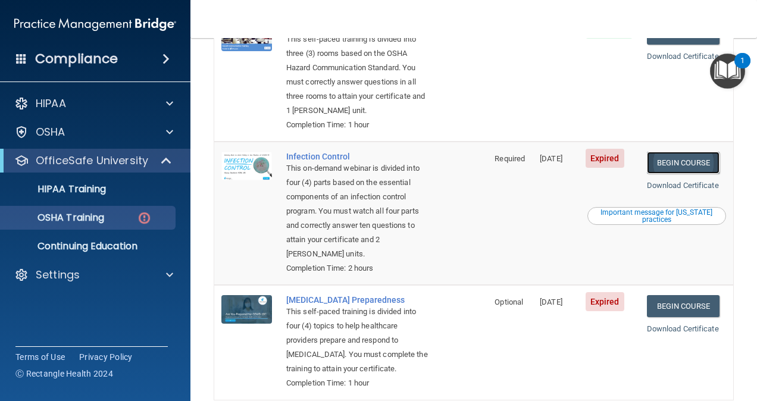
click at [698, 174] on link "Begin Course" at bounding box center [683, 163] width 73 height 22
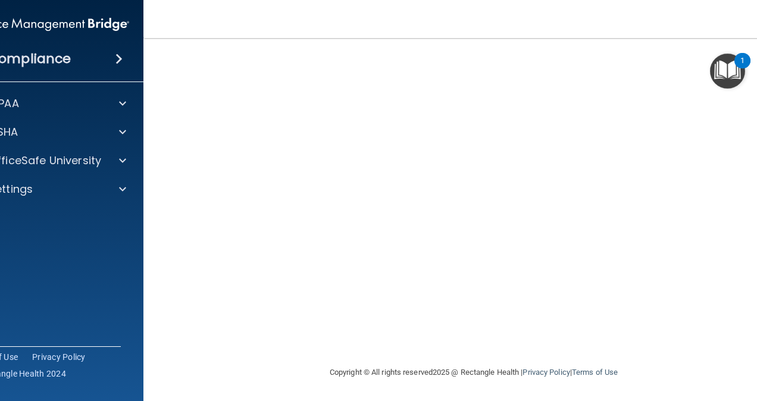
scroll to position [49, 0]
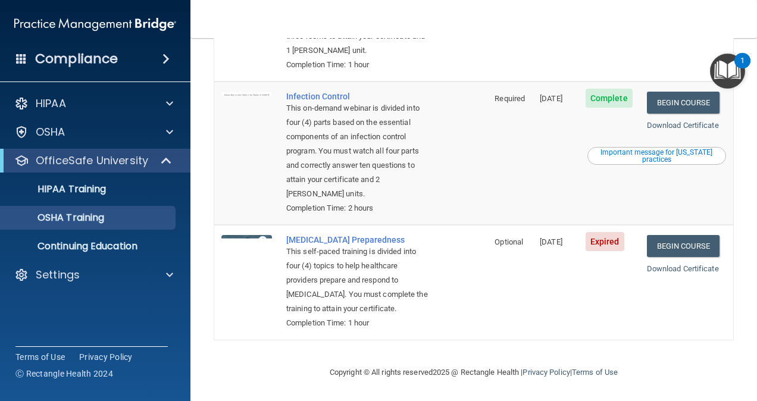
scroll to position [354, 0]
click at [672, 235] on link "Begin Course" at bounding box center [683, 246] width 73 height 22
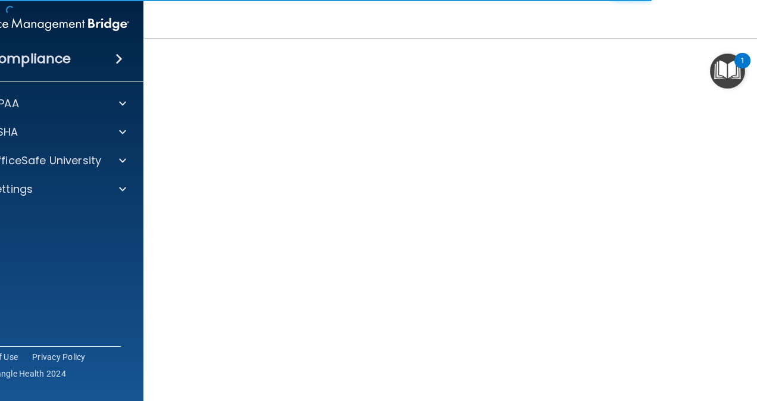
scroll to position [49, 0]
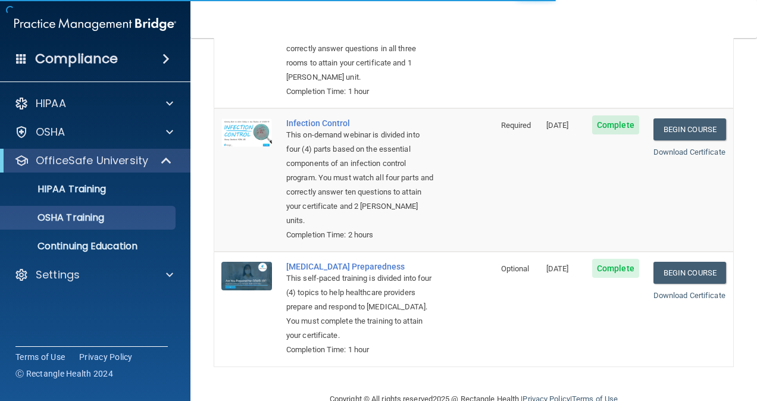
scroll to position [340, 0]
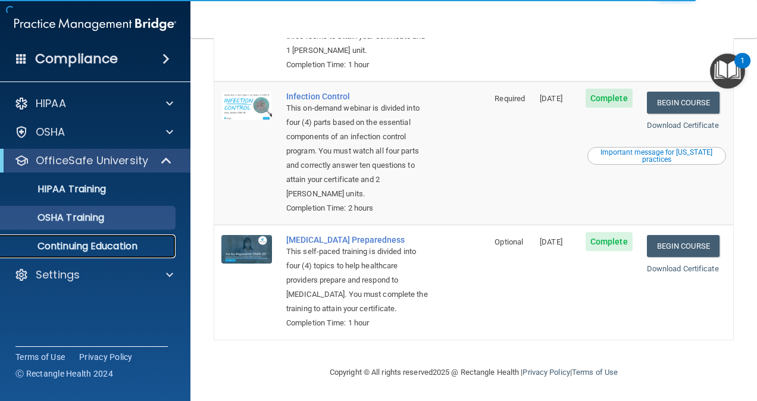
click at [88, 247] on p "Continuing Education" at bounding box center [89, 246] width 162 height 12
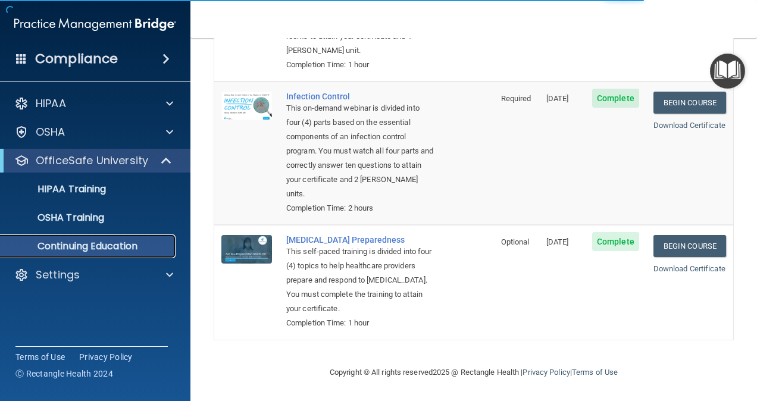
scroll to position [203, 0]
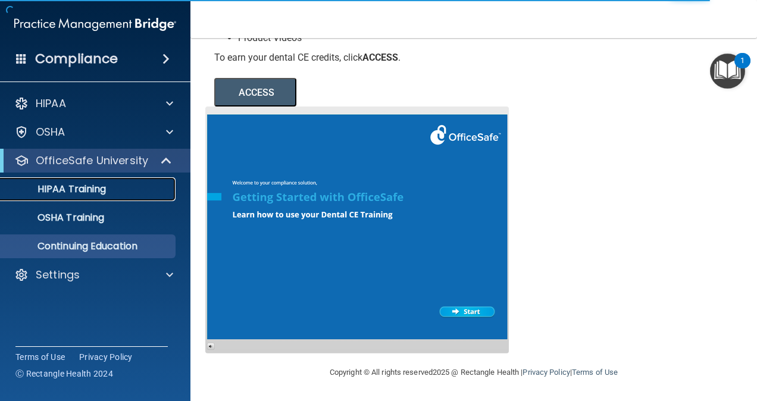
click at [89, 194] on p "HIPAA Training" at bounding box center [57, 189] width 98 height 12
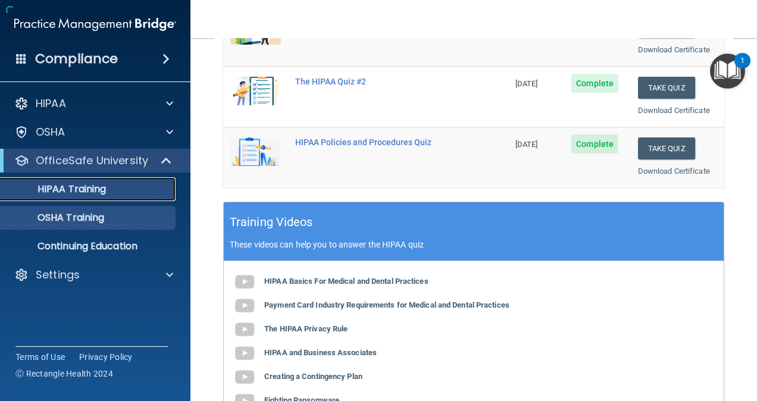
scroll to position [546, 0]
